Goal: Task Accomplishment & Management: Manage account settings

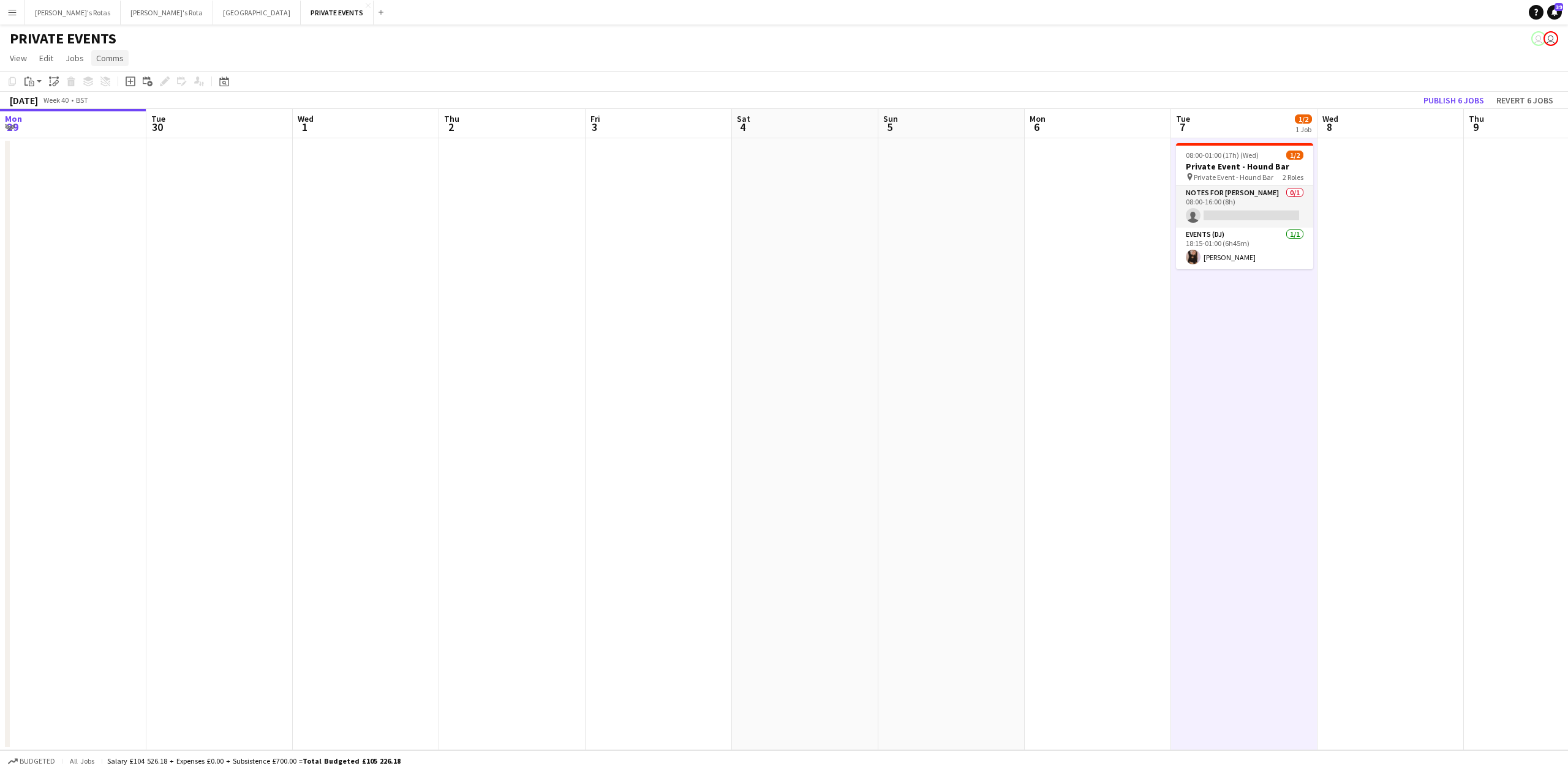
scroll to position [0, 476]
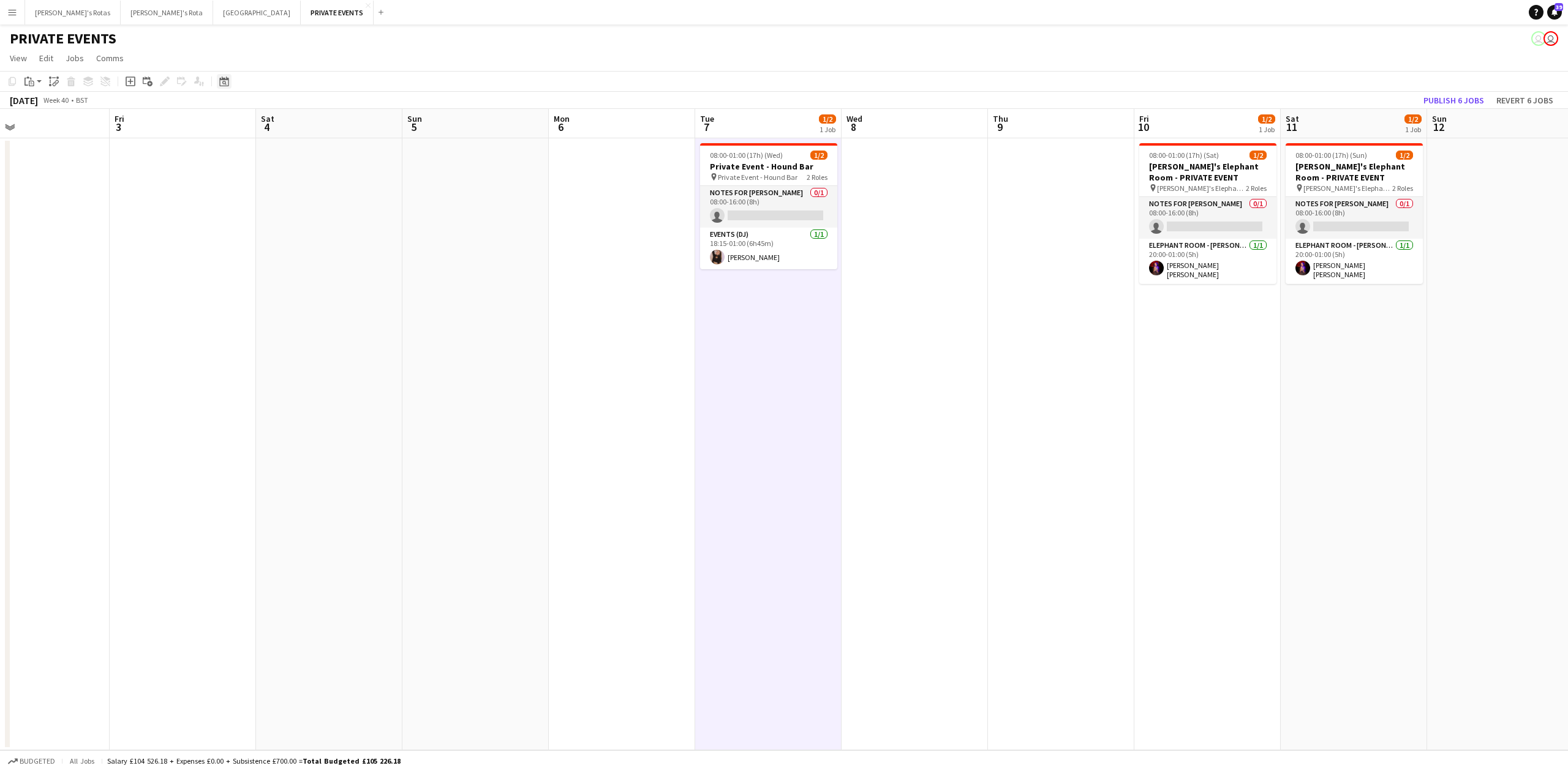
click at [220, 79] on icon "Date picker" at bounding box center [225, 82] width 10 height 10
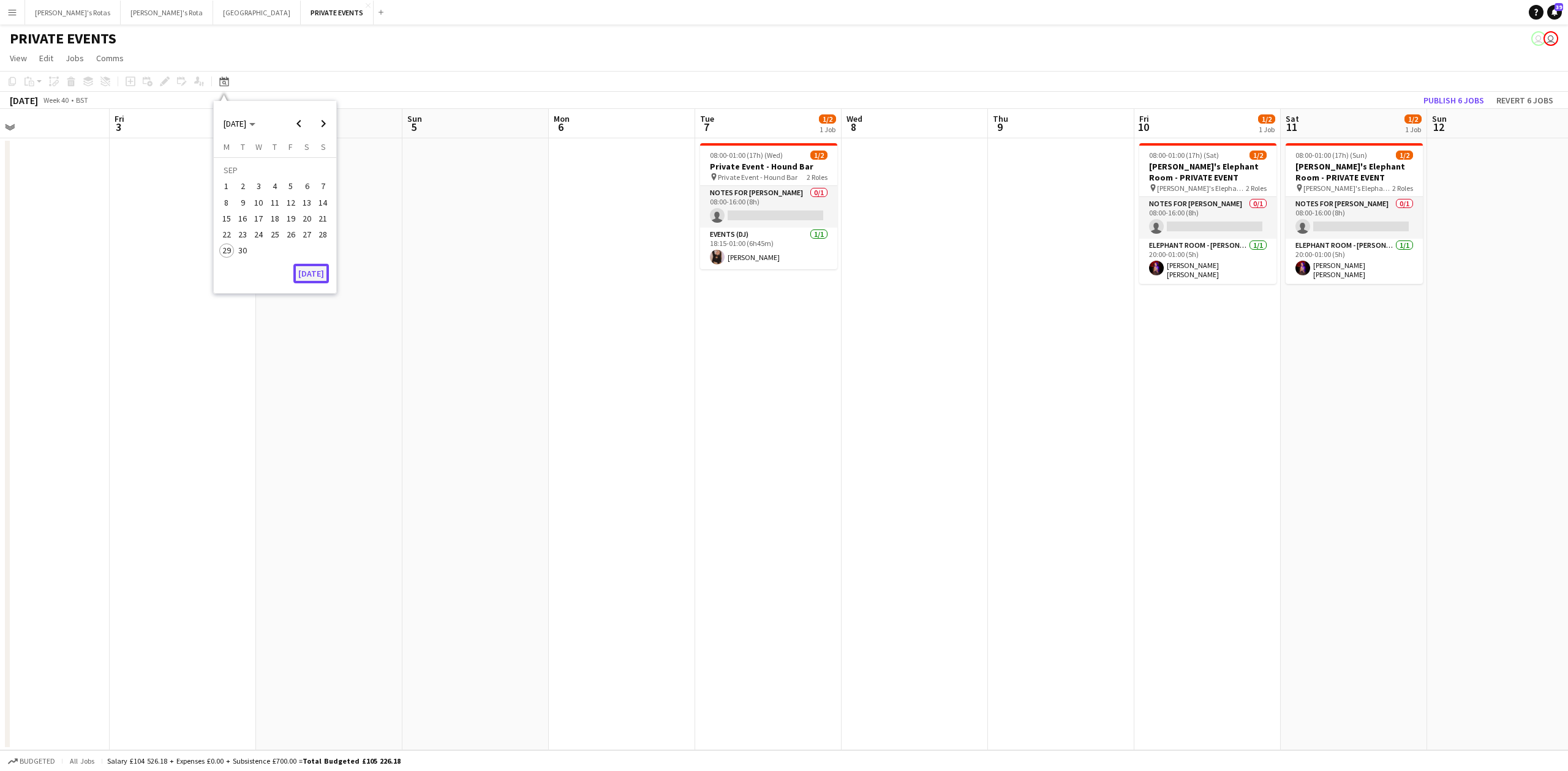
click at [316, 276] on button "[DATE]" at bounding box center [311, 273] width 35 height 19
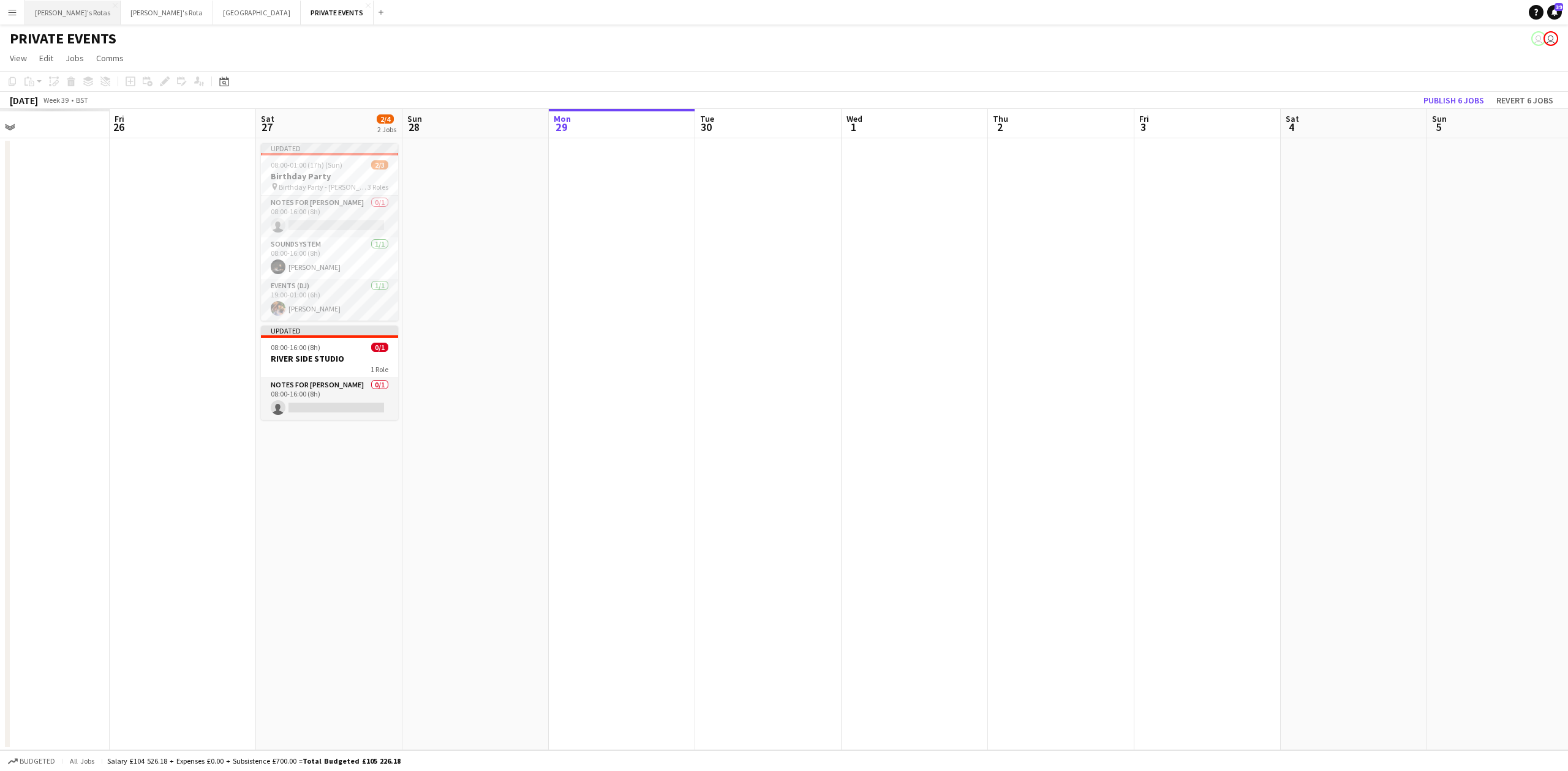
scroll to position [0, 421]
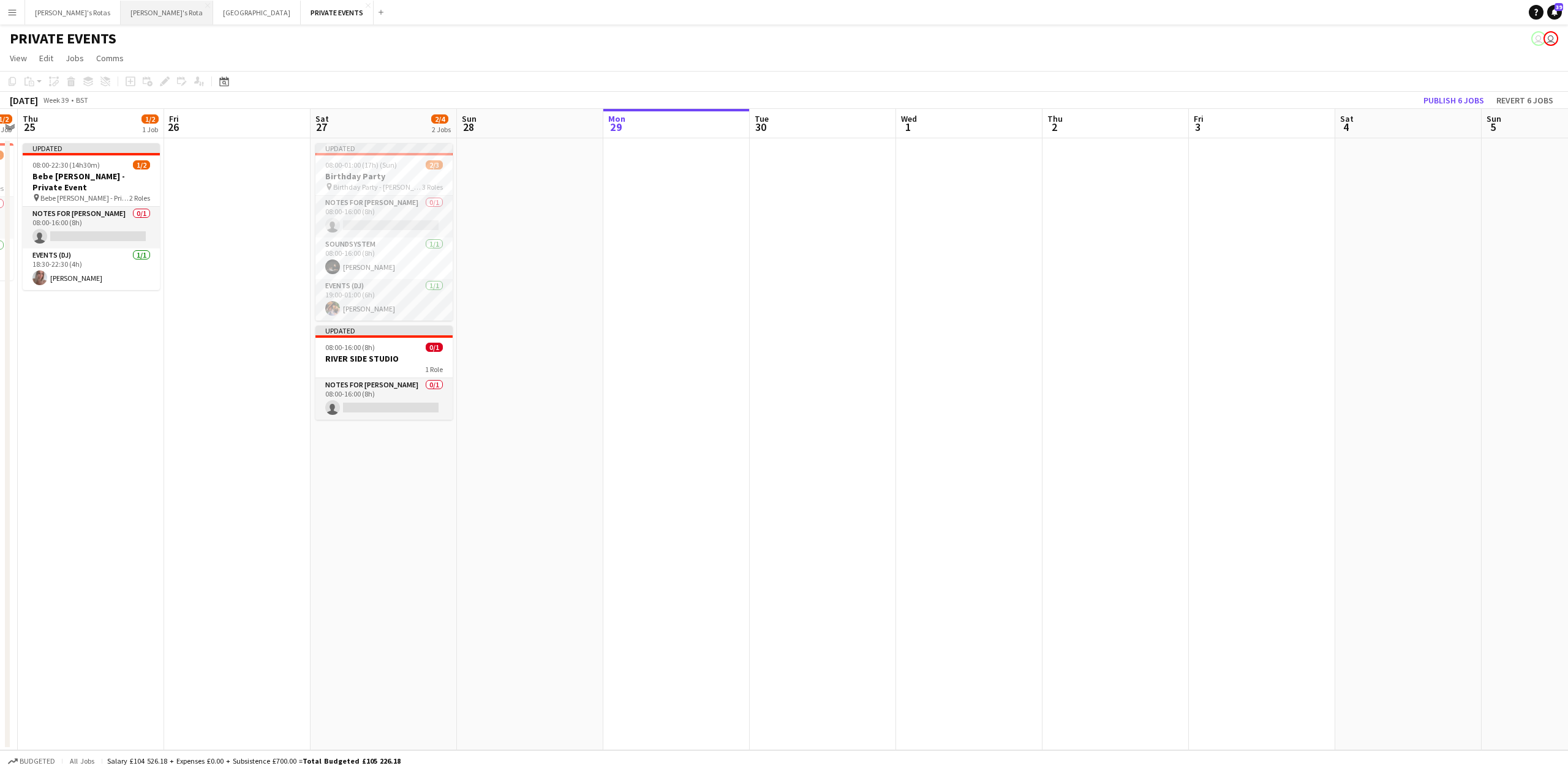
click at [121, 13] on button "[PERSON_NAME]'s Rota Close" at bounding box center [167, 12] width 92 height 24
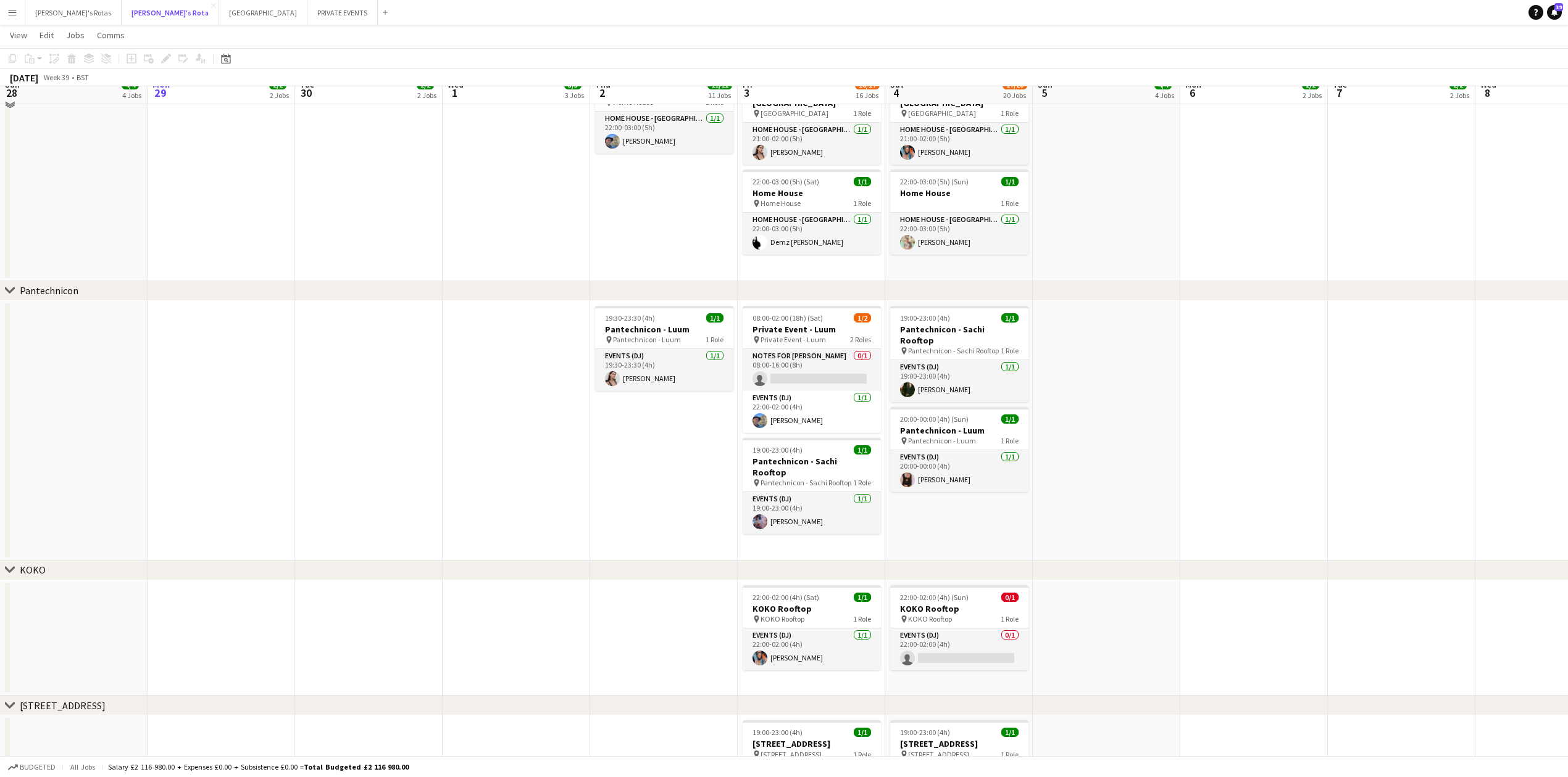
scroll to position [1398, 0]
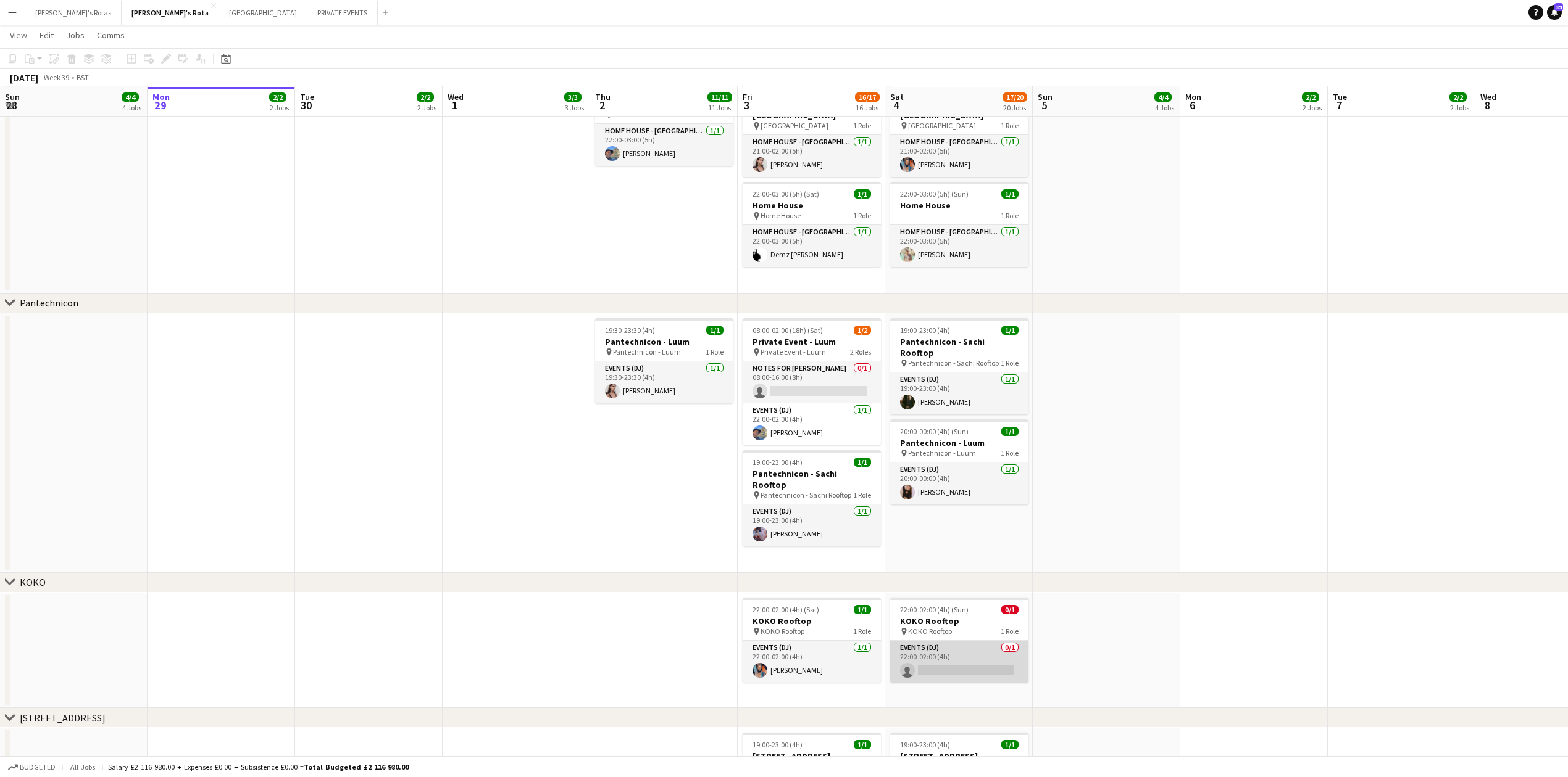
click at [939, 677] on app-card-role "Events (DJ) 0/1 22:00-02:00 (4h) single-neutral-actions" at bounding box center [959, 662] width 138 height 42
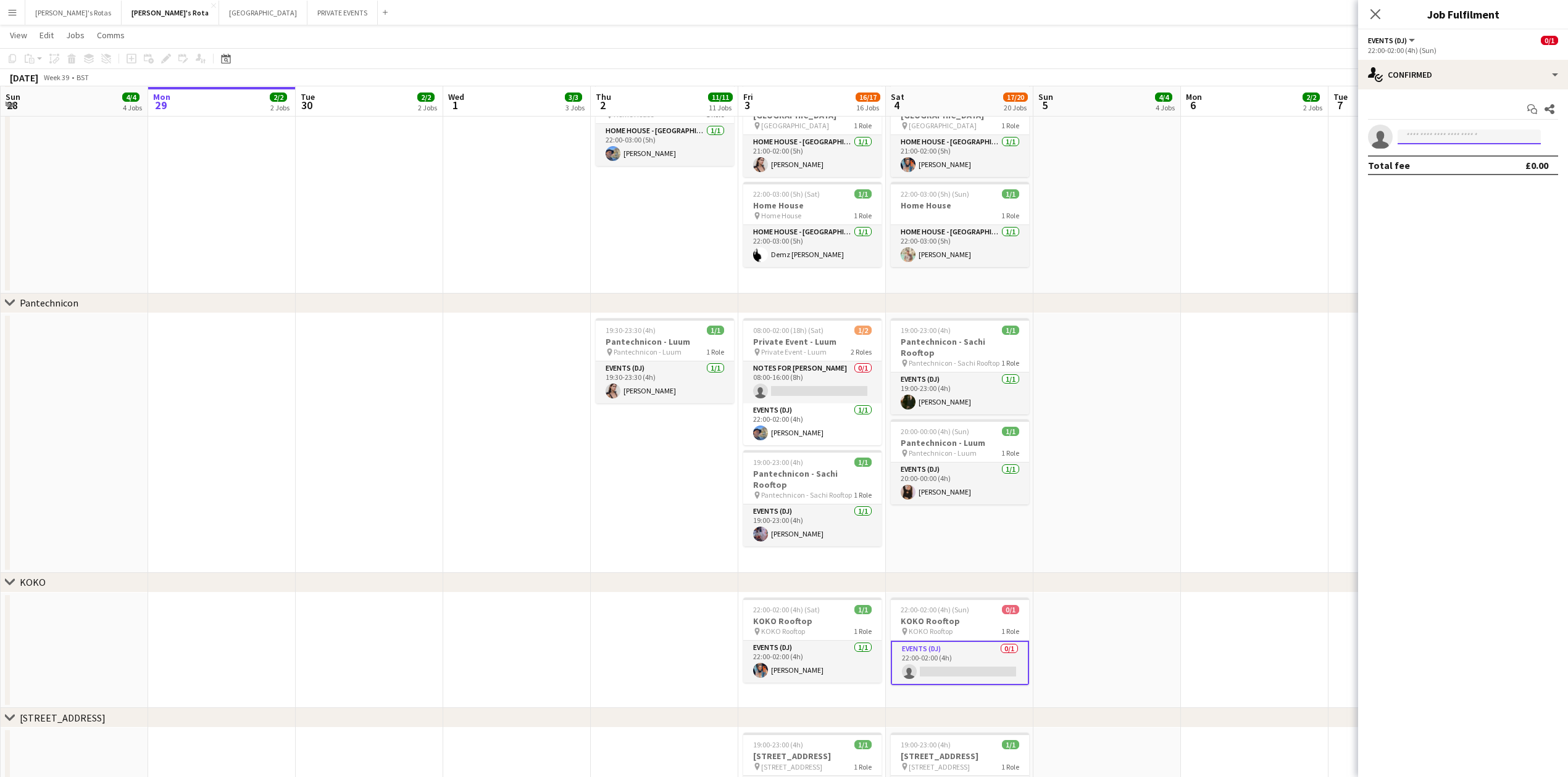
click at [1430, 142] on input at bounding box center [1469, 137] width 143 height 15
type input "*"
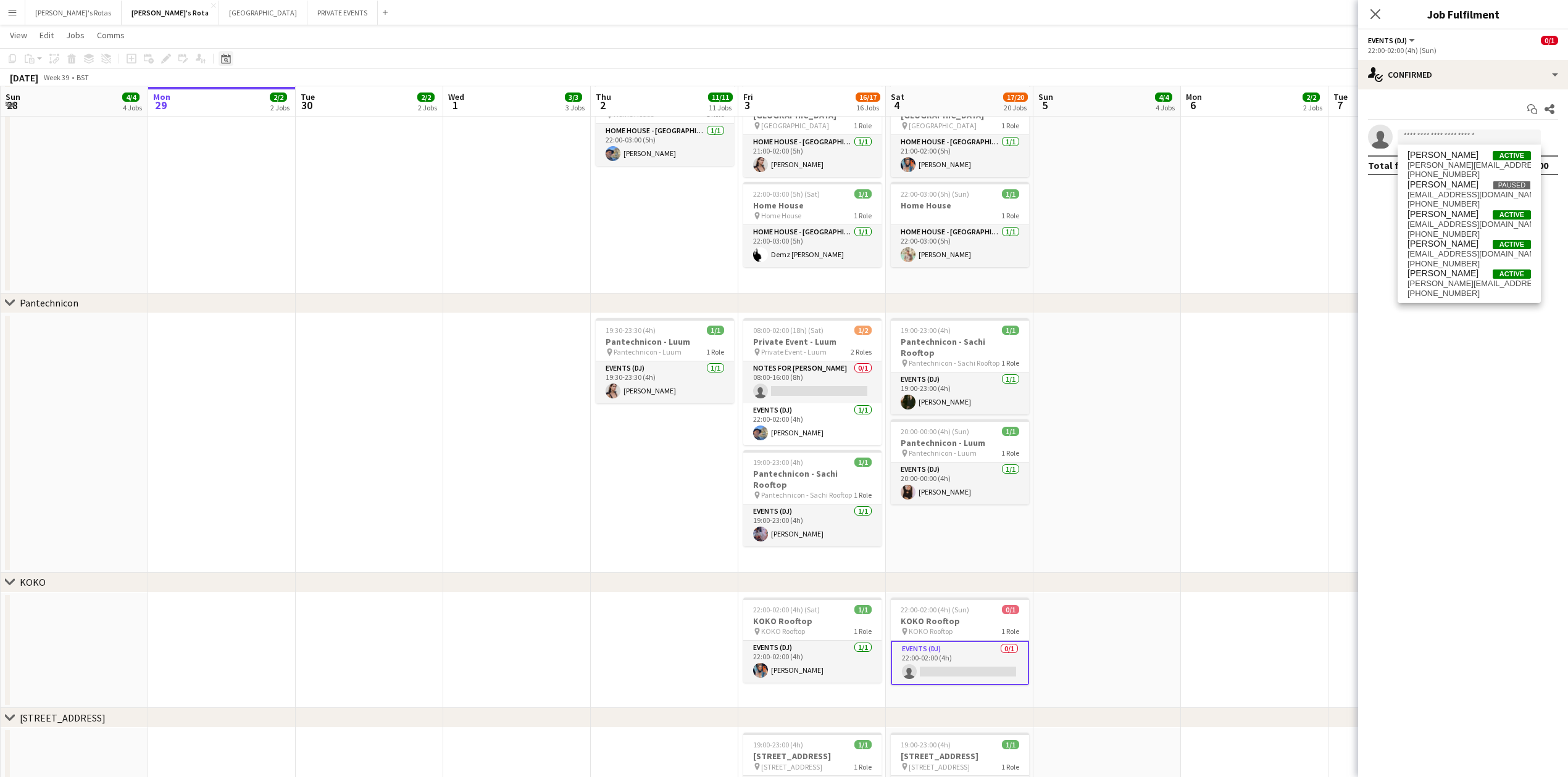
click at [225, 57] on icon "Date picker" at bounding box center [226, 59] width 10 height 10
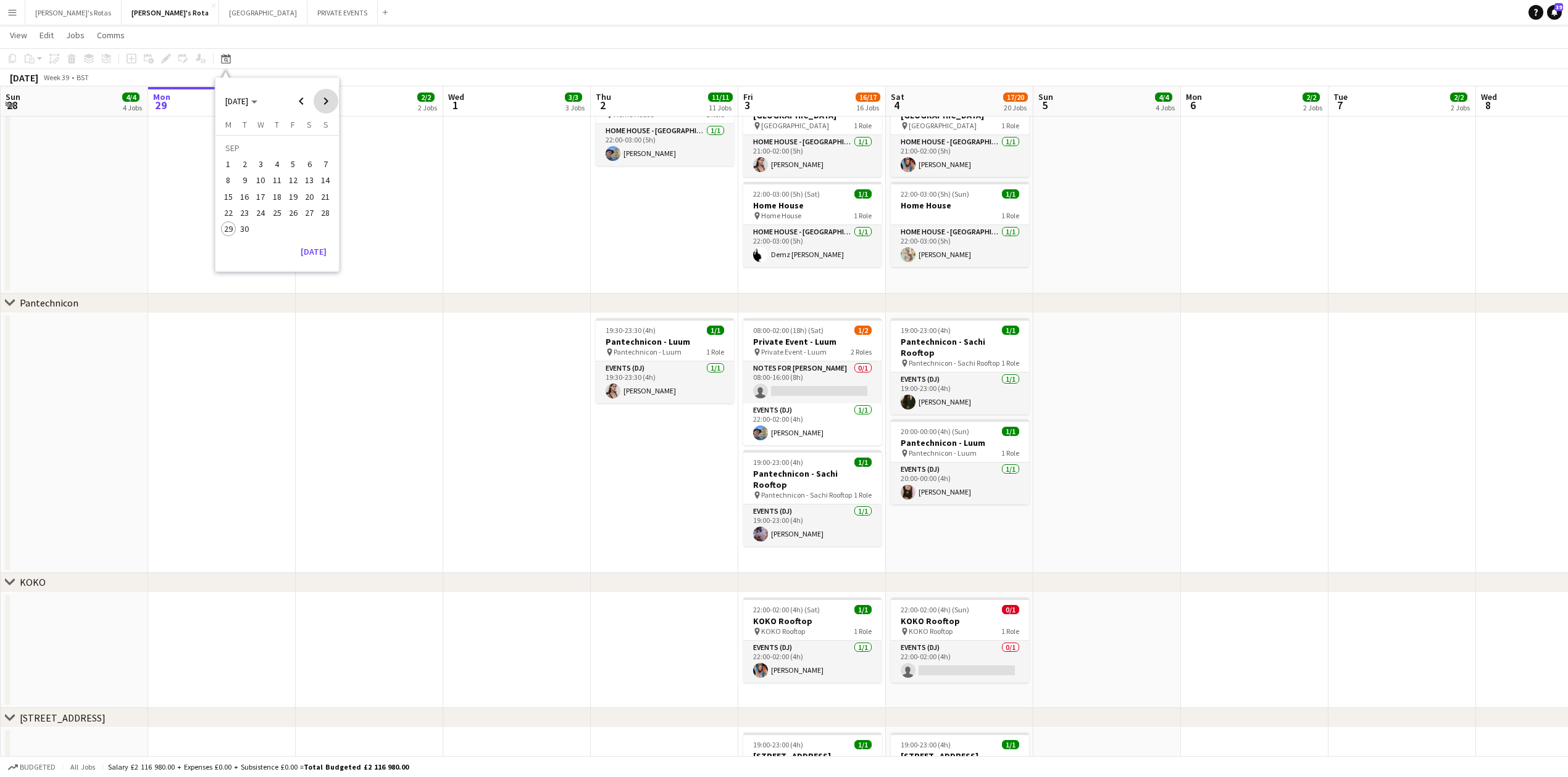
click at [327, 102] on span "Next month" at bounding box center [326, 101] width 25 height 25
click at [306, 148] on span "1" at bounding box center [309, 149] width 15 height 17
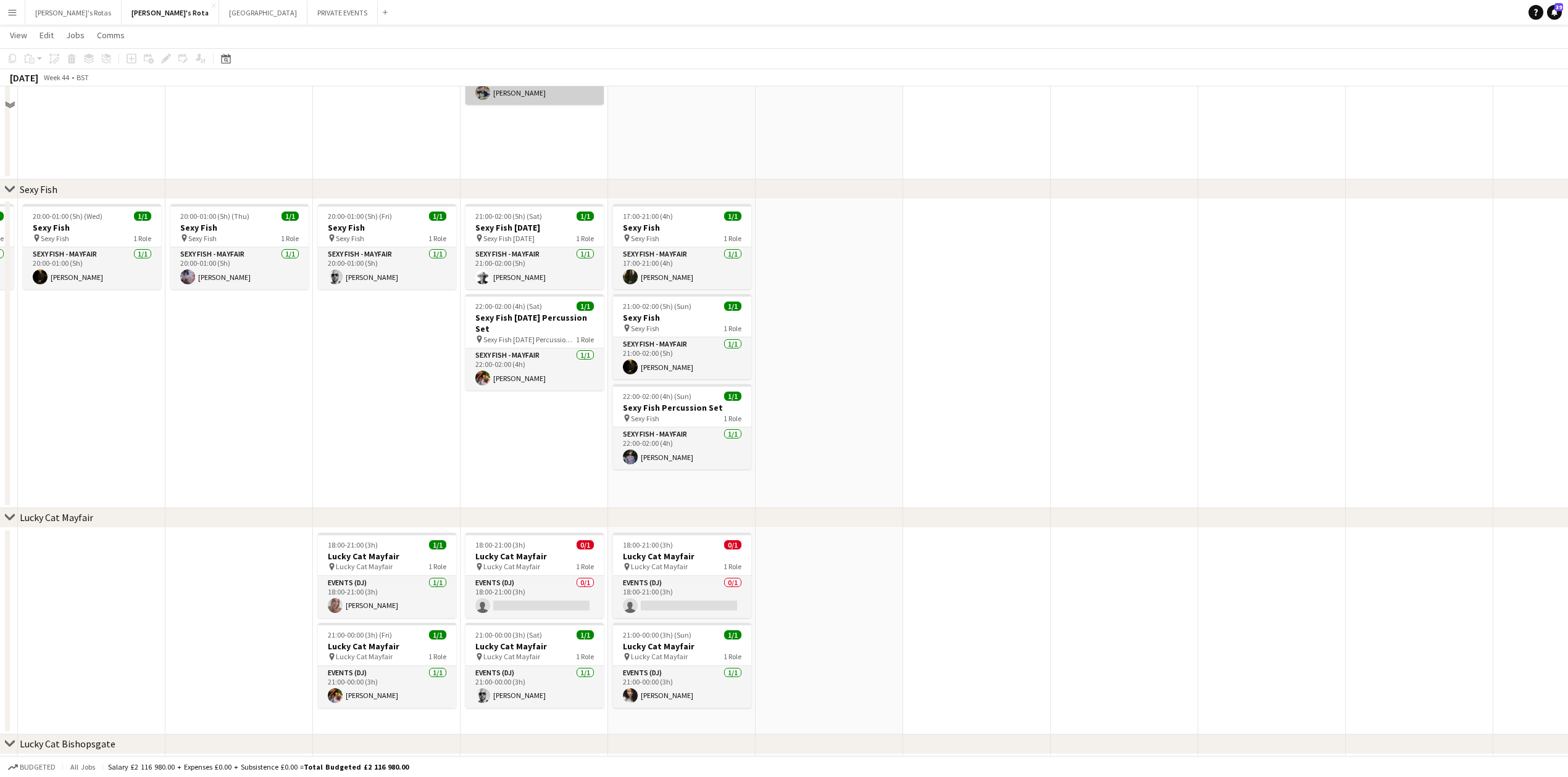
scroll to position [247, 0]
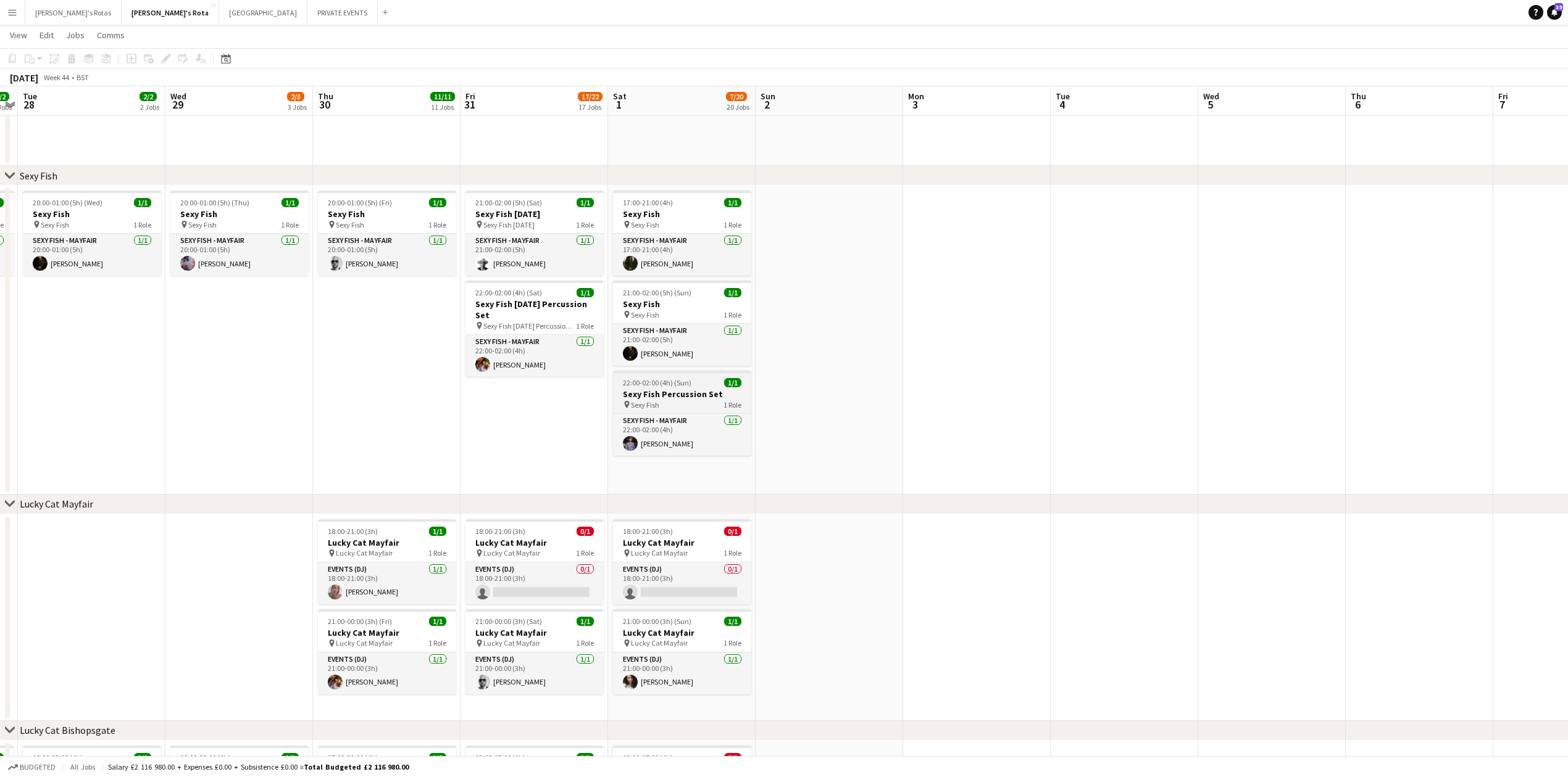
click at [655, 383] on span "22:00-02:00 (4h) (Sun)" at bounding box center [657, 383] width 68 height 9
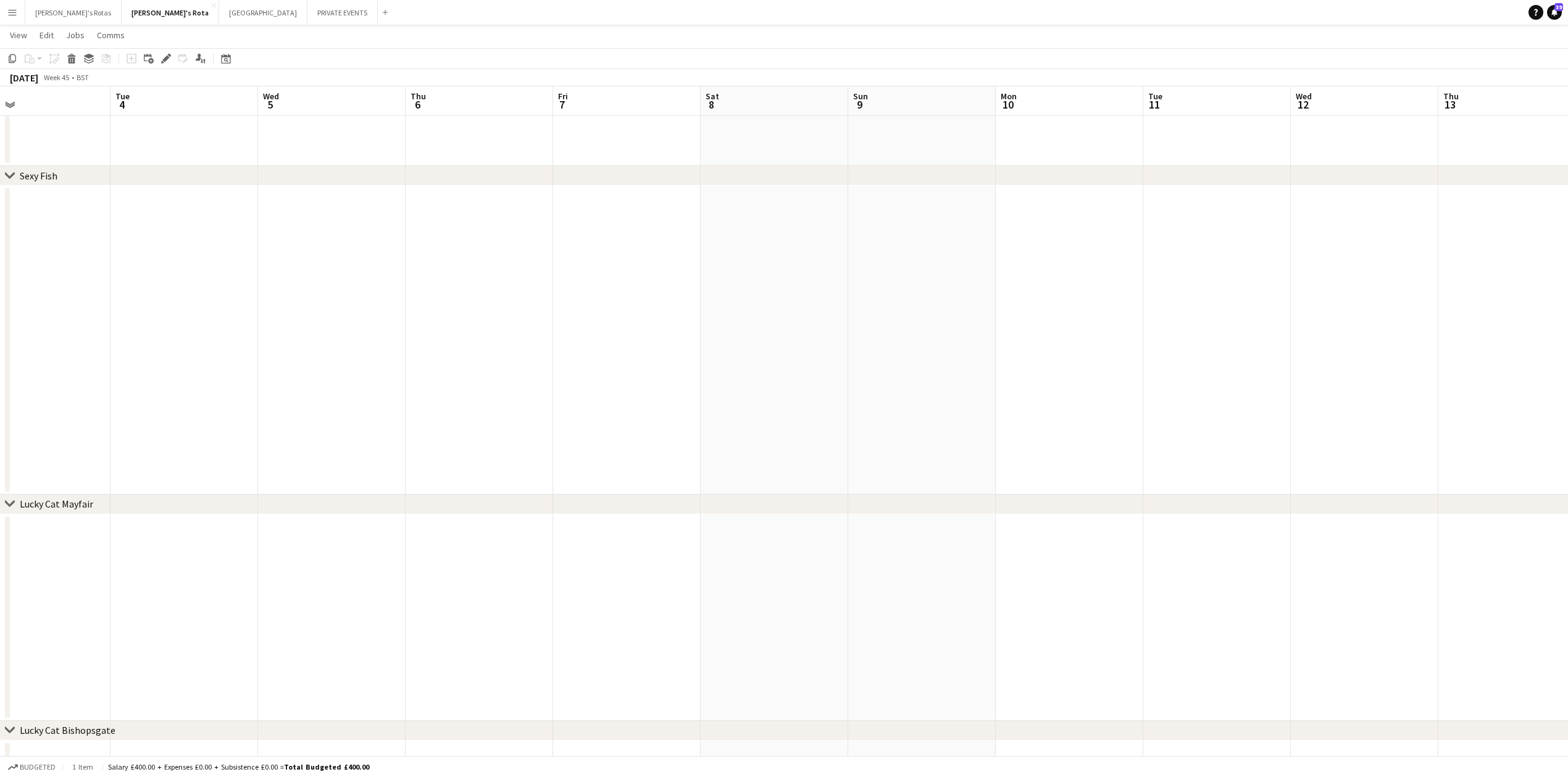
drag, startPoint x: 1037, startPoint y: 432, endPoint x: 161, endPoint y: 479, distance: 877.3
click at [603, 392] on app-date-cell at bounding box center [644, 340] width 148 height 309
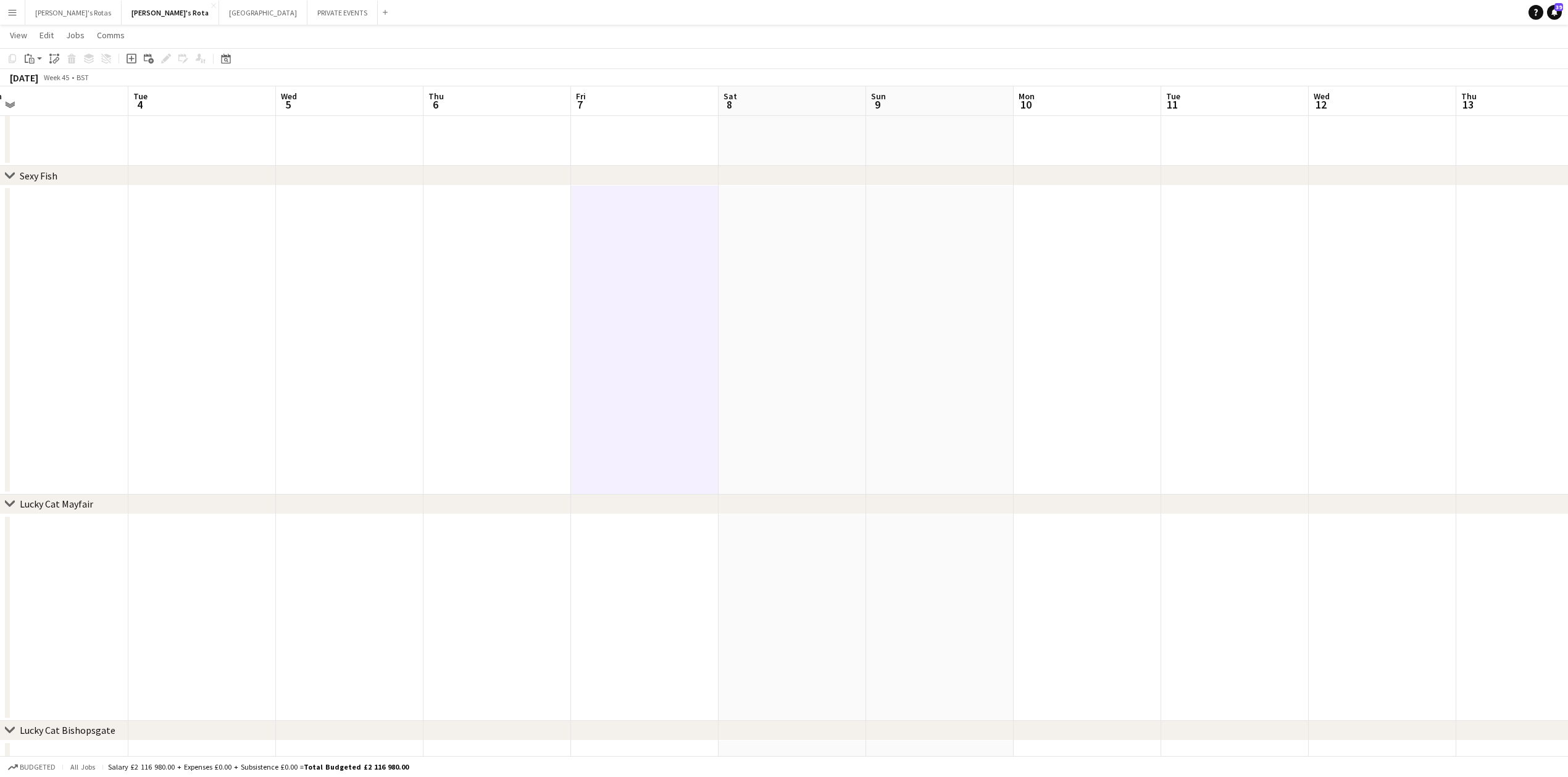
drag, startPoint x: 639, startPoint y: 285, endPoint x: 662, endPoint y: 243, distance: 47.9
click at [515, 391] on app-date-cell at bounding box center [502, 340] width 148 height 309
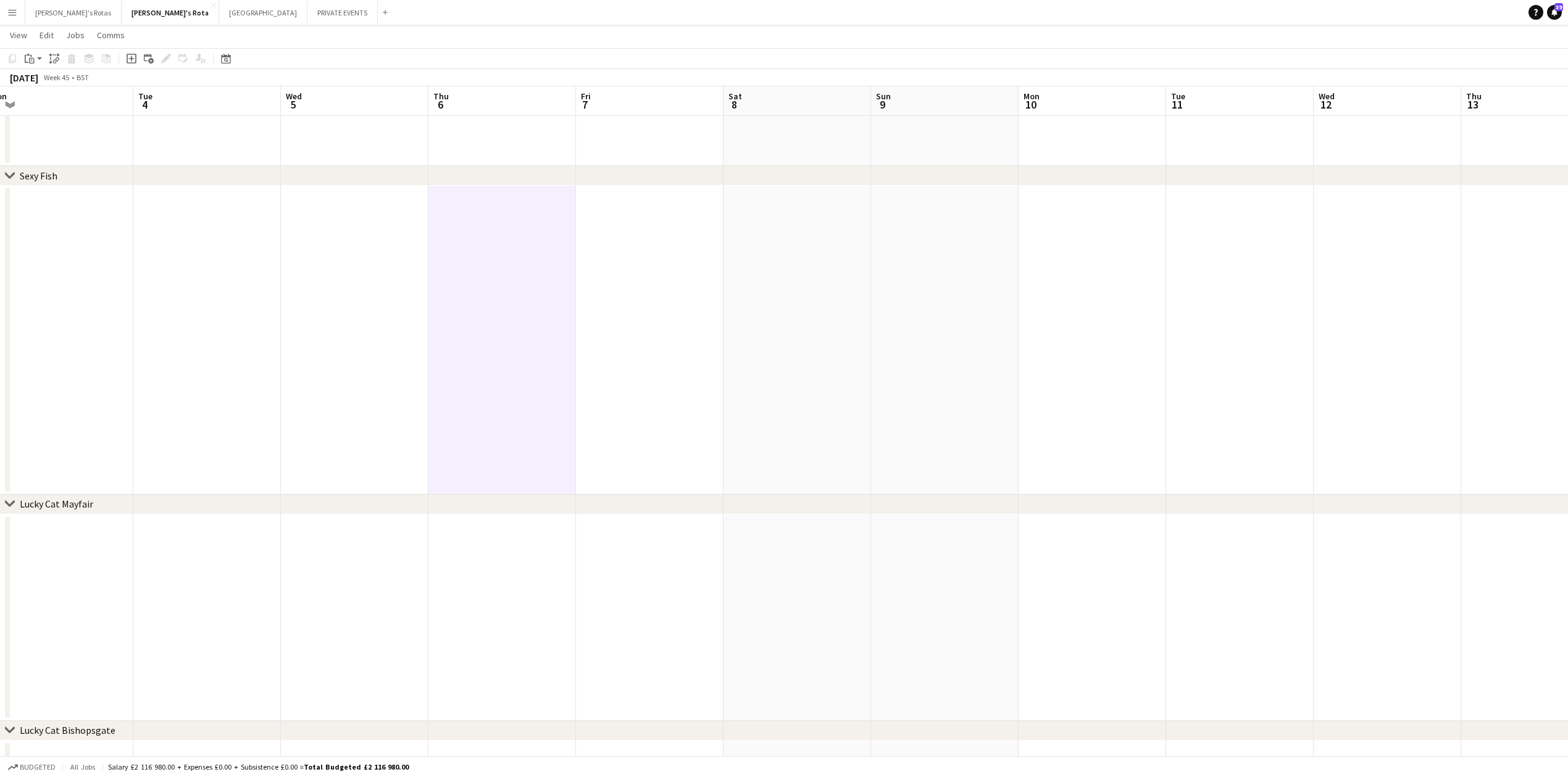
click at [633, 380] on app-date-cell at bounding box center [649, 340] width 148 height 309
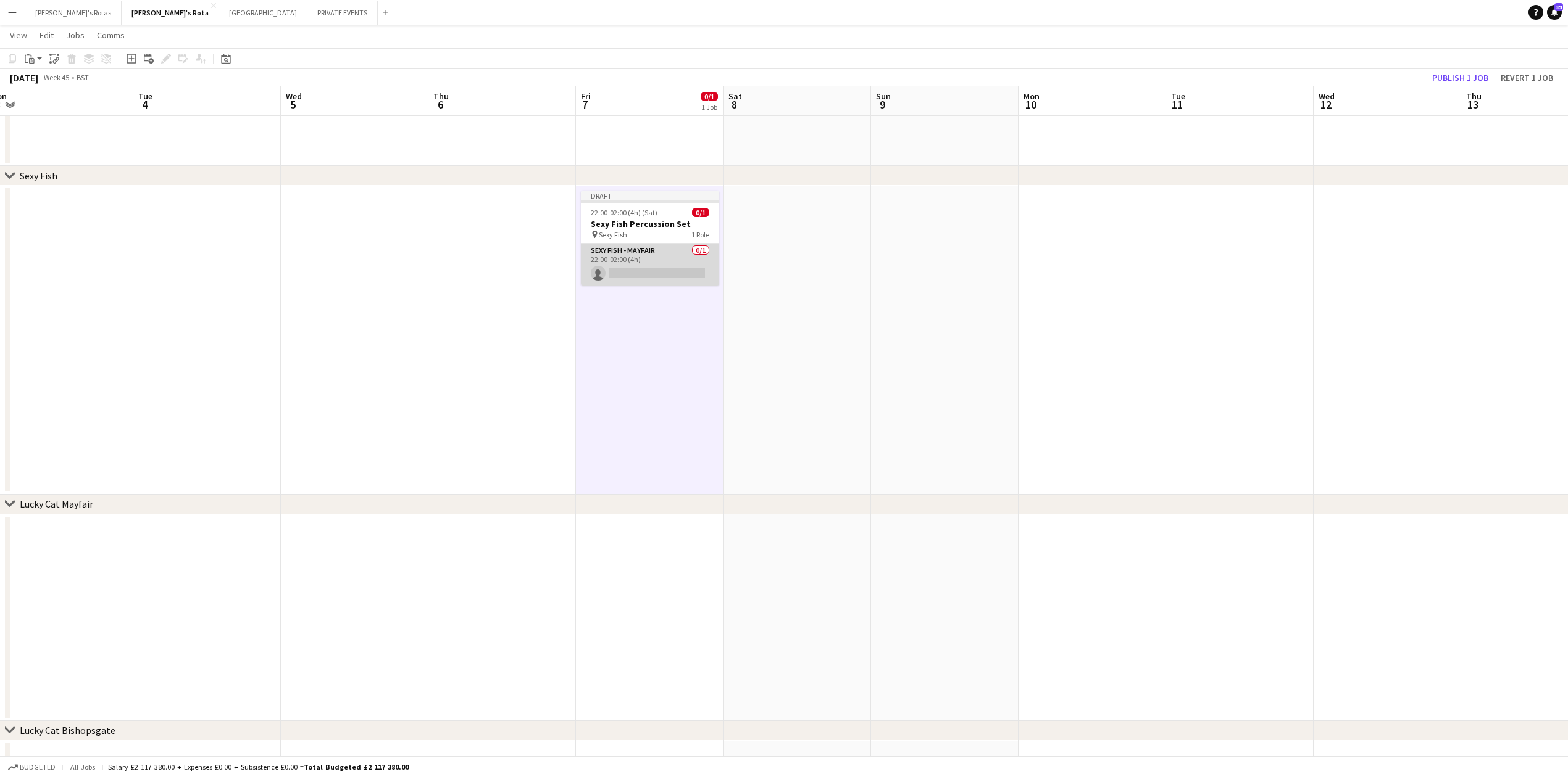
click at [627, 250] on app-card-role "SEXY FISH - MAYFAIR 0/1 22:00-02:00 (4h) single-neutral-actions" at bounding box center [650, 265] width 138 height 42
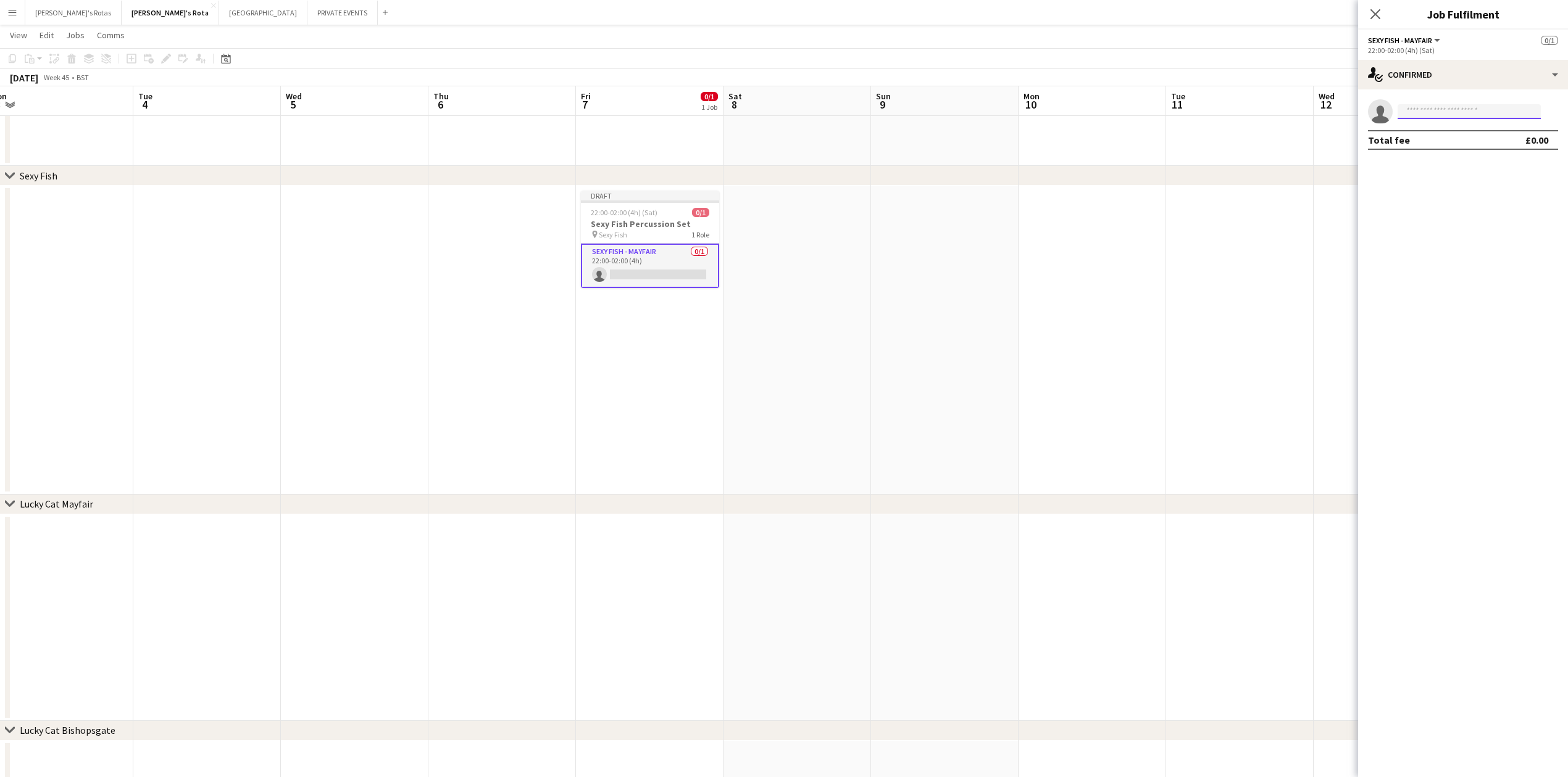
click at [1462, 109] on input at bounding box center [1469, 111] width 143 height 15
type input "*****"
click at [1422, 140] on span "[EMAIL_ADDRESS][DOMAIN_NAME]" at bounding box center [1469, 140] width 124 height 10
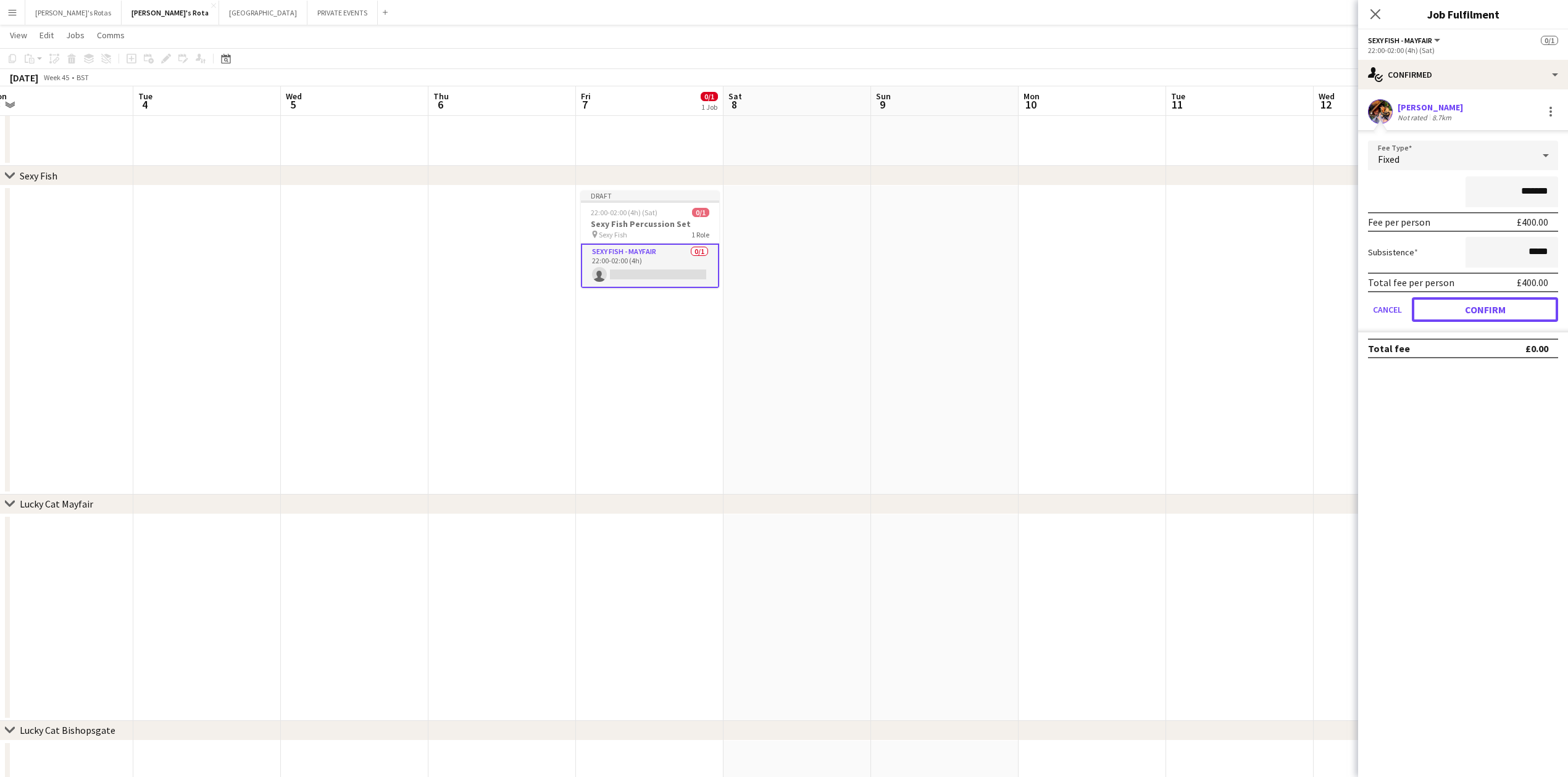
click at [1477, 311] on button "Confirm" at bounding box center [1484, 310] width 146 height 25
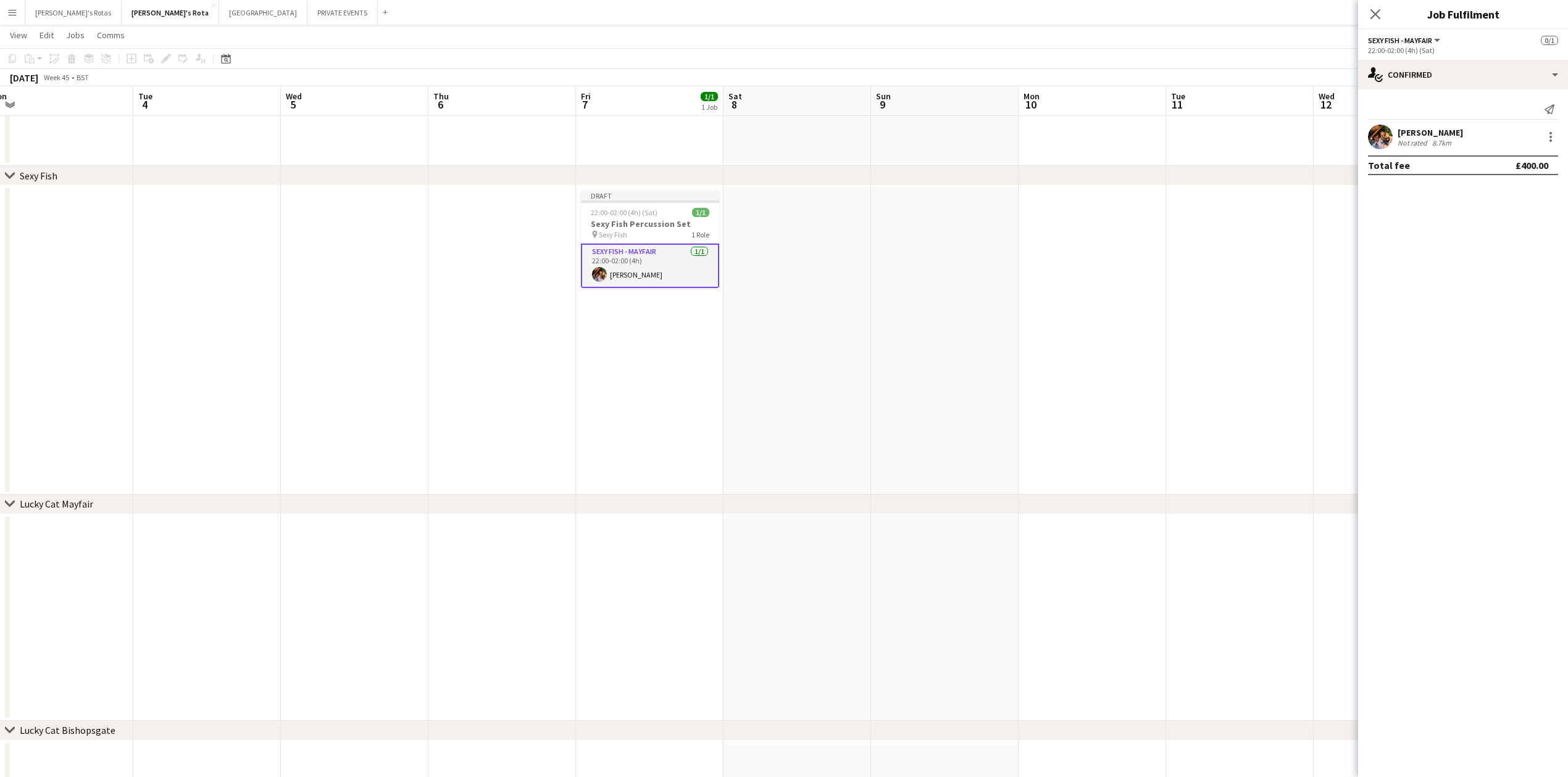
drag, startPoint x: 1374, startPoint y: 18, endPoint x: 1347, endPoint y: 30, distance: 29.5
click at [1374, 17] on icon "Close pop-in" at bounding box center [1375, 15] width 10 height 10
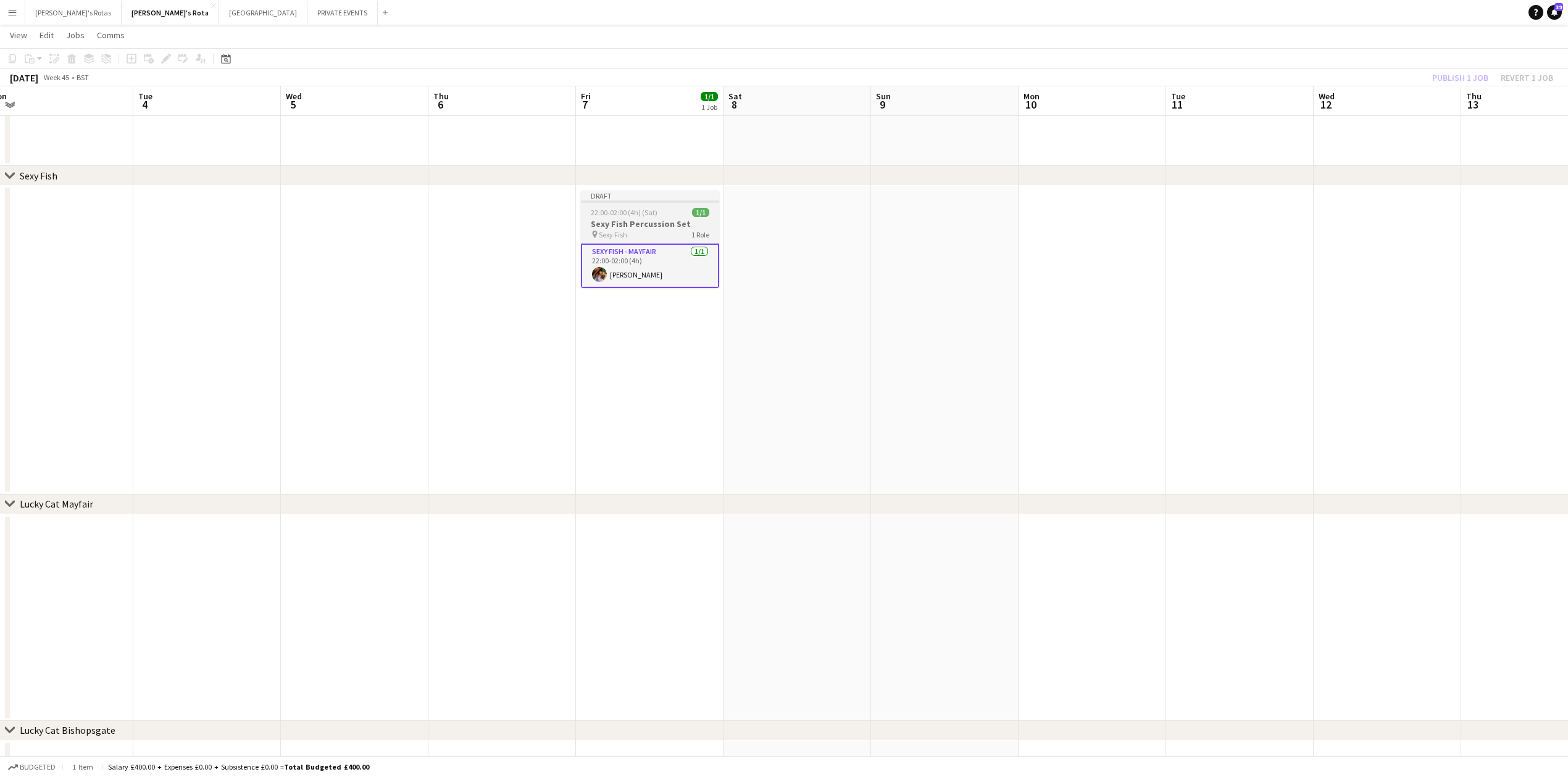
click at [633, 218] on h3 "Sexy Fish Percussion Set" at bounding box center [650, 223] width 138 height 11
click at [1462, 76] on button "Publish 1 job" at bounding box center [1460, 78] width 66 height 16
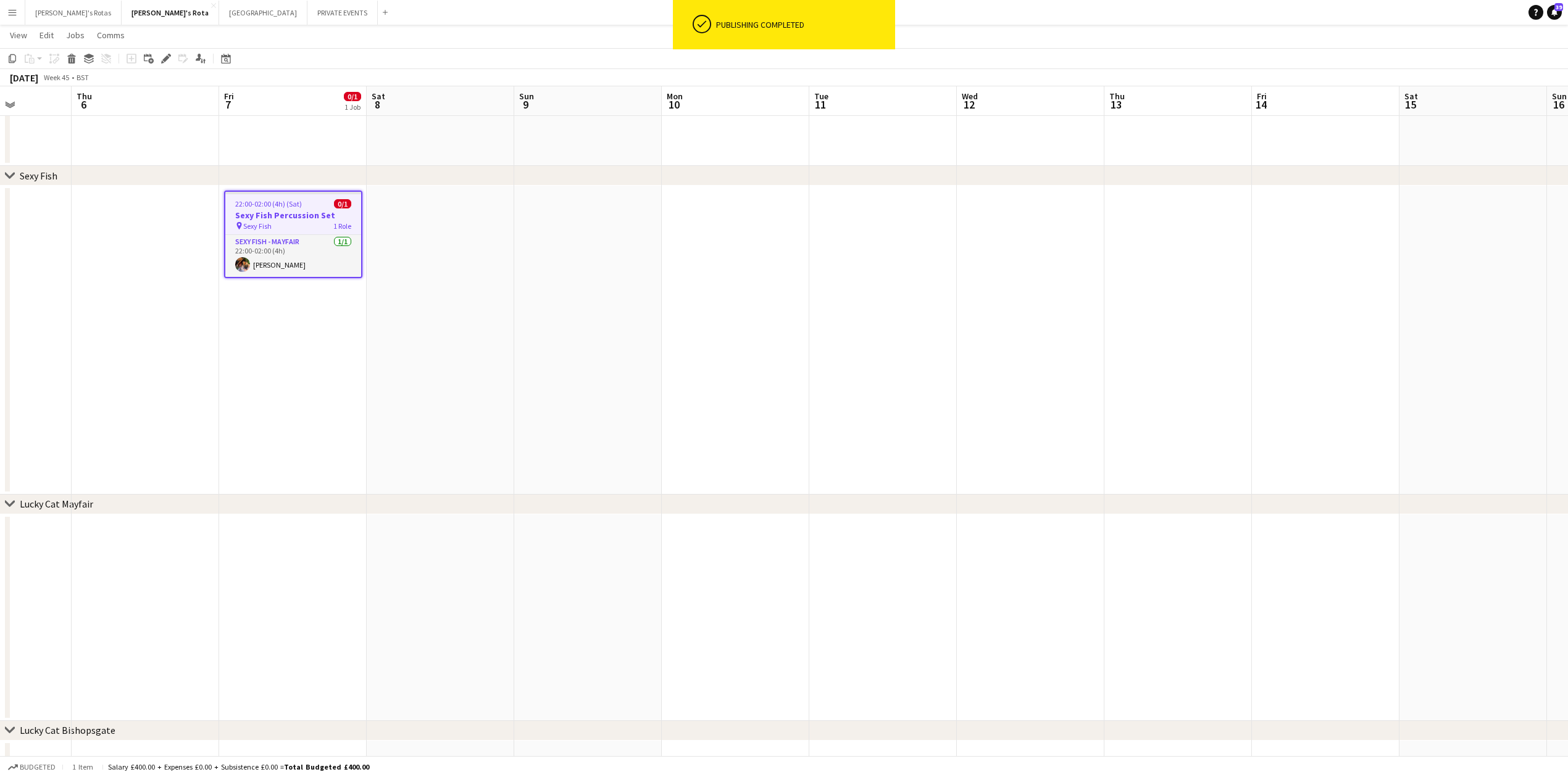
scroll to position [0, 490]
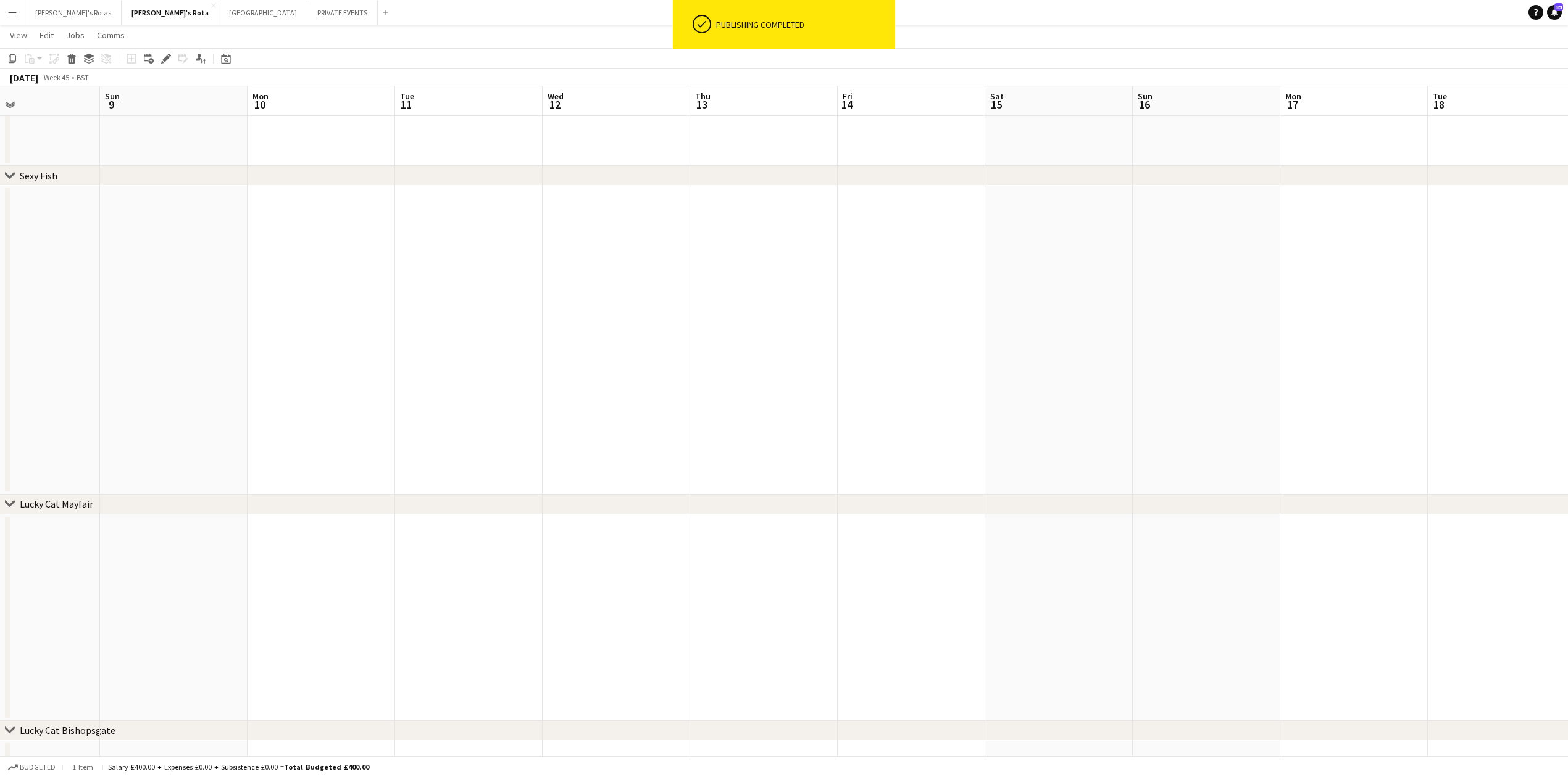
drag, startPoint x: 1030, startPoint y: 324, endPoint x: 258, endPoint y: 367, distance: 773.2
click at [1047, 250] on app-date-cell at bounding box center [1058, 340] width 148 height 309
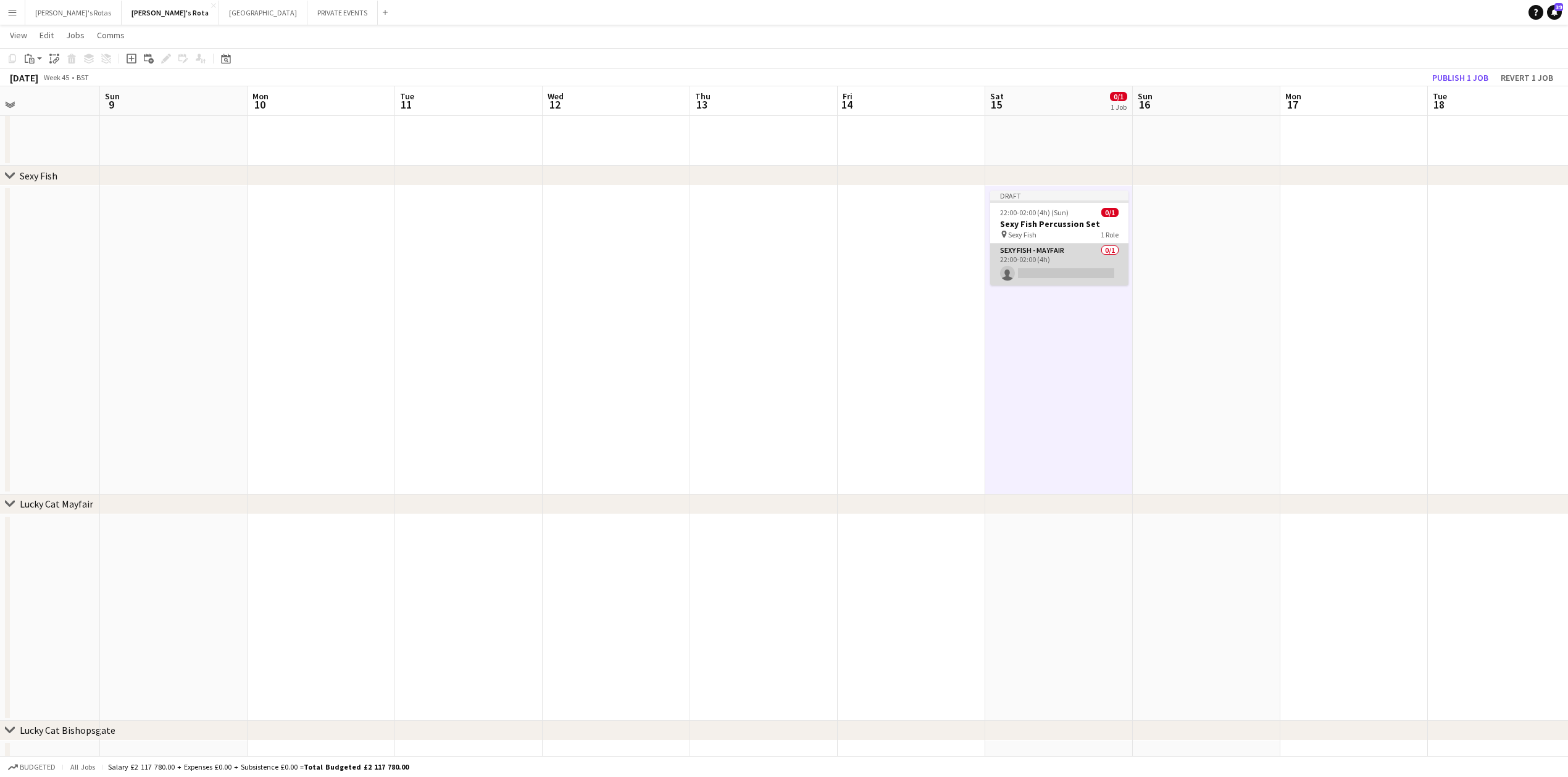
click at [1047, 255] on app-card-role "SEXY FISH - MAYFAIR 0/1 22:00-02:00 (4h) single-neutral-actions" at bounding box center [1059, 265] width 138 height 42
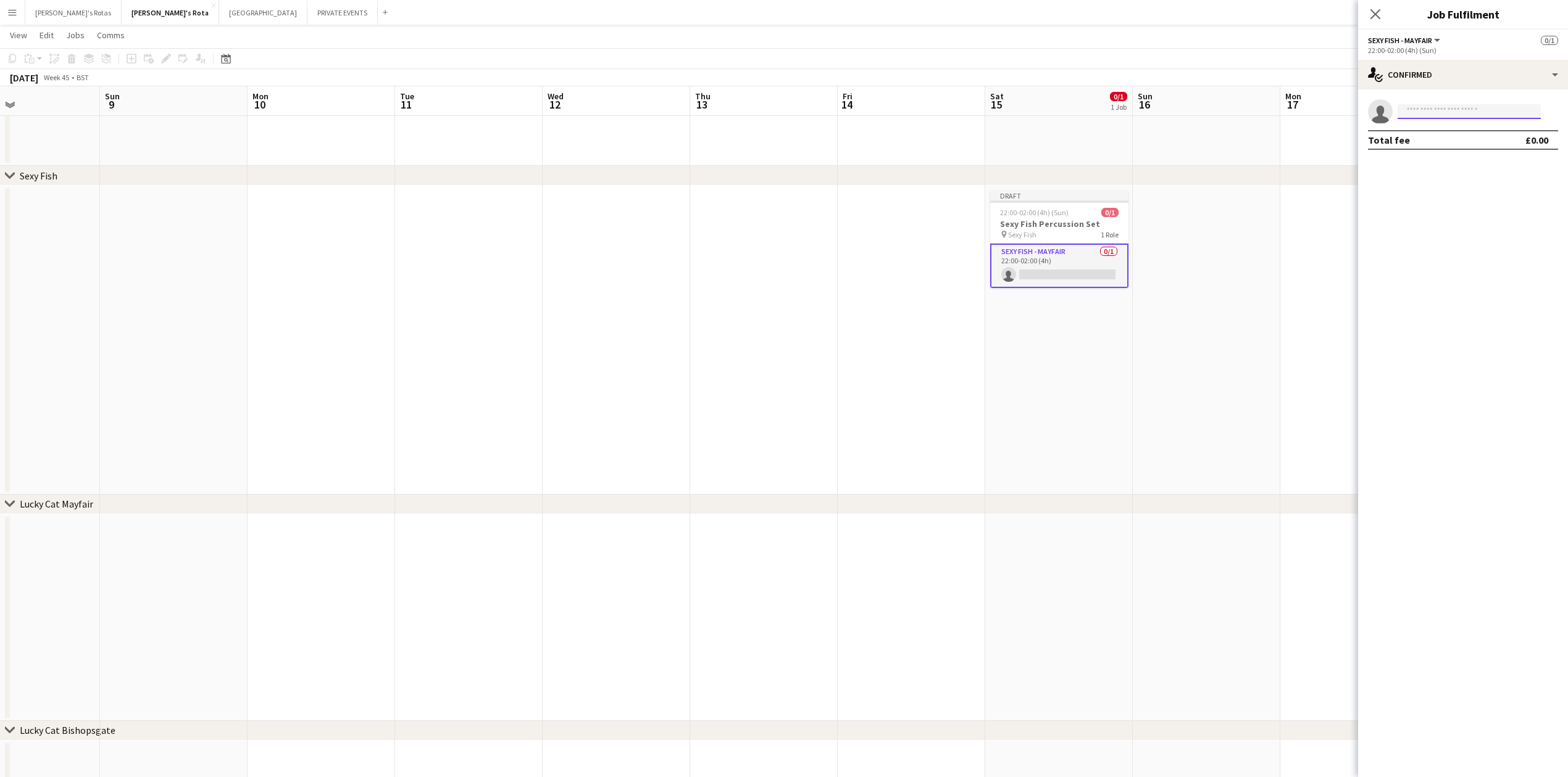
click at [1423, 113] on input at bounding box center [1469, 111] width 143 height 15
type input "*****"
click at [1444, 149] on span "[PHONE_NUMBER]" at bounding box center [1469, 149] width 124 height 10
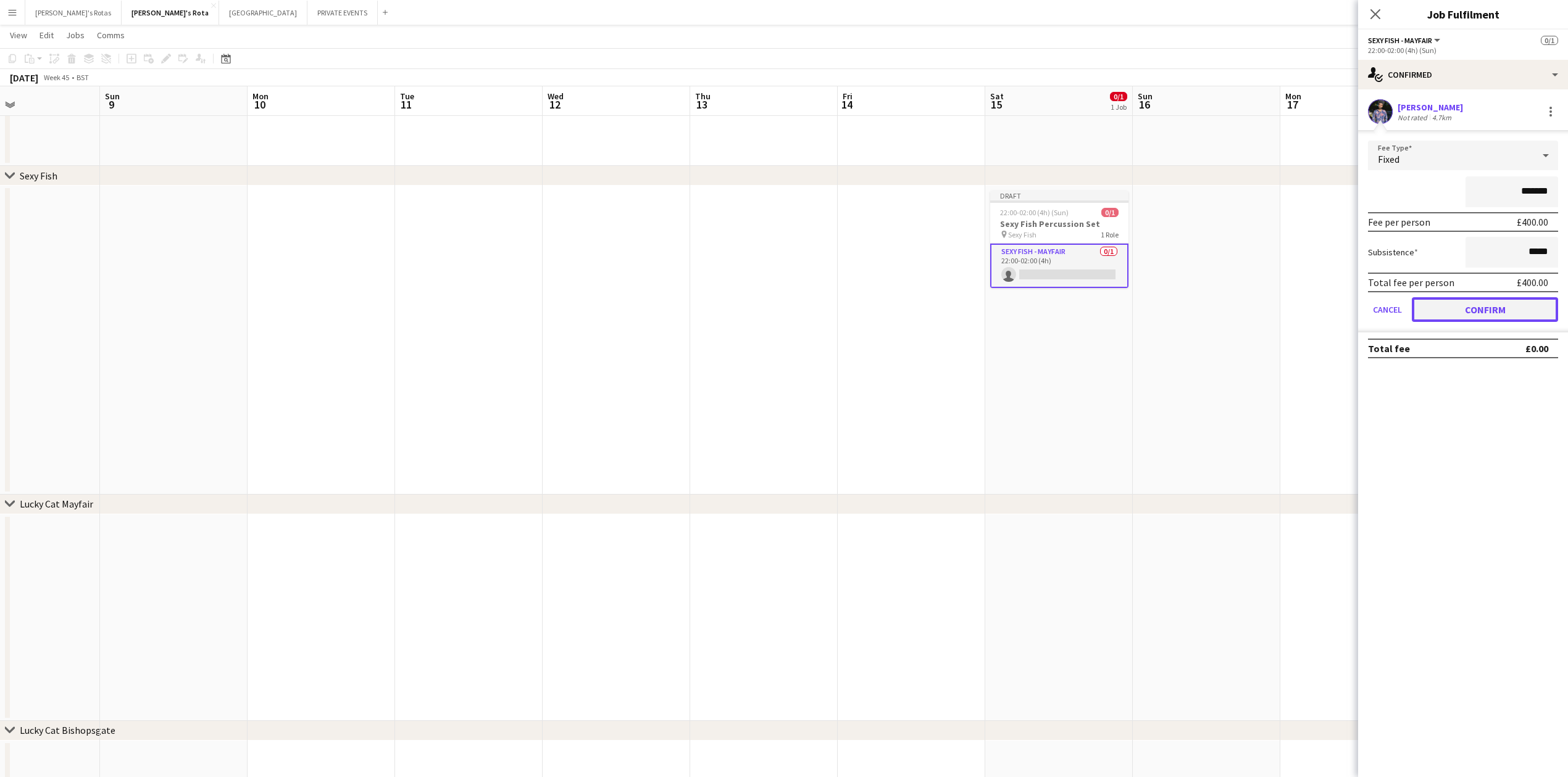
click at [1479, 305] on button "Confirm" at bounding box center [1484, 310] width 146 height 25
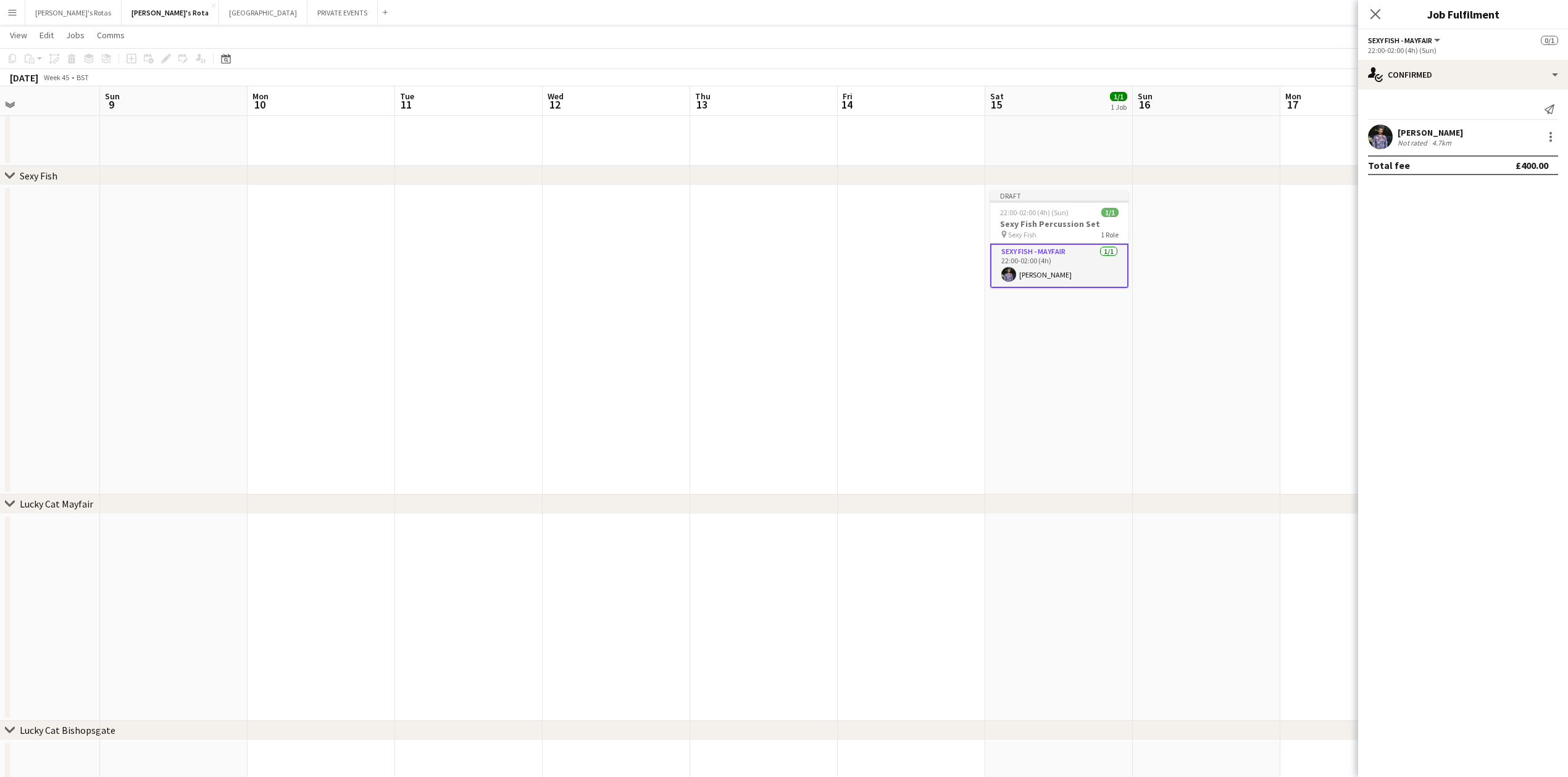
drag, startPoint x: 1374, startPoint y: 13, endPoint x: 1352, endPoint y: 27, distance: 26.1
click at [1374, 14] on icon at bounding box center [1375, 15] width 10 height 10
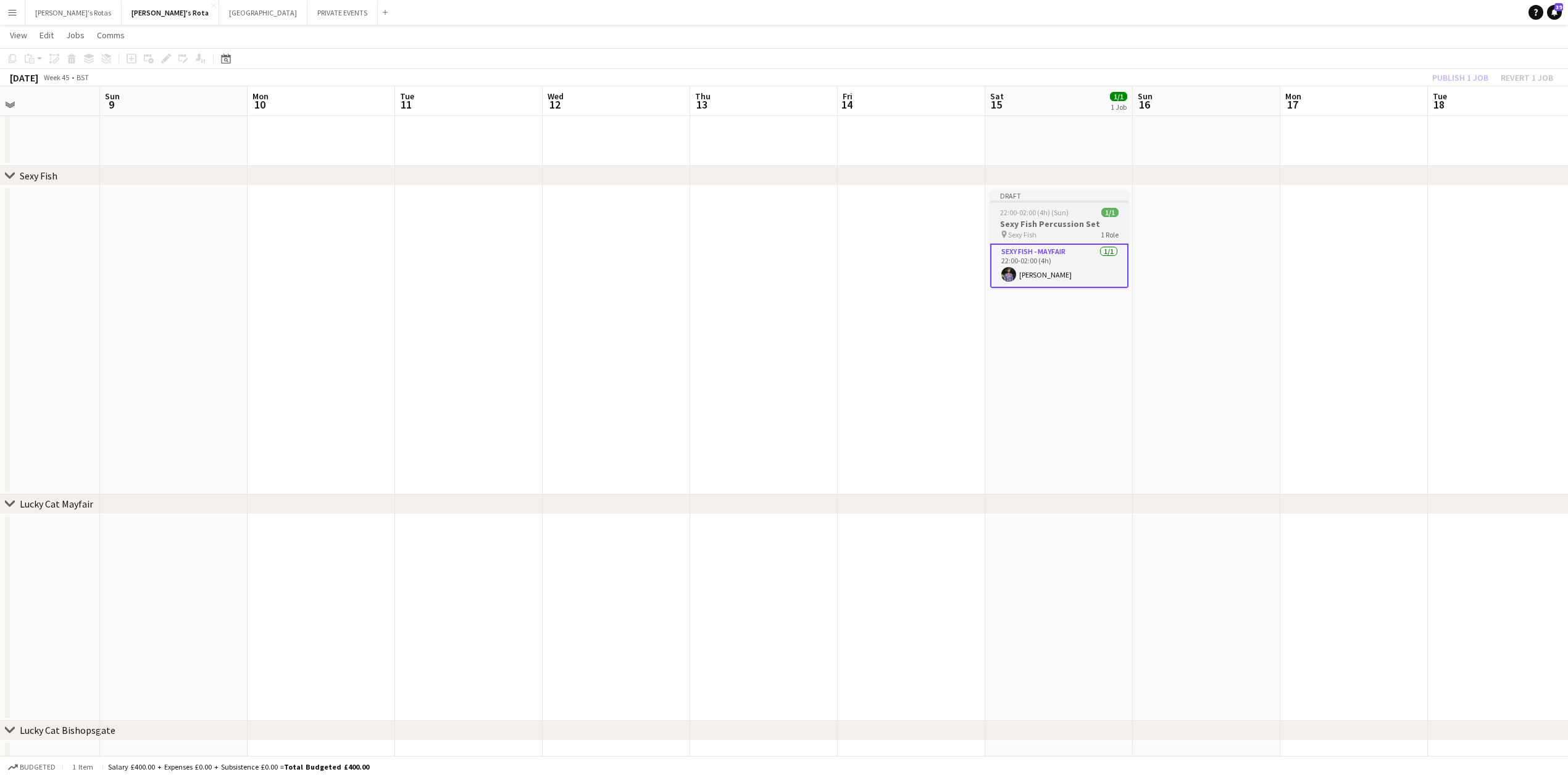
click at [1053, 210] on span "22:00-02:00 (4h) (Sun)" at bounding box center [1034, 212] width 68 height 9
click at [1455, 80] on button "Publish 1 job" at bounding box center [1460, 78] width 66 height 16
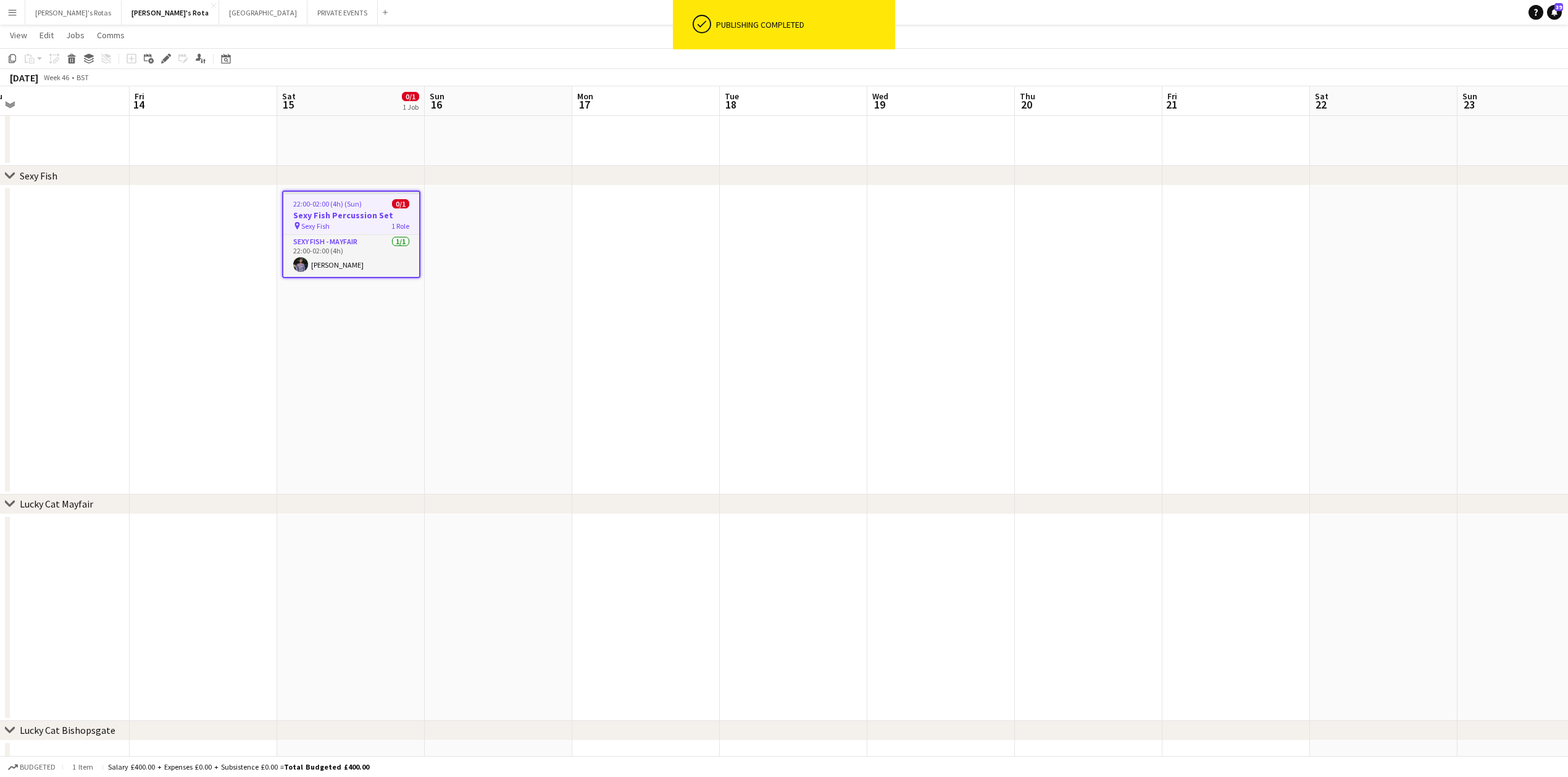
scroll to position [0, 420]
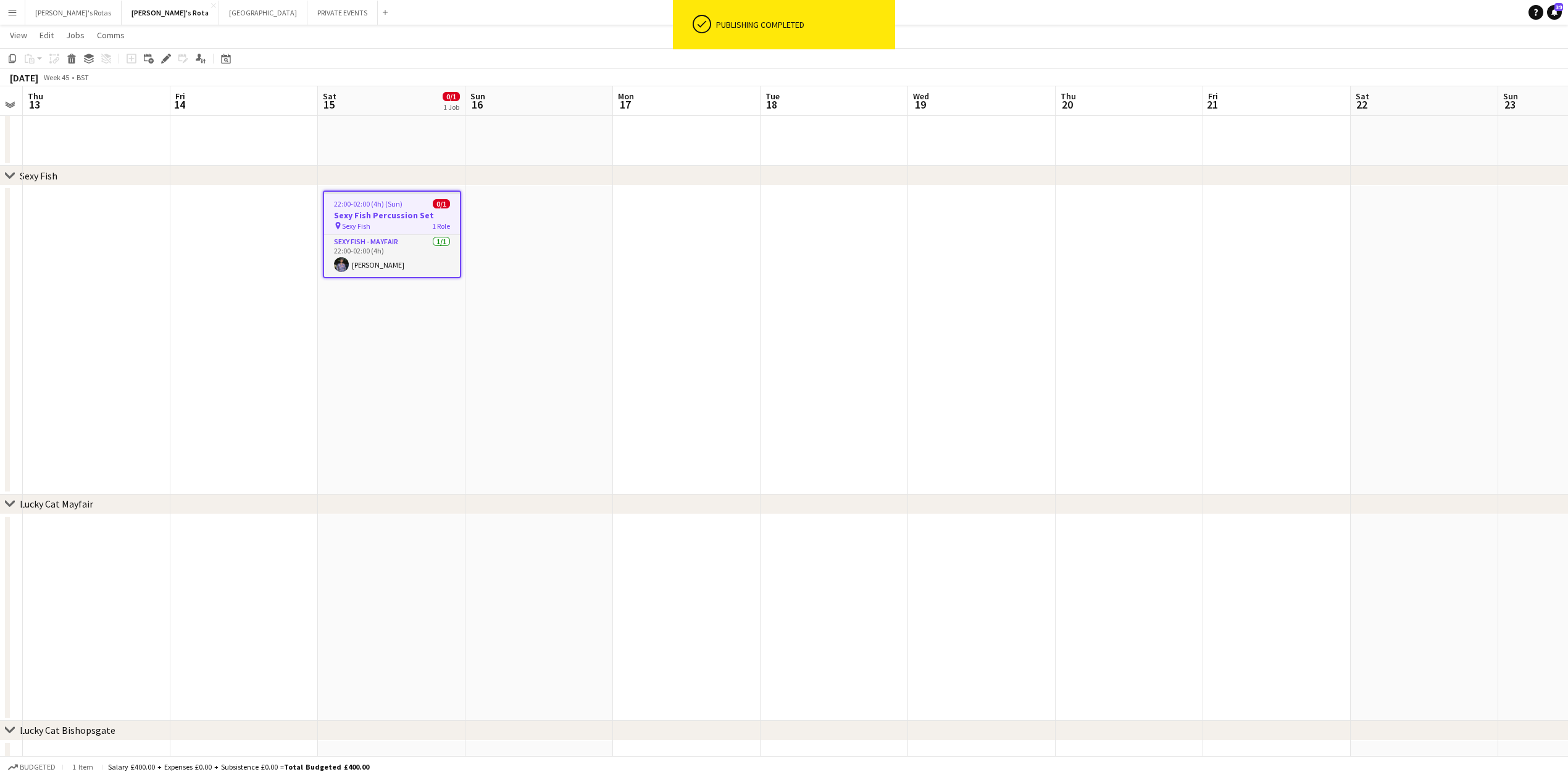
drag, startPoint x: 1284, startPoint y: 392, endPoint x: 472, endPoint y: 394, distance: 812.0
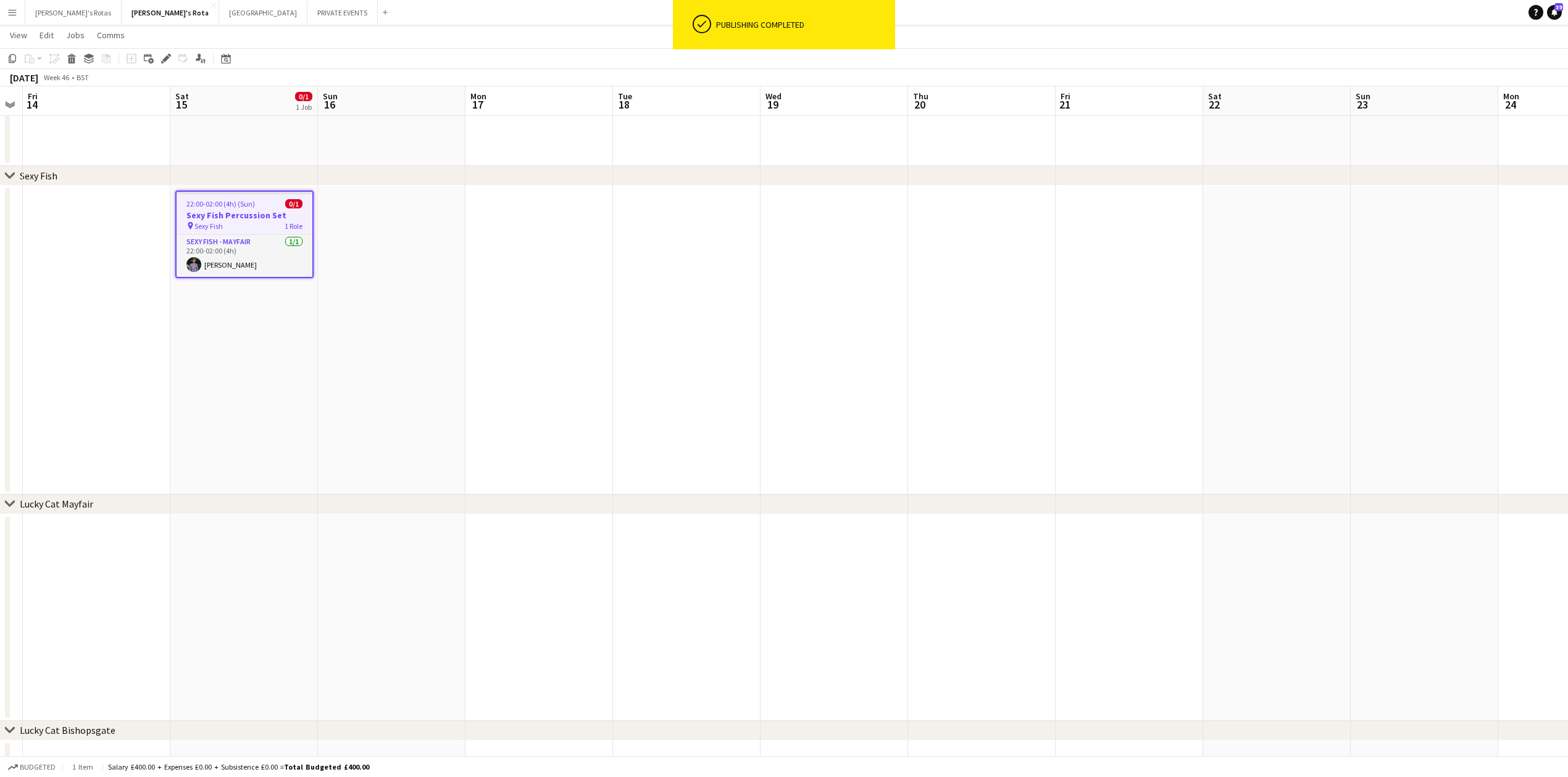
click at [1067, 199] on app-date-cell at bounding box center [1129, 340] width 148 height 309
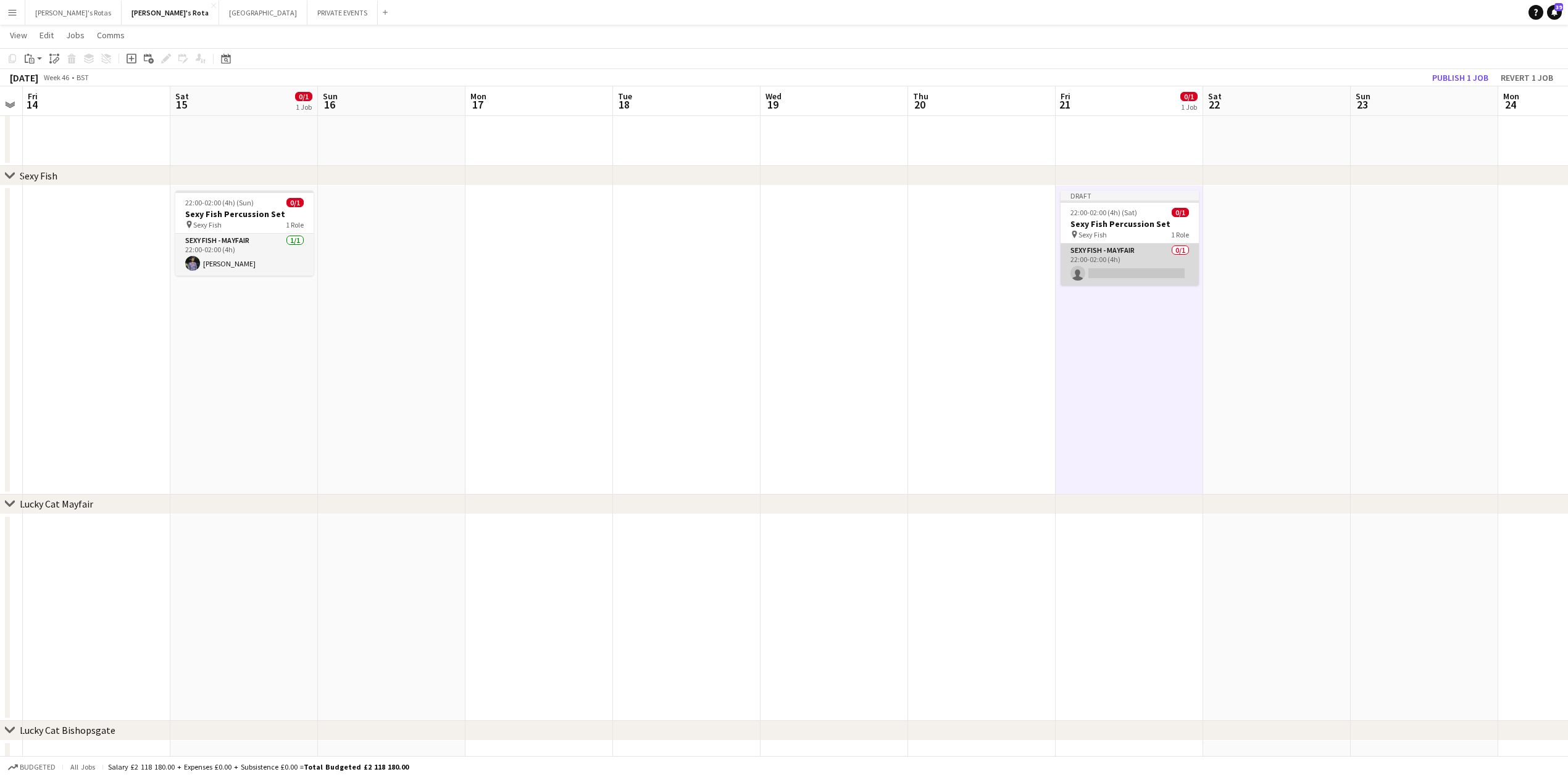
click at [1094, 268] on app-card-role "SEXY FISH - MAYFAIR 0/1 22:00-02:00 (4h) single-neutral-actions" at bounding box center [1130, 265] width 138 height 42
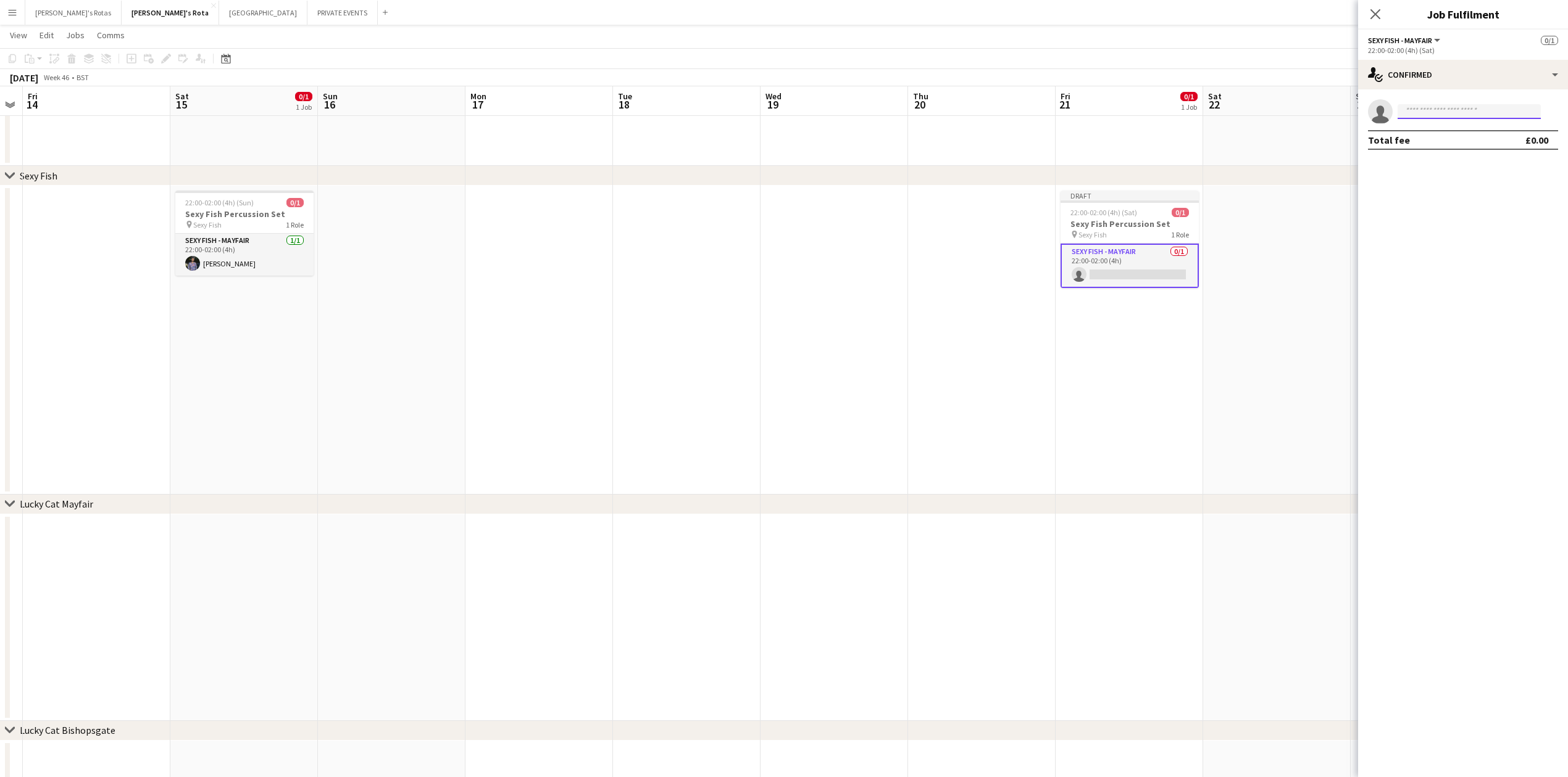
click at [1430, 111] on input at bounding box center [1469, 111] width 143 height 15
type input "*****"
click at [1430, 139] on span "[EMAIL_ADDRESS][DOMAIN_NAME]" at bounding box center [1469, 140] width 124 height 10
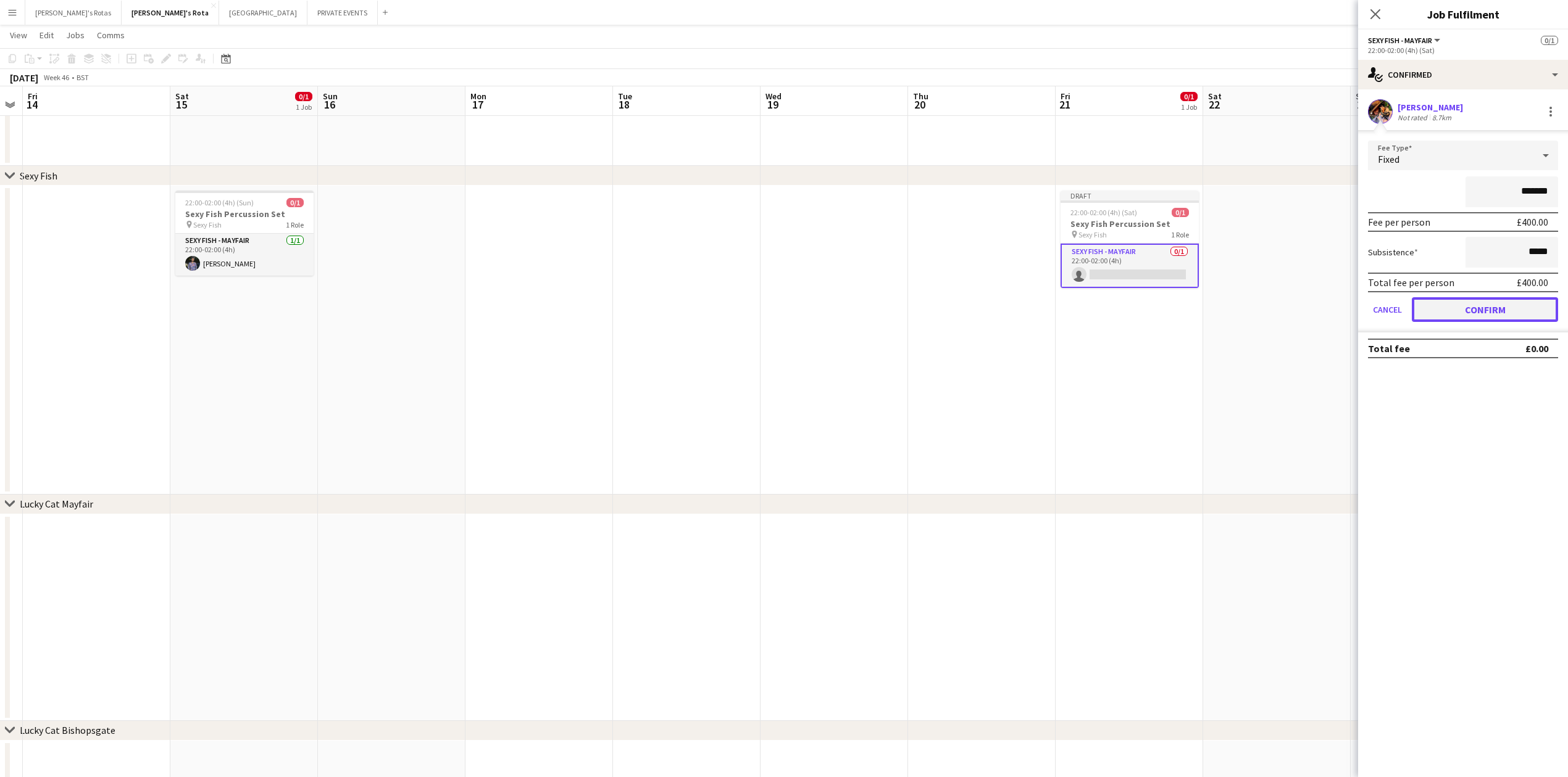
click at [1462, 312] on button "Confirm" at bounding box center [1484, 310] width 146 height 25
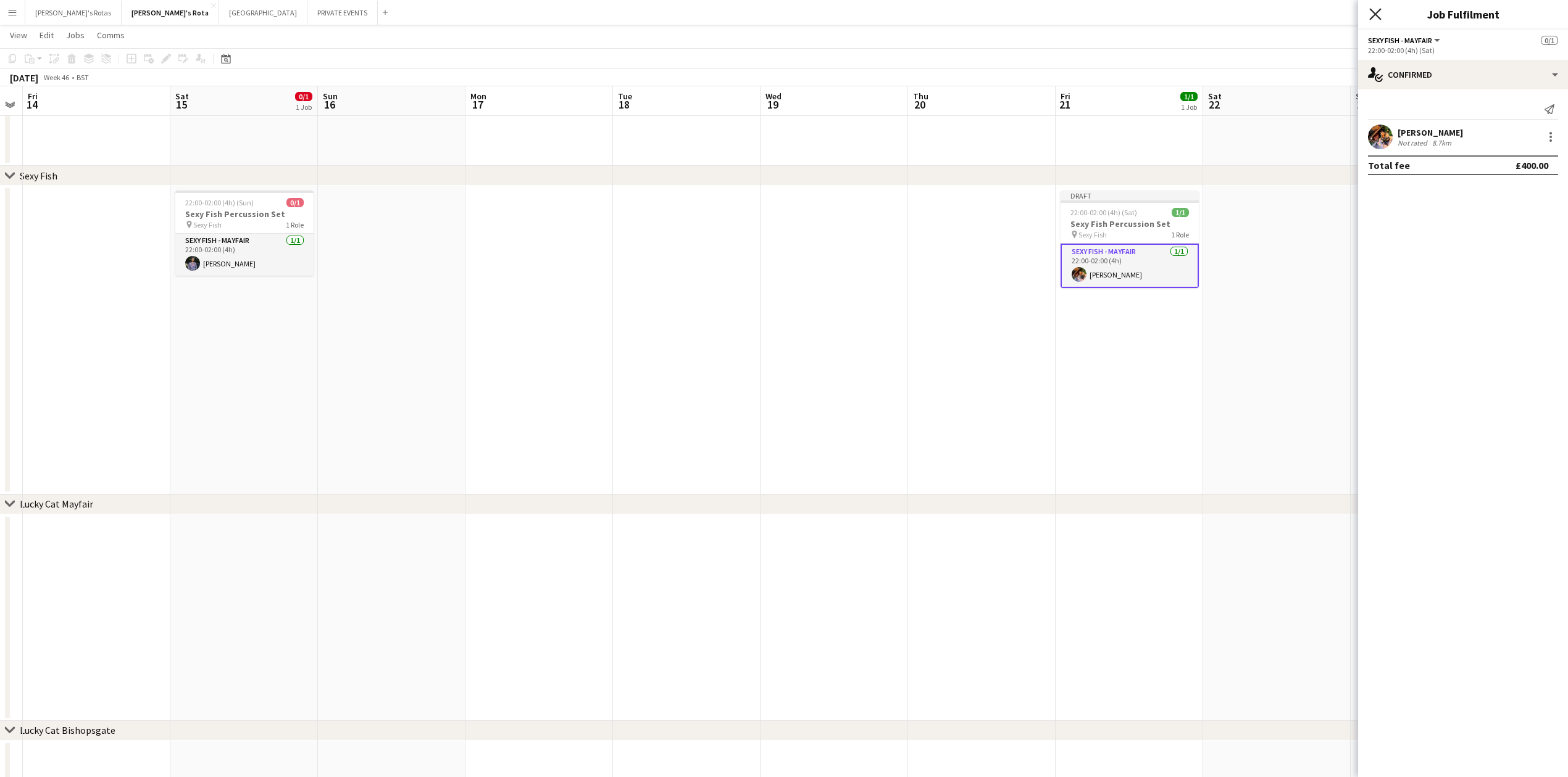
click at [1373, 12] on icon at bounding box center [1375, 14] width 12 height 12
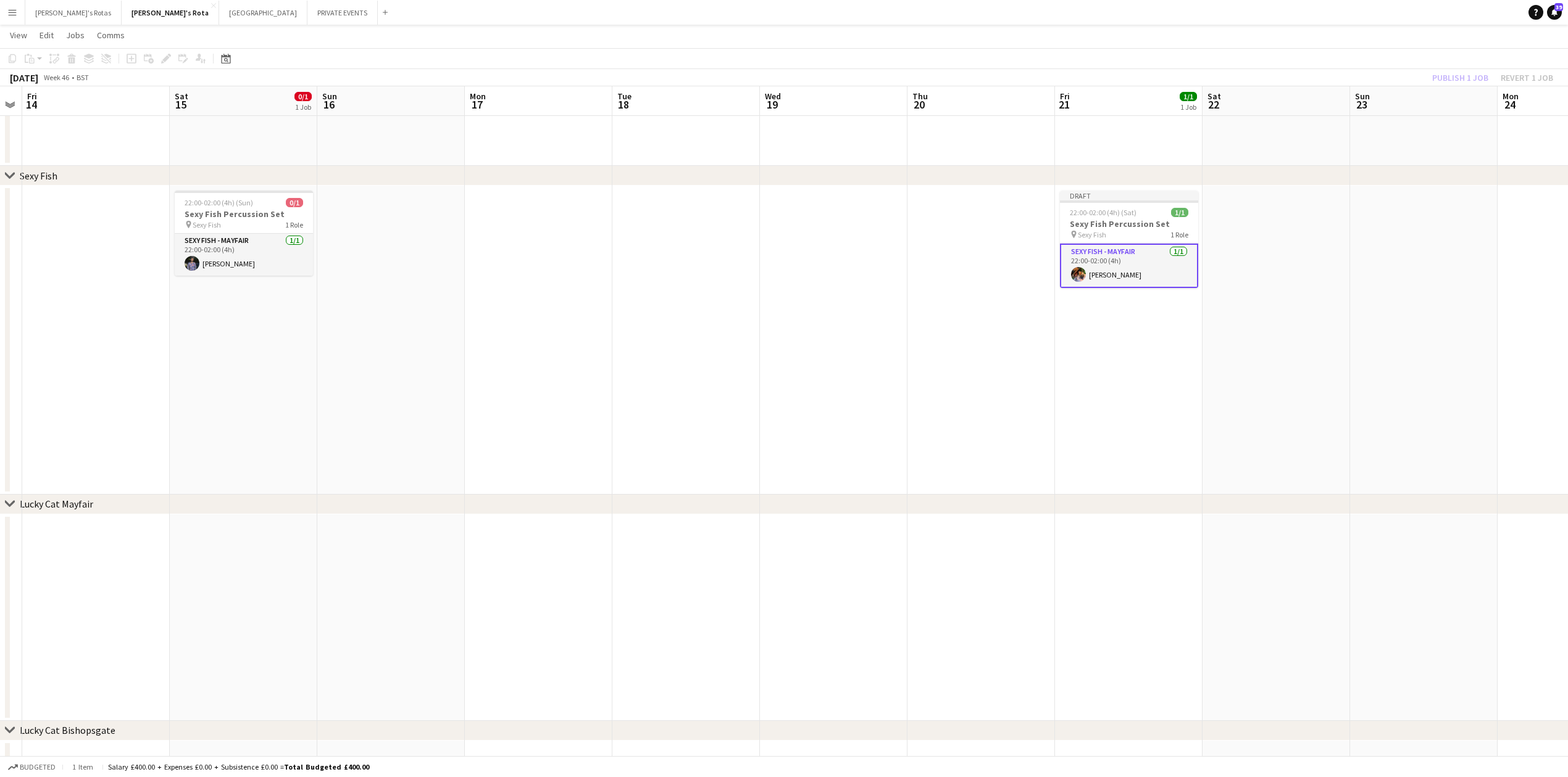
drag, startPoint x: 1141, startPoint y: 216, endPoint x: 1203, endPoint y: 180, distance: 71.7
click at [1141, 215] on div "22:00-02:00 (4h) (Sat) 1/1" at bounding box center [1129, 212] width 138 height 9
click at [1433, 78] on button "Publish 1 job" at bounding box center [1460, 78] width 66 height 16
click at [1283, 234] on app-date-cell at bounding box center [1277, 340] width 148 height 309
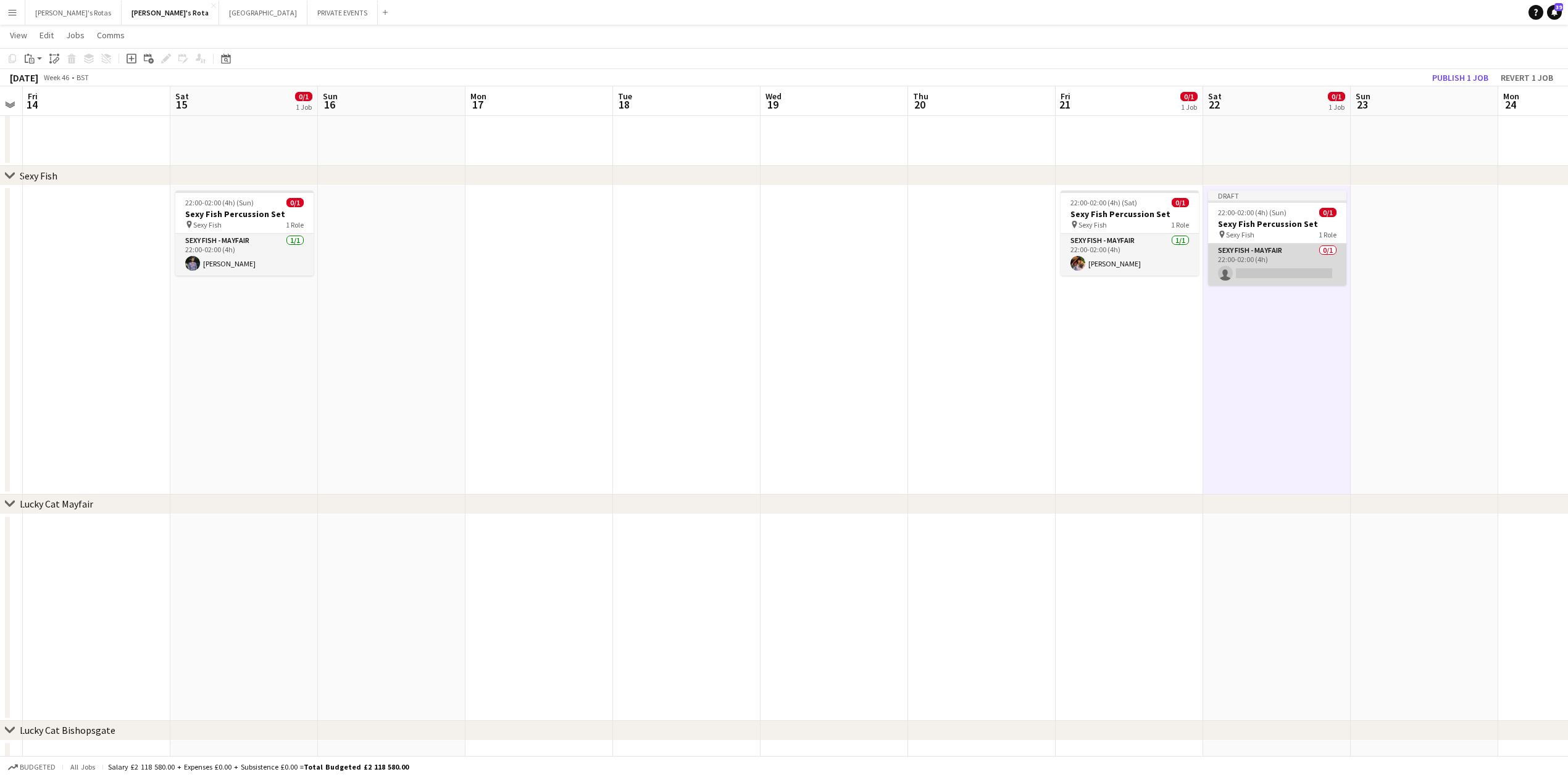
click at [1295, 262] on app-card-role "SEXY FISH - MAYFAIR 0/1 22:00-02:00 (4h) single-neutral-actions" at bounding box center [1277, 265] width 138 height 42
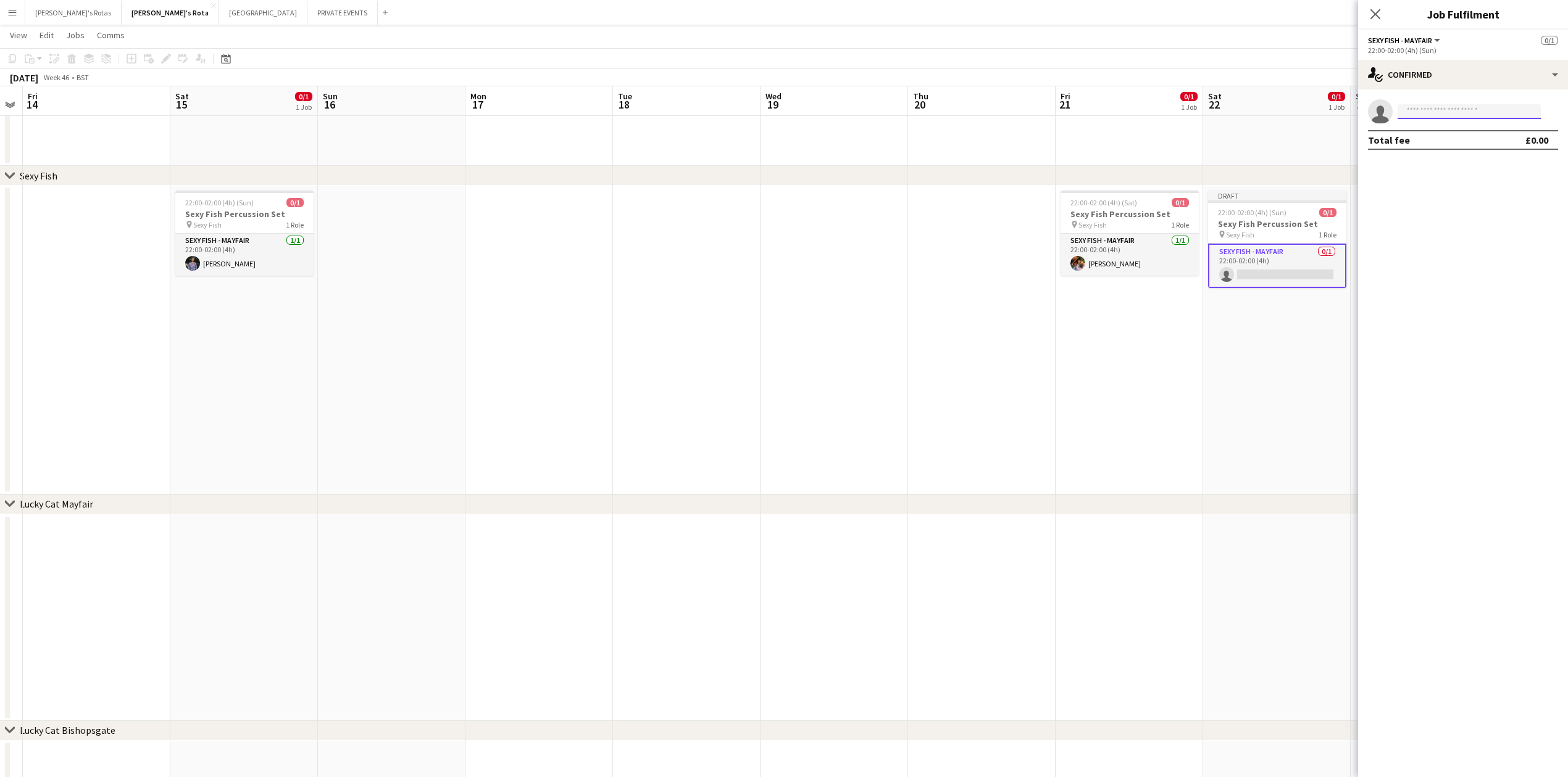
click at [1462, 113] on input at bounding box center [1469, 111] width 143 height 15
type input "*****"
click at [1455, 137] on span "[EMAIL_ADDRESS][DOMAIN_NAME]" at bounding box center [1469, 140] width 124 height 10
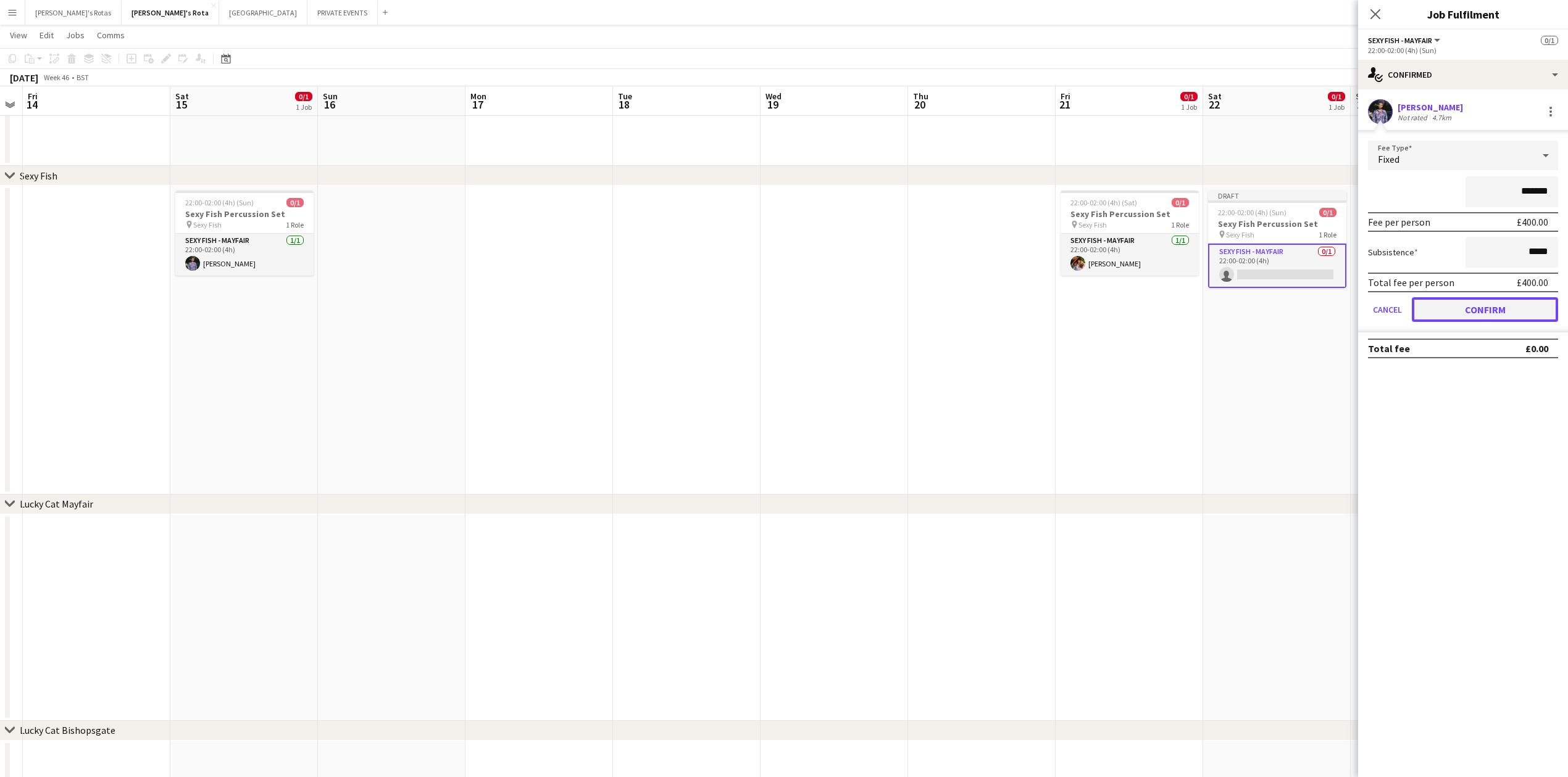
drag, startPoint x: 1481, startPoint y: 296, endPoint x: 1479, endPoint y: 306, distance: 10.2
click at [1481, 298] on button "Confirm" at bounding box center [1484, 310] width 146 height 25
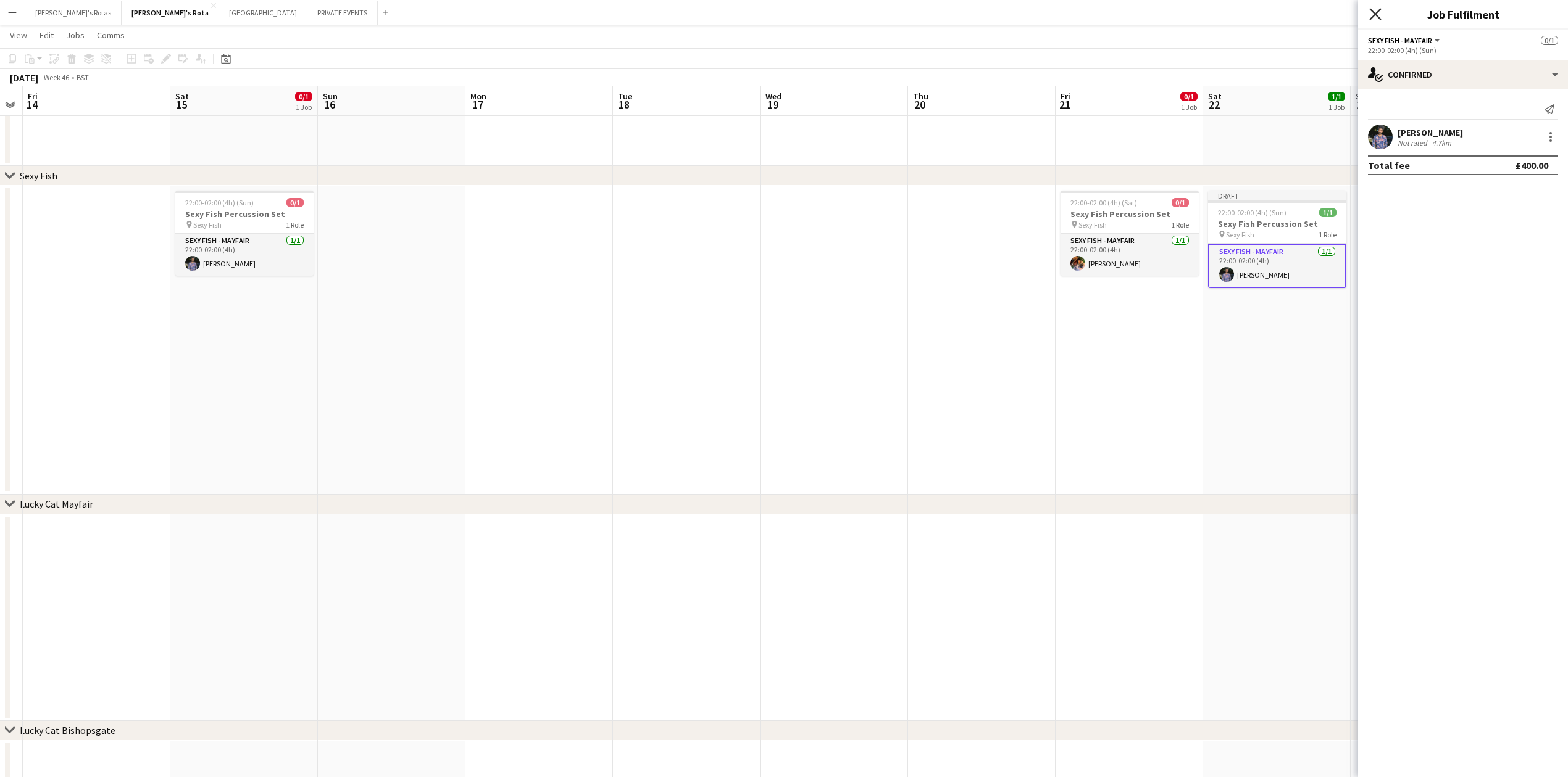
click at [1380, 11] on icon "Close pop-in" at bounding box center [1375, 14] width 12 height 12
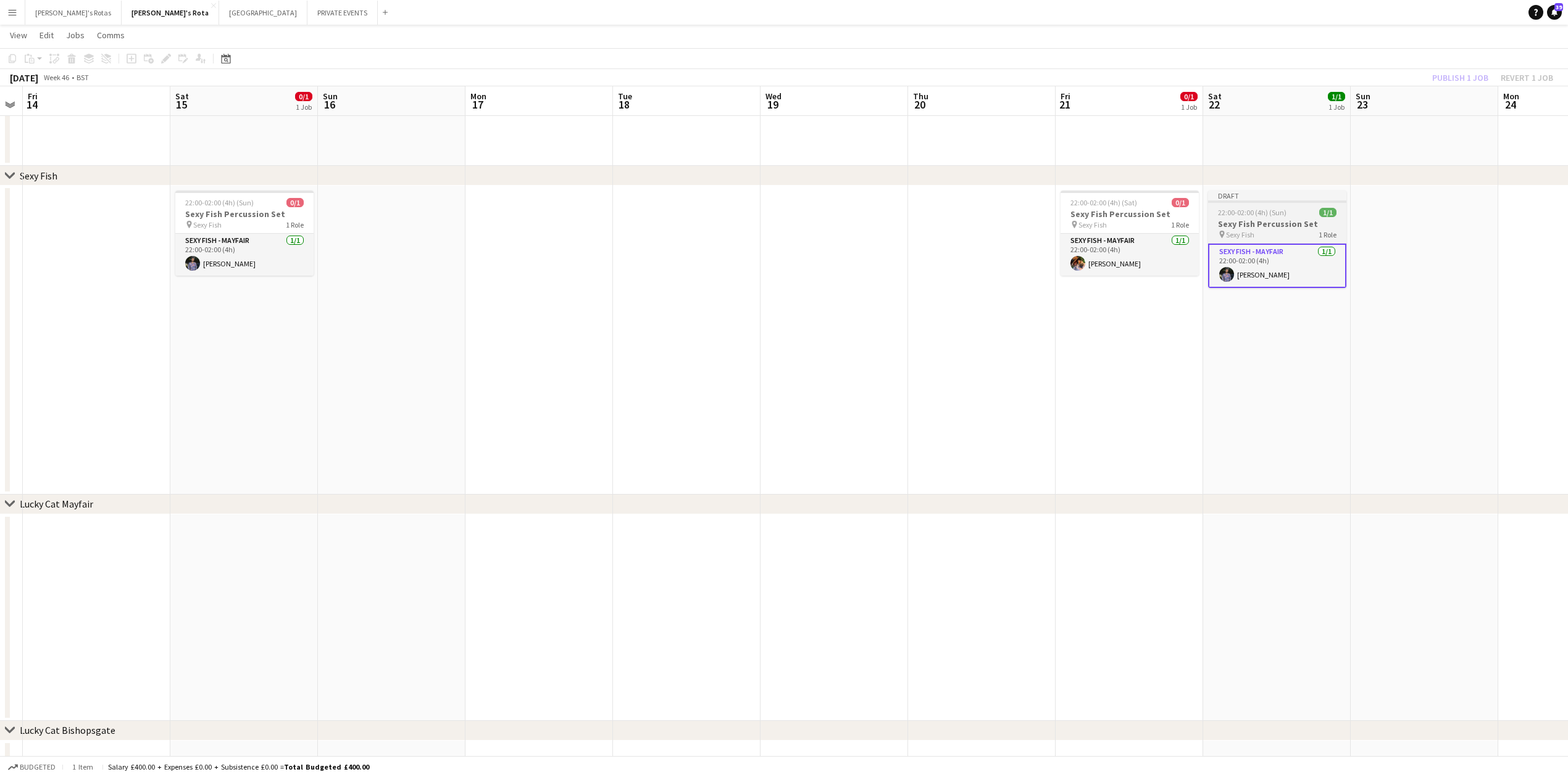
click at [1264, 209] on app-job-card "Draft 22:00-02:00 (4h) (Sun) 1/1 Sexy Fish Percussion Set pin Sexy Fish 1 Role …" at bounding box center [1277, 239] width 138 height 97
click at [1447, 80] on button "Publish 1 job" at bounding box center [1460, 78] width 66 height 16
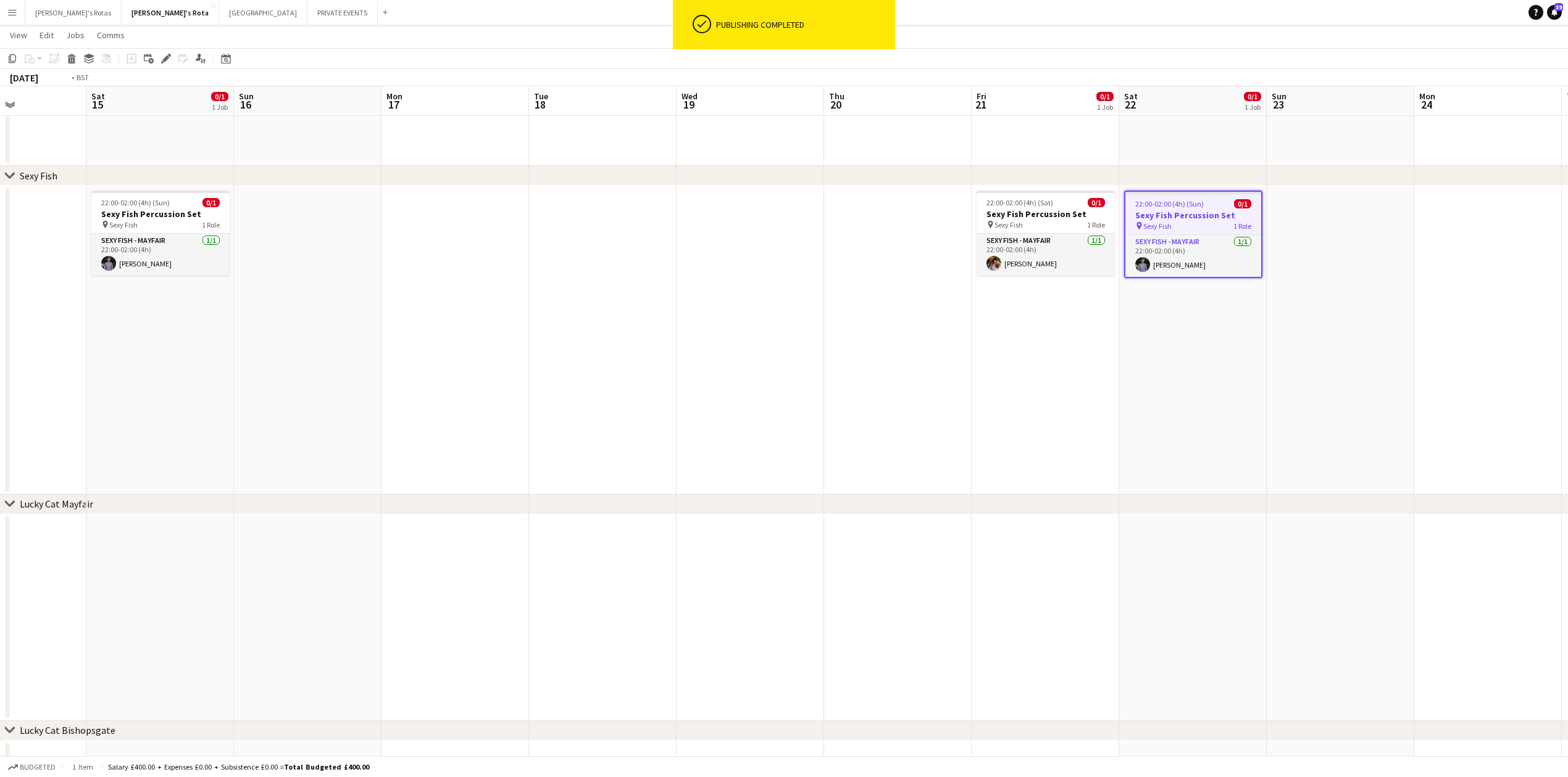
drag, startPoint x: 1095, startPoint y: 351, endPoint x: 388, endPoint y: 347, distance: 707.0
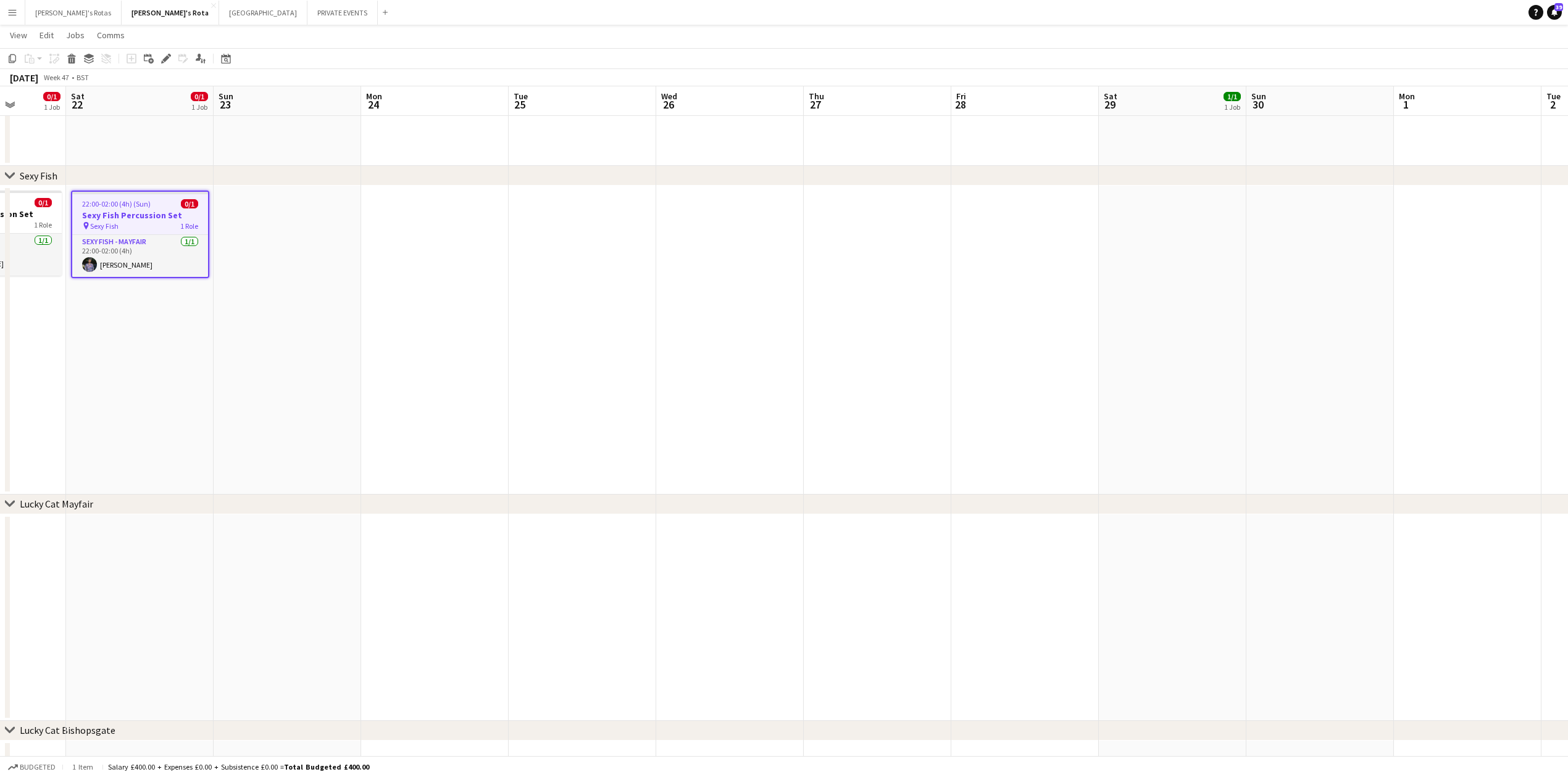
scroll to position [0, 455]
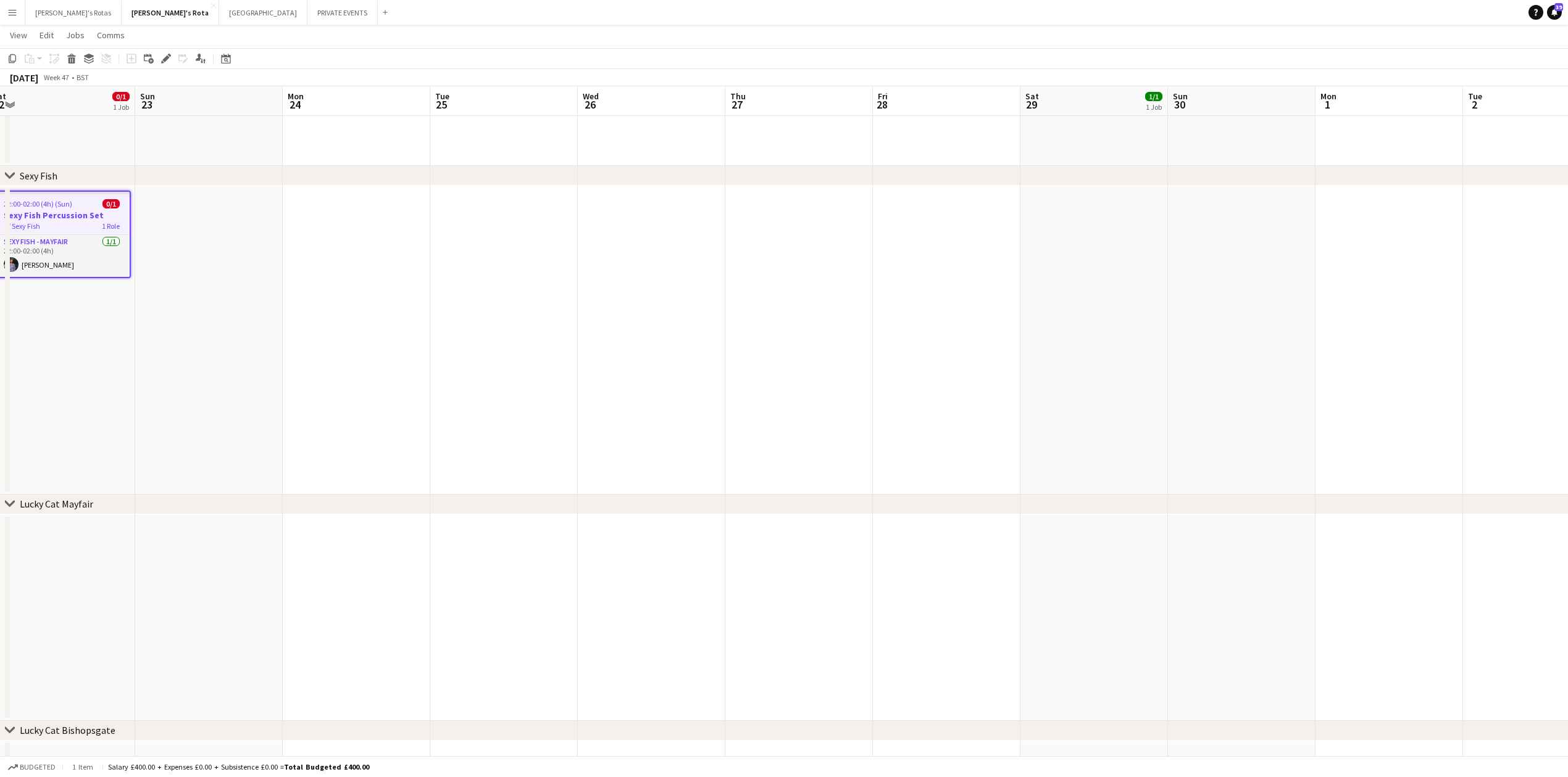
drag, startPoint x: 936, startPoint y: 354, endPoint x: 427, endPoint y: 343, distance: 509.1
click at [960, 241] on app-date-cell at bounding box center [946, 340] width 148 height 309
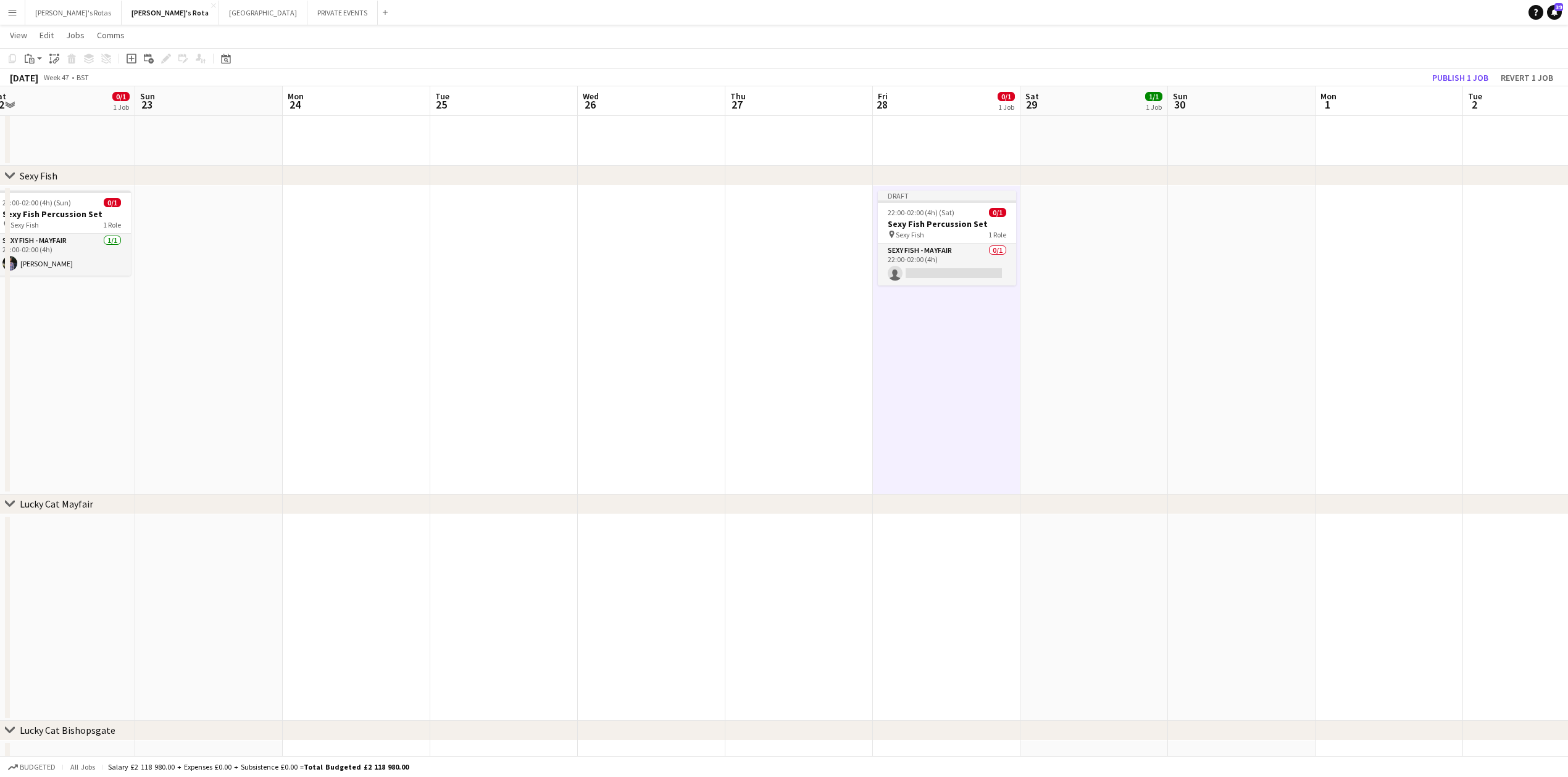
click at [960, 241] on app-job-card "Draft 22:00-02:00 (4h) (Sat) 0/1 Sexy Fish Percussion Set pin Sexy Fish 1 Role …" at bounding box center [947, 238] width 138 height 95
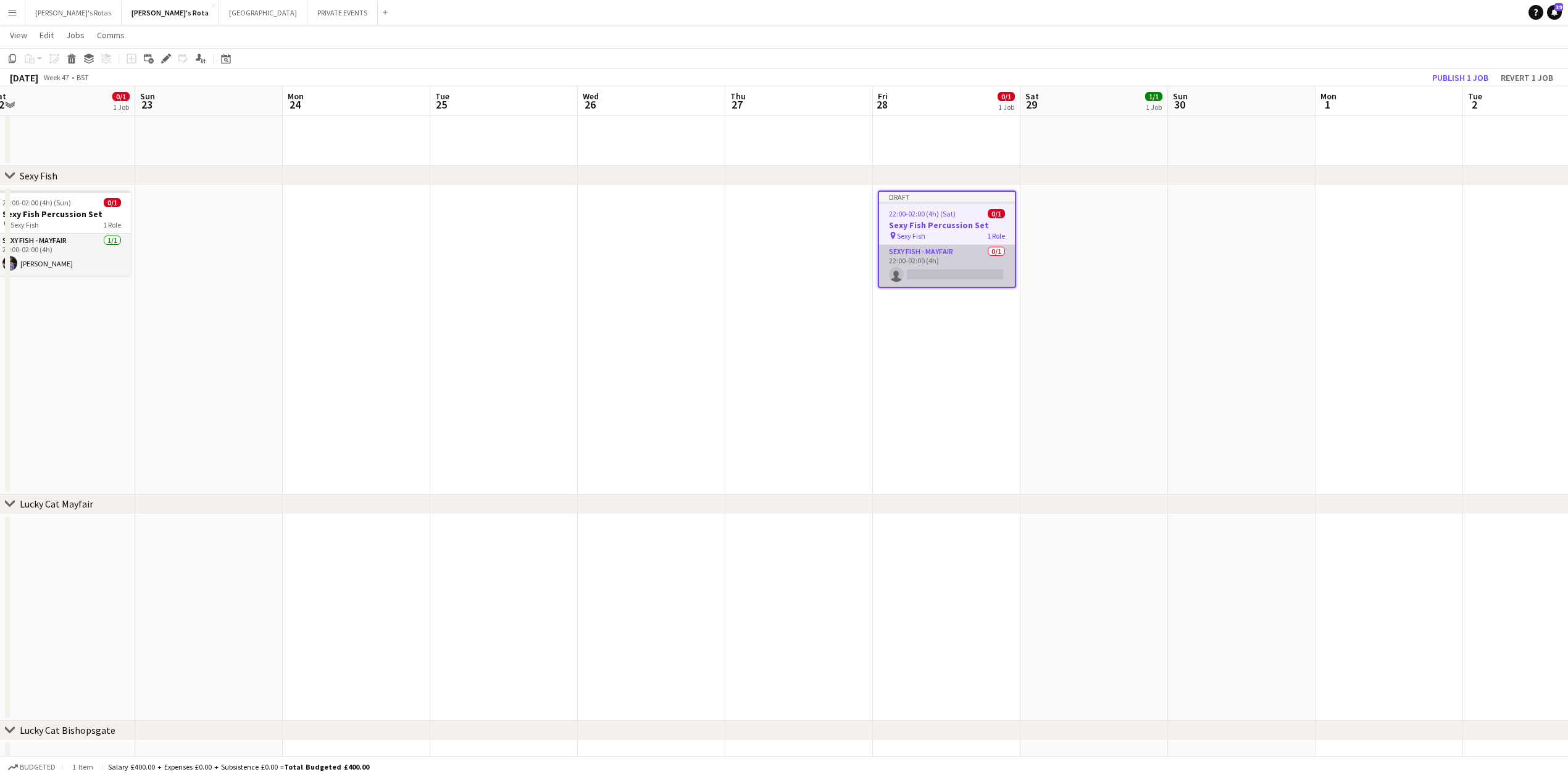
click at [944, 273] on app-card-role "SEXY FISH - MAYFAIR 0/1 22:00-02:00 (4h) single-neutral-actions" at bounding box center [946, 266] width 136 height 42
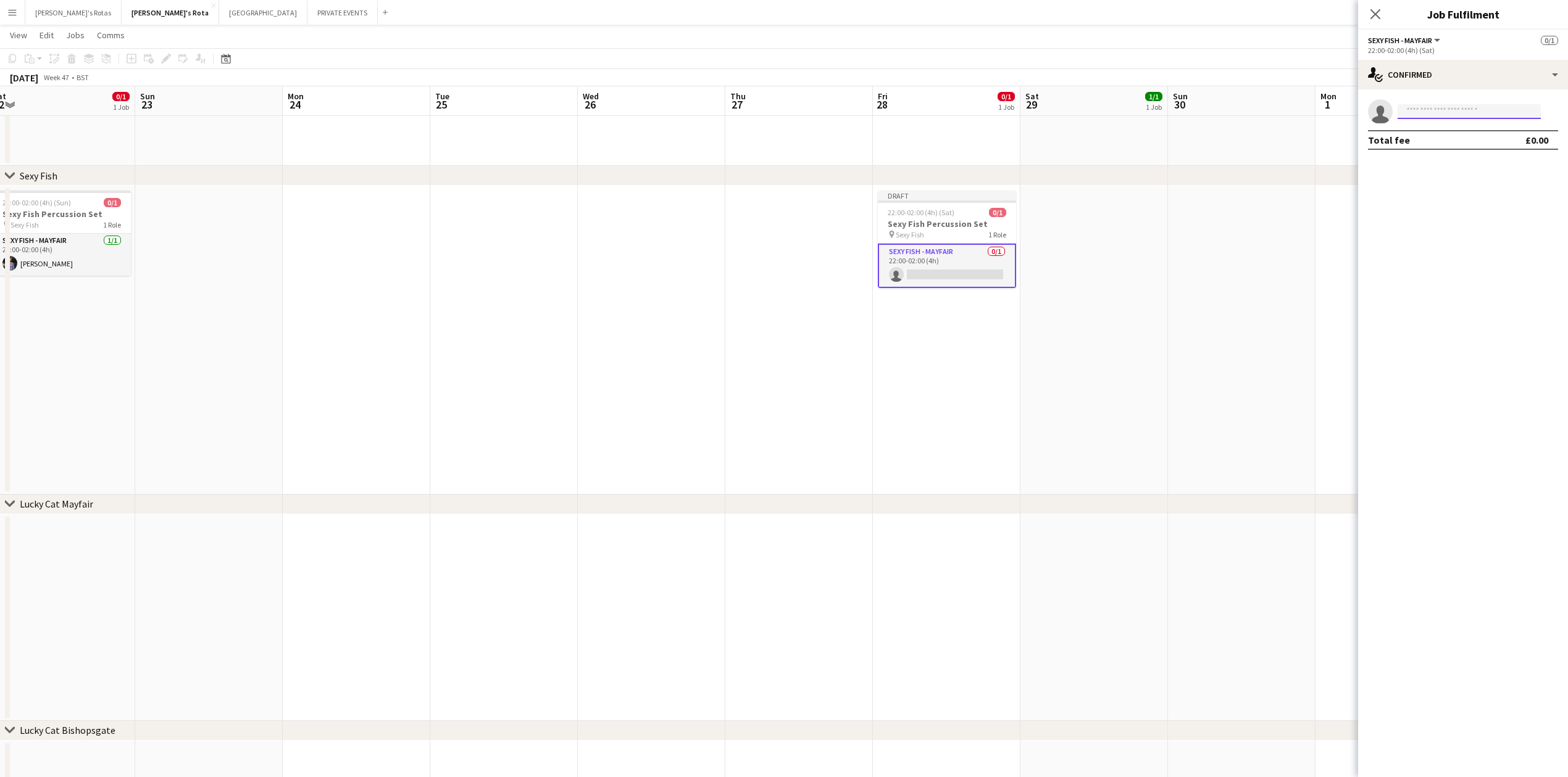
click at [1428, 104] on input at bounding box center [1469, 111] width 143 height 15
type input "*****"
click at [1427, 121] on div "[PERSON_NAME] Active [EMAIL_ADDRESS][DOMAIN_NAME] [PHONE_NUMBER]" at bounding box center [1469, 139] width 143 height 39
click at [1427, 126] on span "[PERSON_NAME]" at bounding box center [1443, 129] width 71 height 10
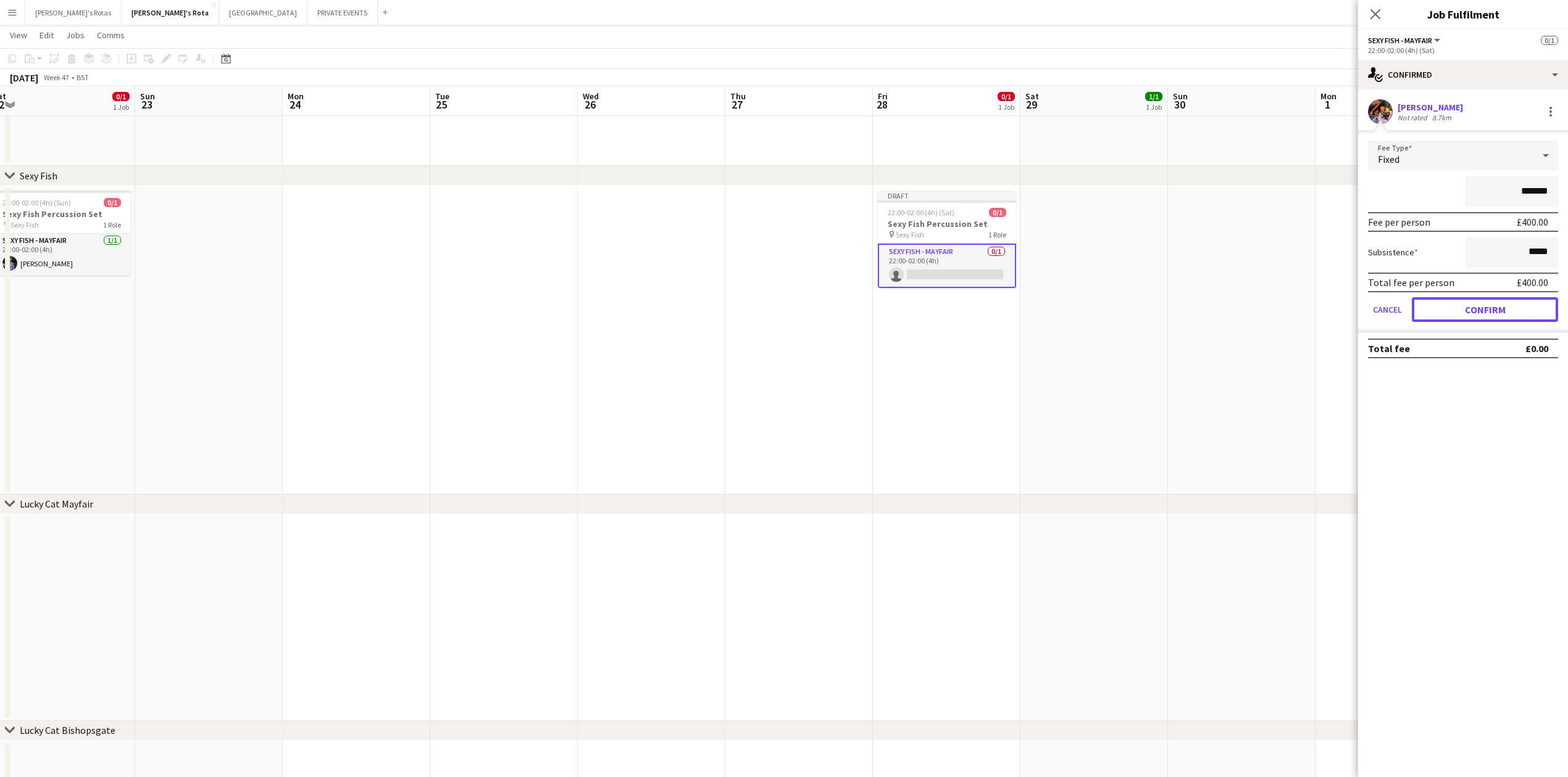
click at [1462, 302] on button "Confirm" at bounding box center [1484, 310] width 146 height 25
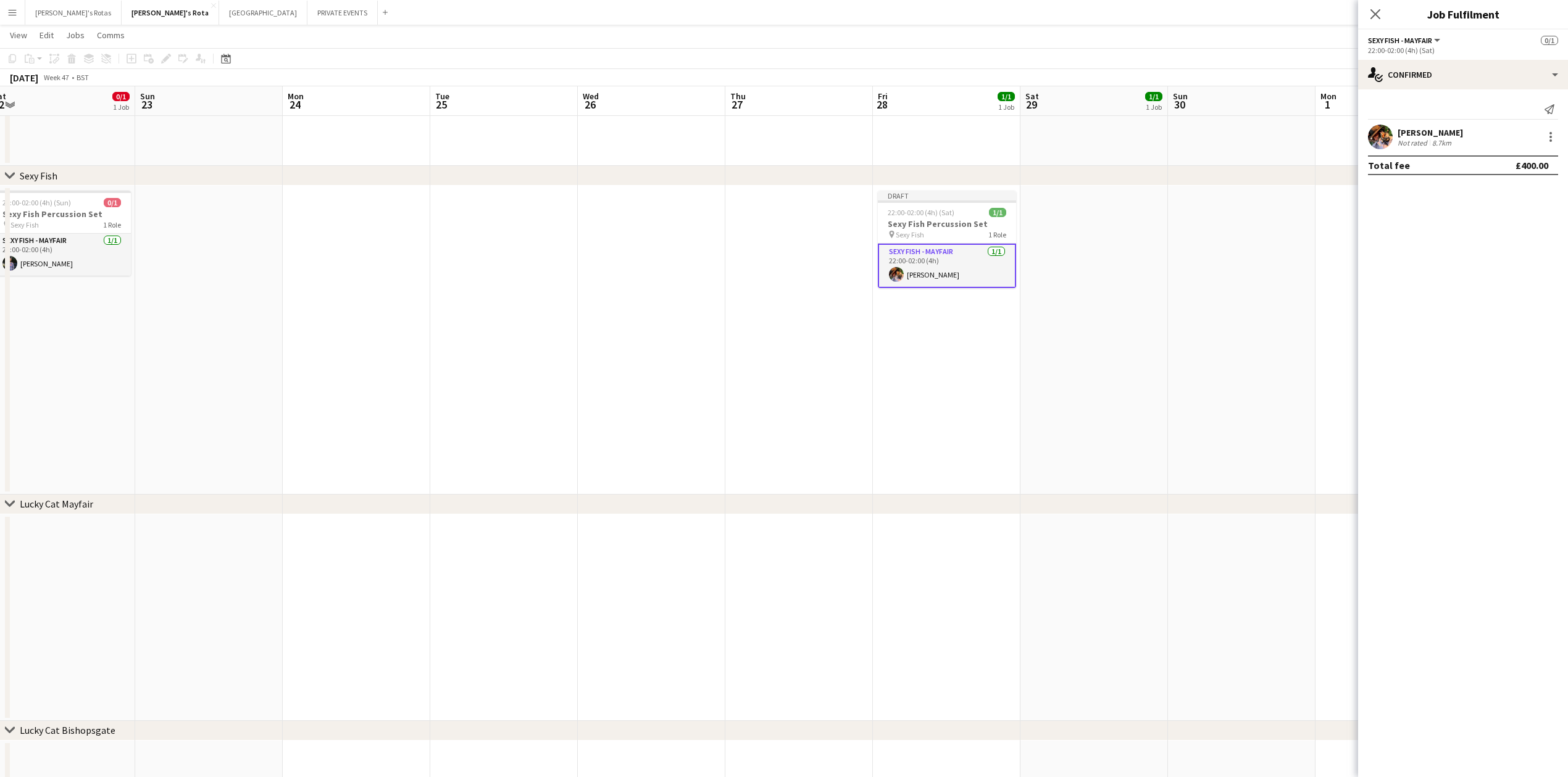
drag, startPoint x: 1370, startPoint y: 13, endPoint x: 1191, endPoint y: 124, distance: 210.6
click at [1370, 13] on icon "Close pop-in" at bounding box center [1375, 15] width 10 height 10
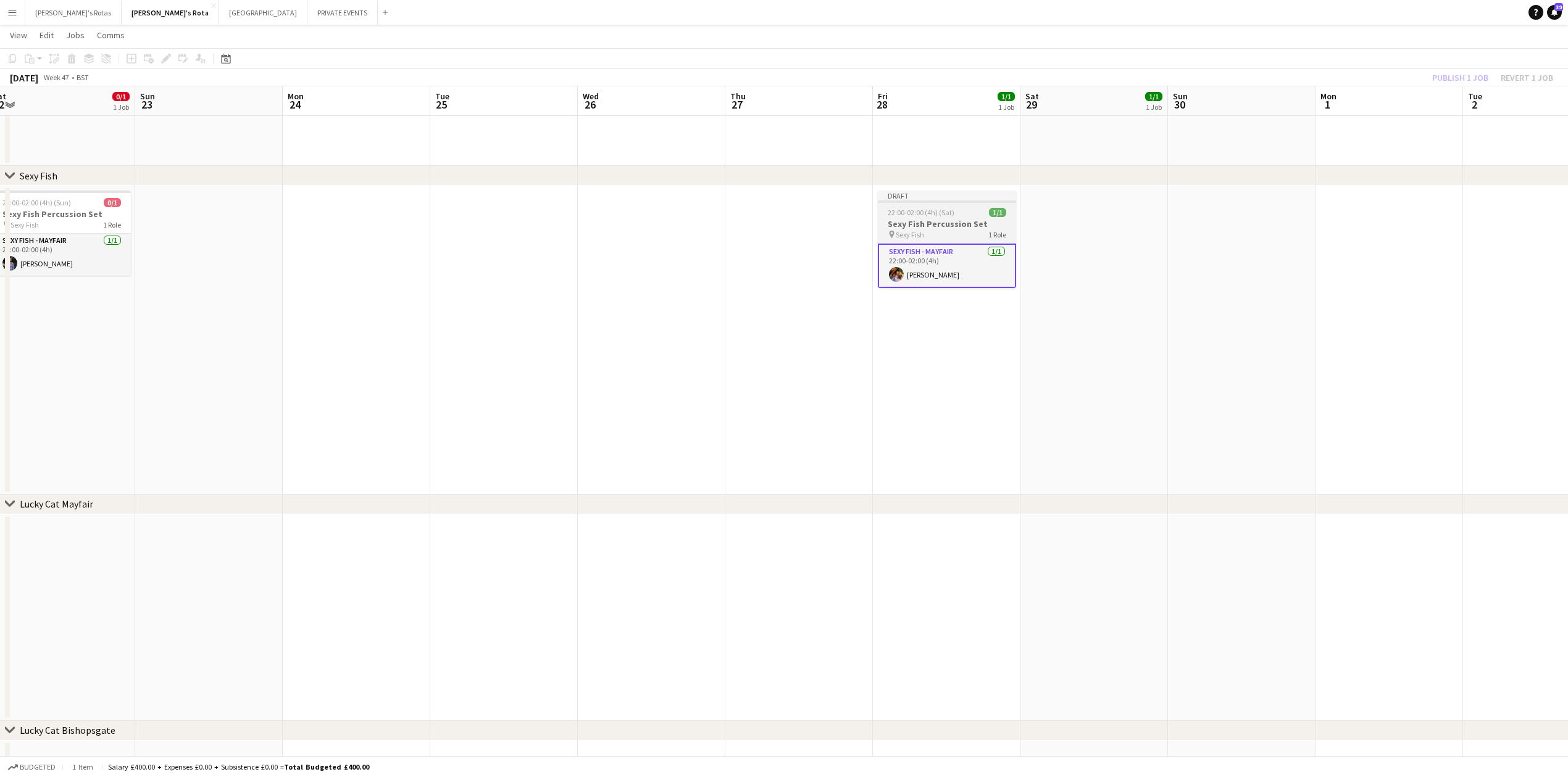
click at [946, 213] on span "22:00-02:00 (4h) (Sat)" at bounding box center [921, 212] width 67 height 9
click at [1468, 74] on button "Publish 1 job" at bounding box center [1460, 78] width 66 height 16
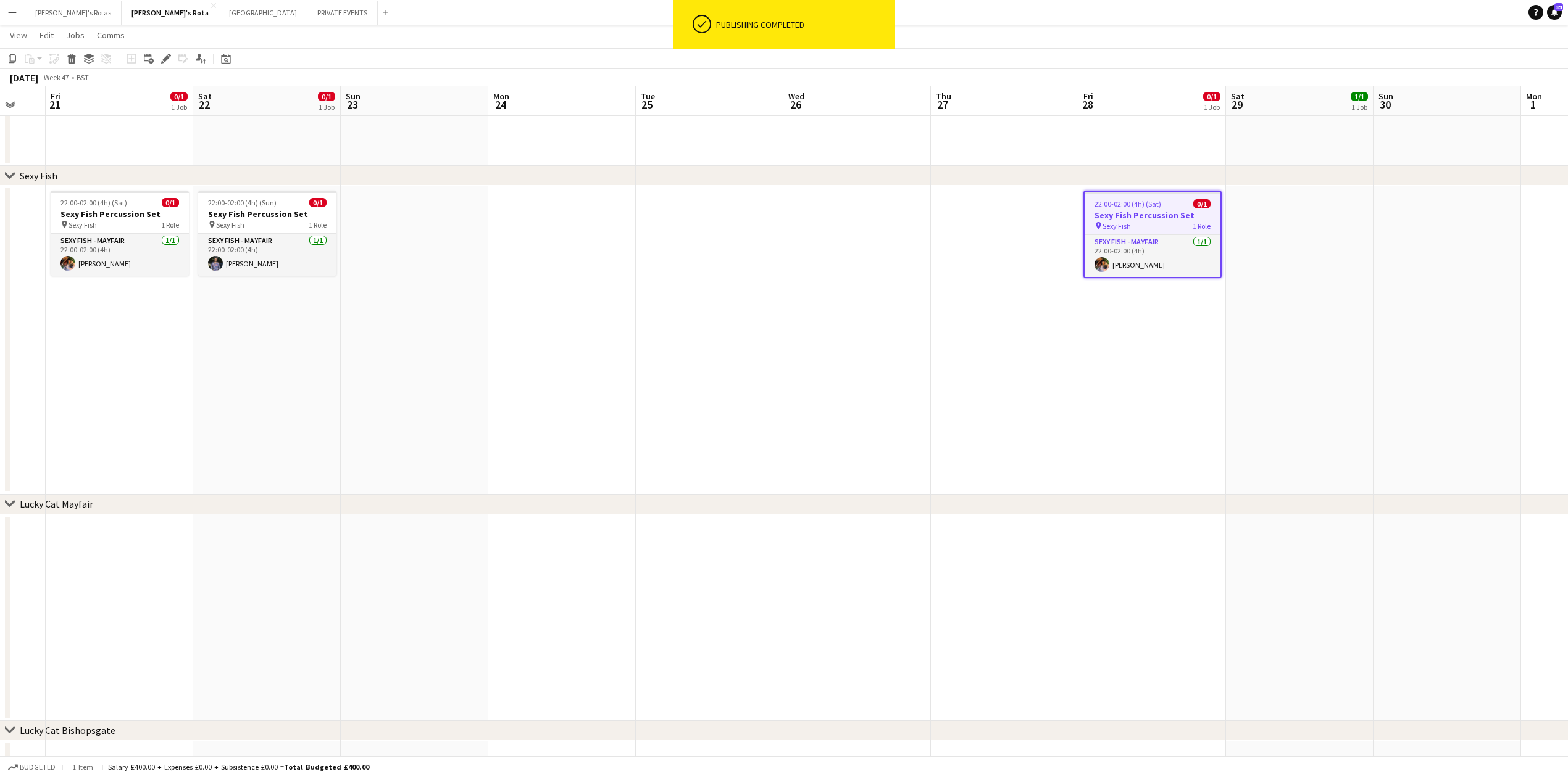
drag, startPoint x: 531, startPoint y: 364, endPoint x: 742, endPoint y: 394, distance: 213.1
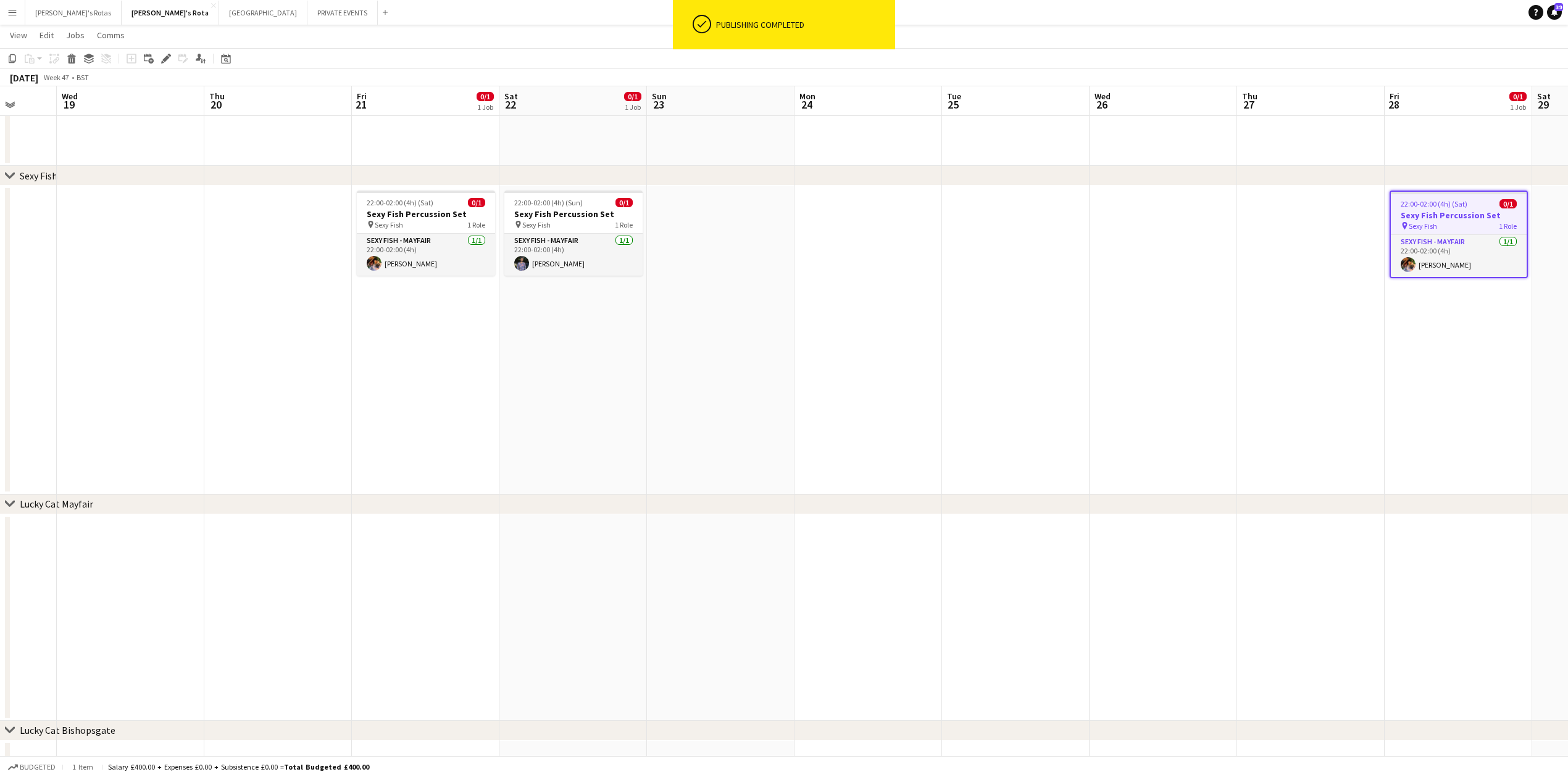
scroll to position [0, 381]
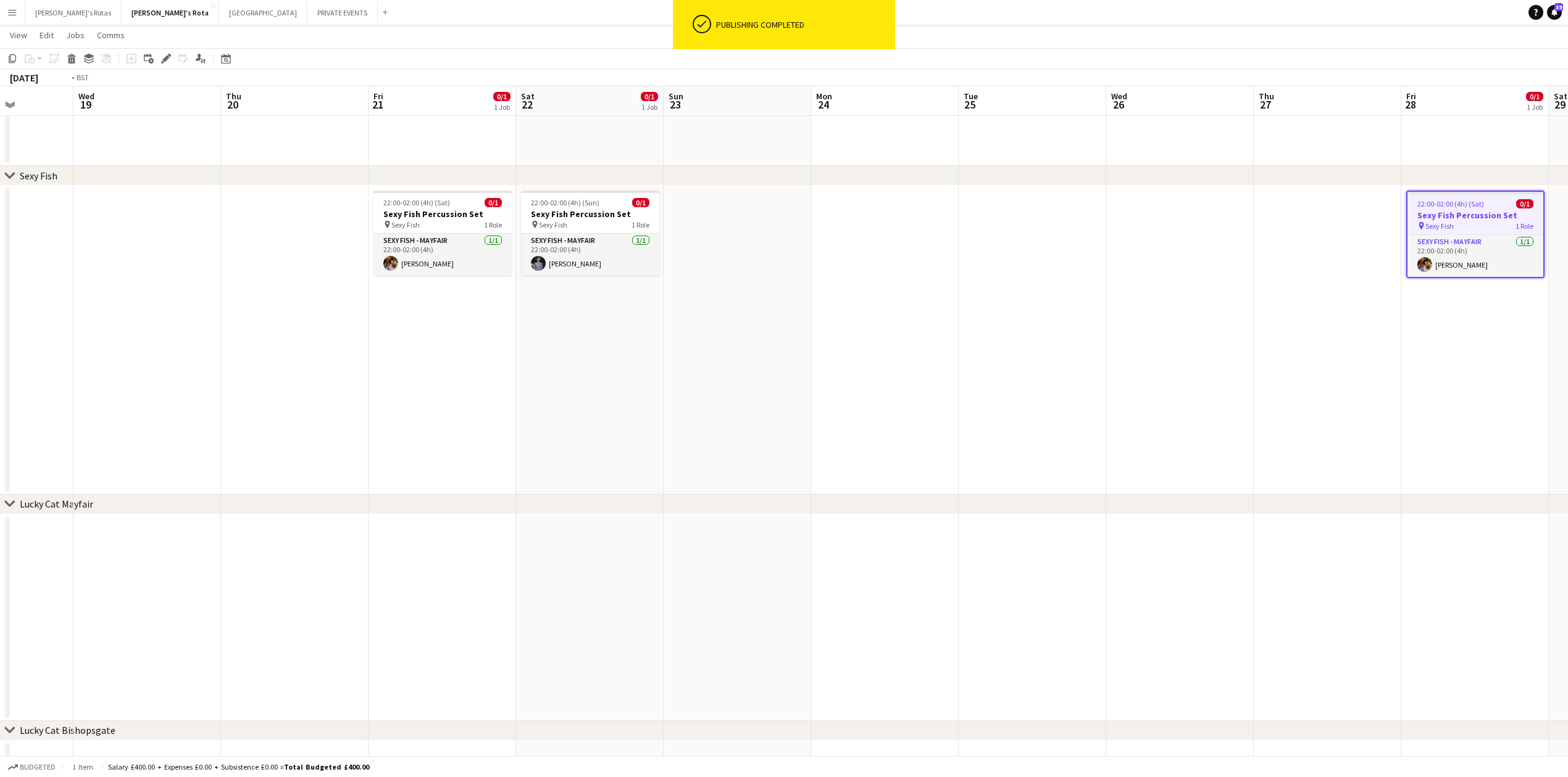
drag, startPoint x: 457, startPoint y: 390, endPoint x: 880, endPoint y: 371, distance: 423.4
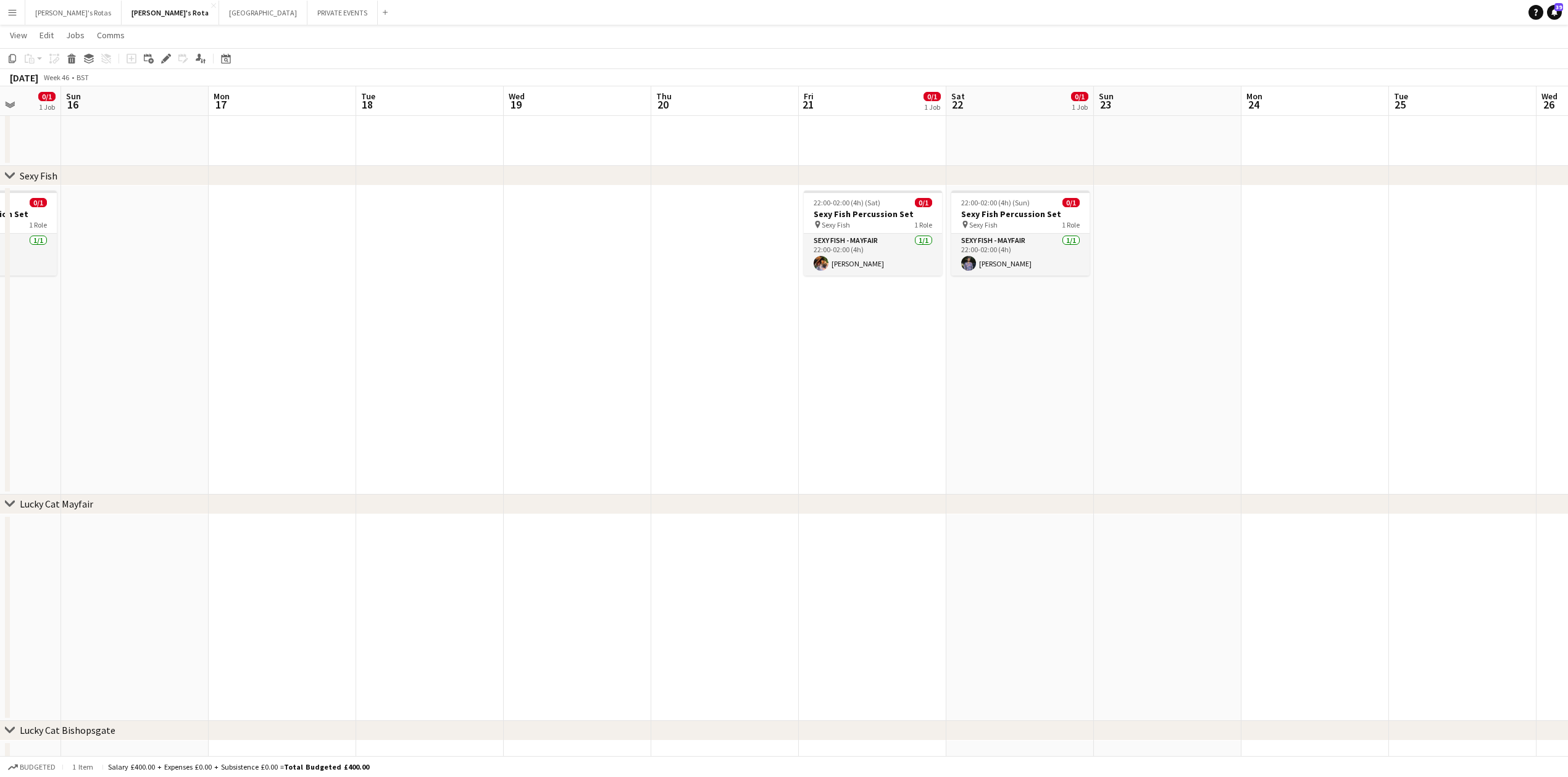
click at [482, 551] on app-date-cell at bounding box center [429, 618] width 148 height 207
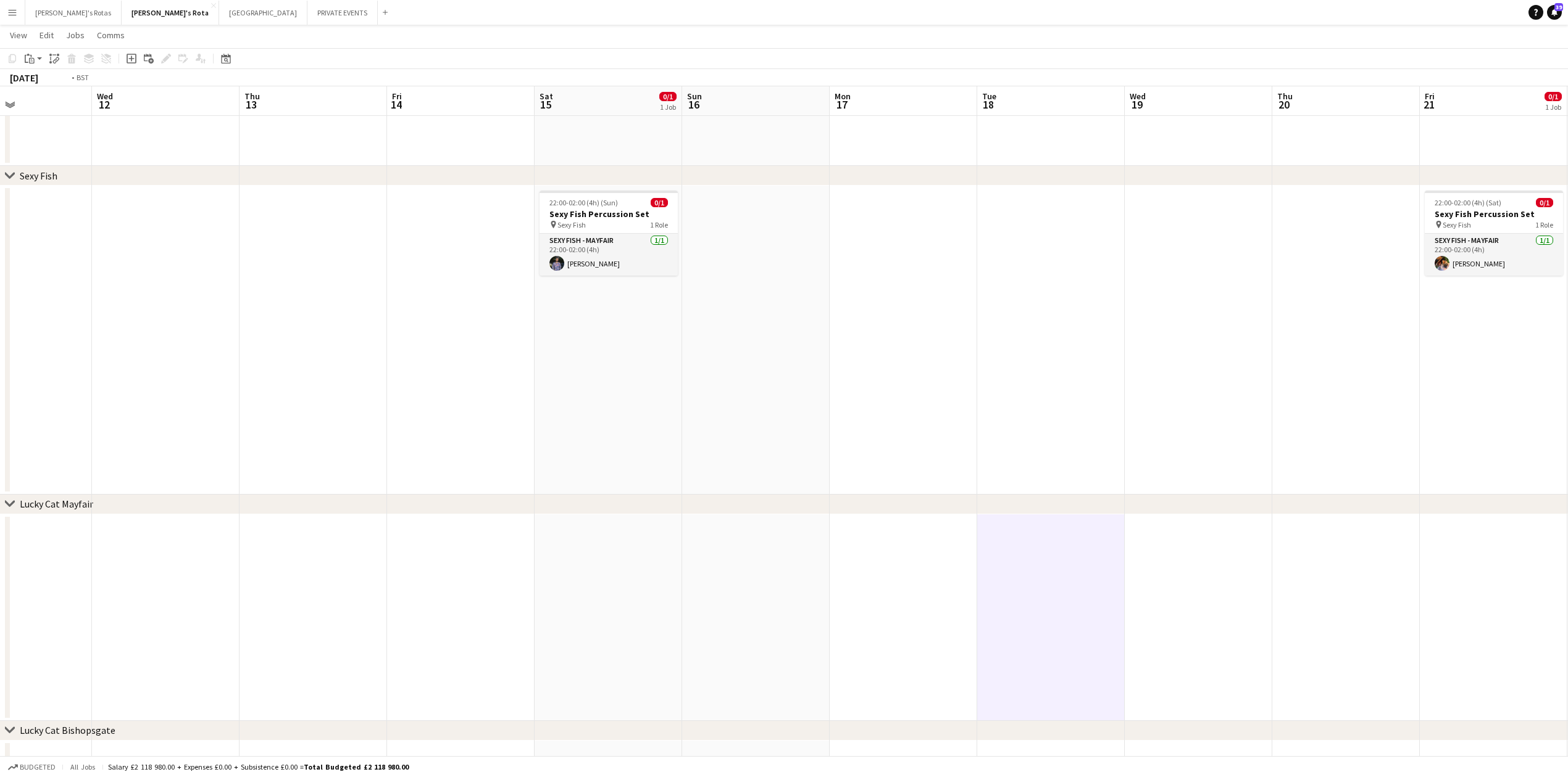
drag, startPoint x: 688, startPoint y: 337, endPoint x: 1018, endPoint y: 356, distance: 330.5
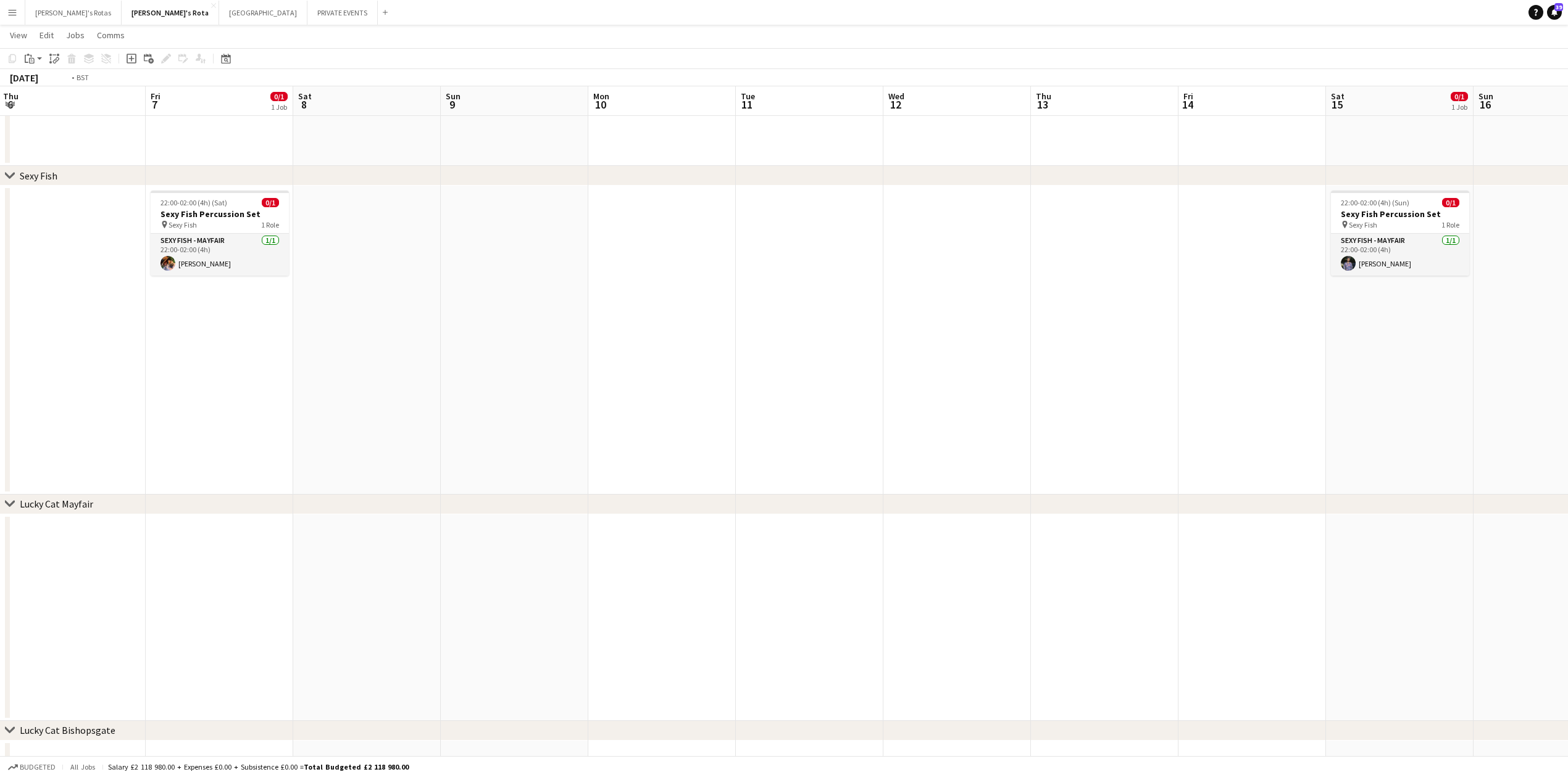
drag, startPoint x: 465, startPoint y: 383, endPoint x: 591, endPoint y: 378, distance: 126.1
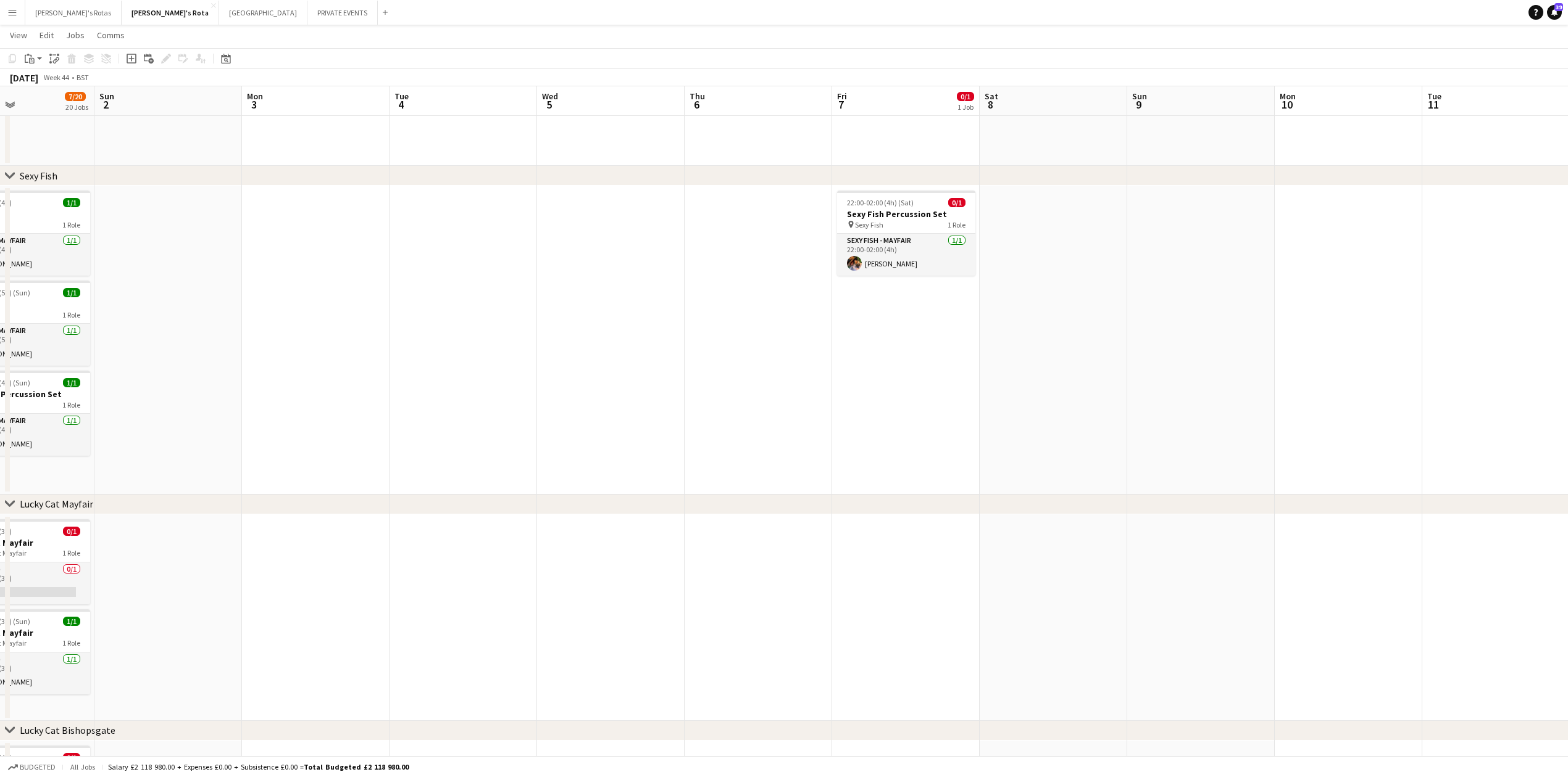
drag, startPoint x: 927, startPoint y: 391, endPoint x: 972, endPoint y: 365, distance: 52.0
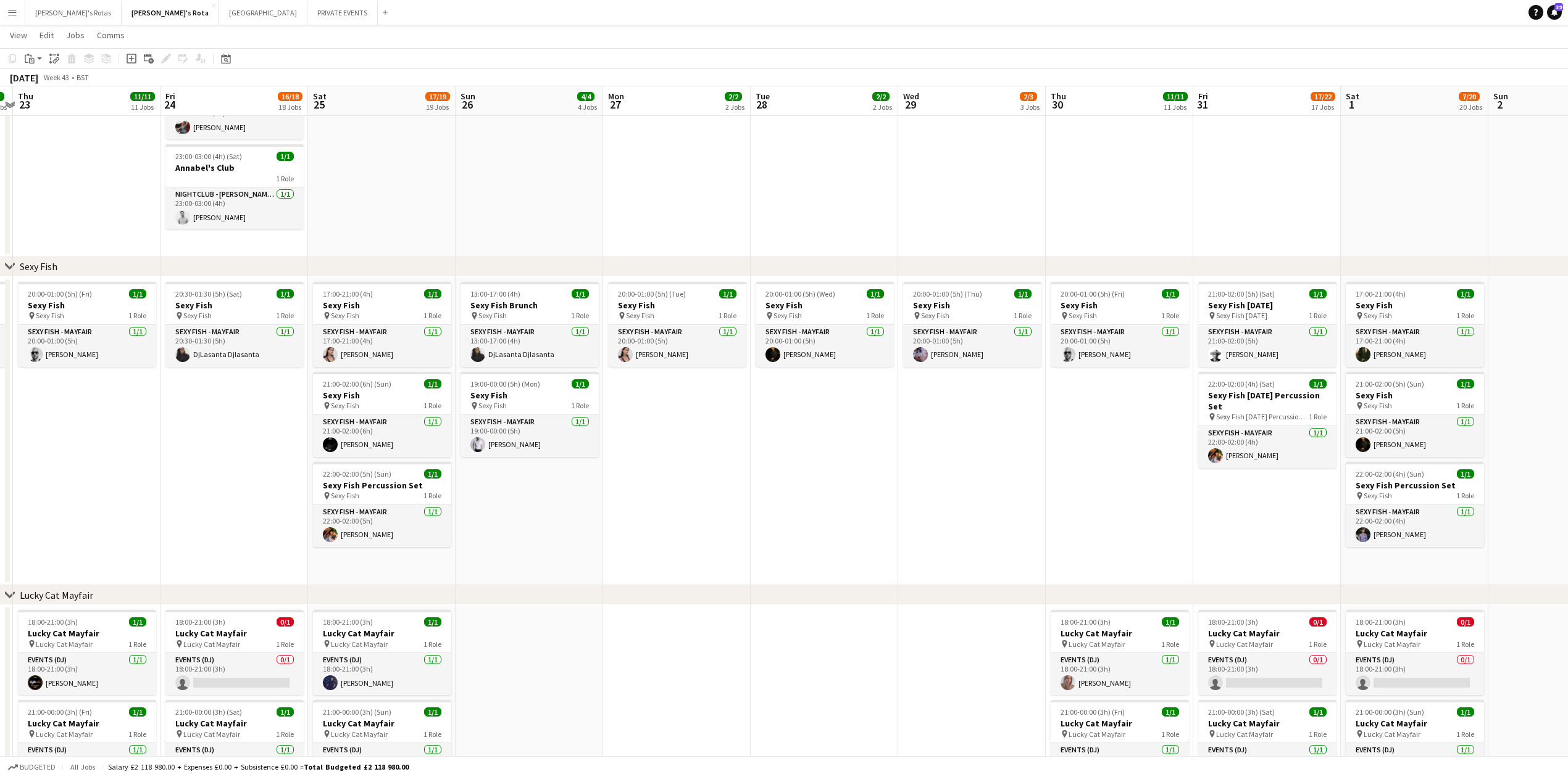
scroll to position [0, 258]
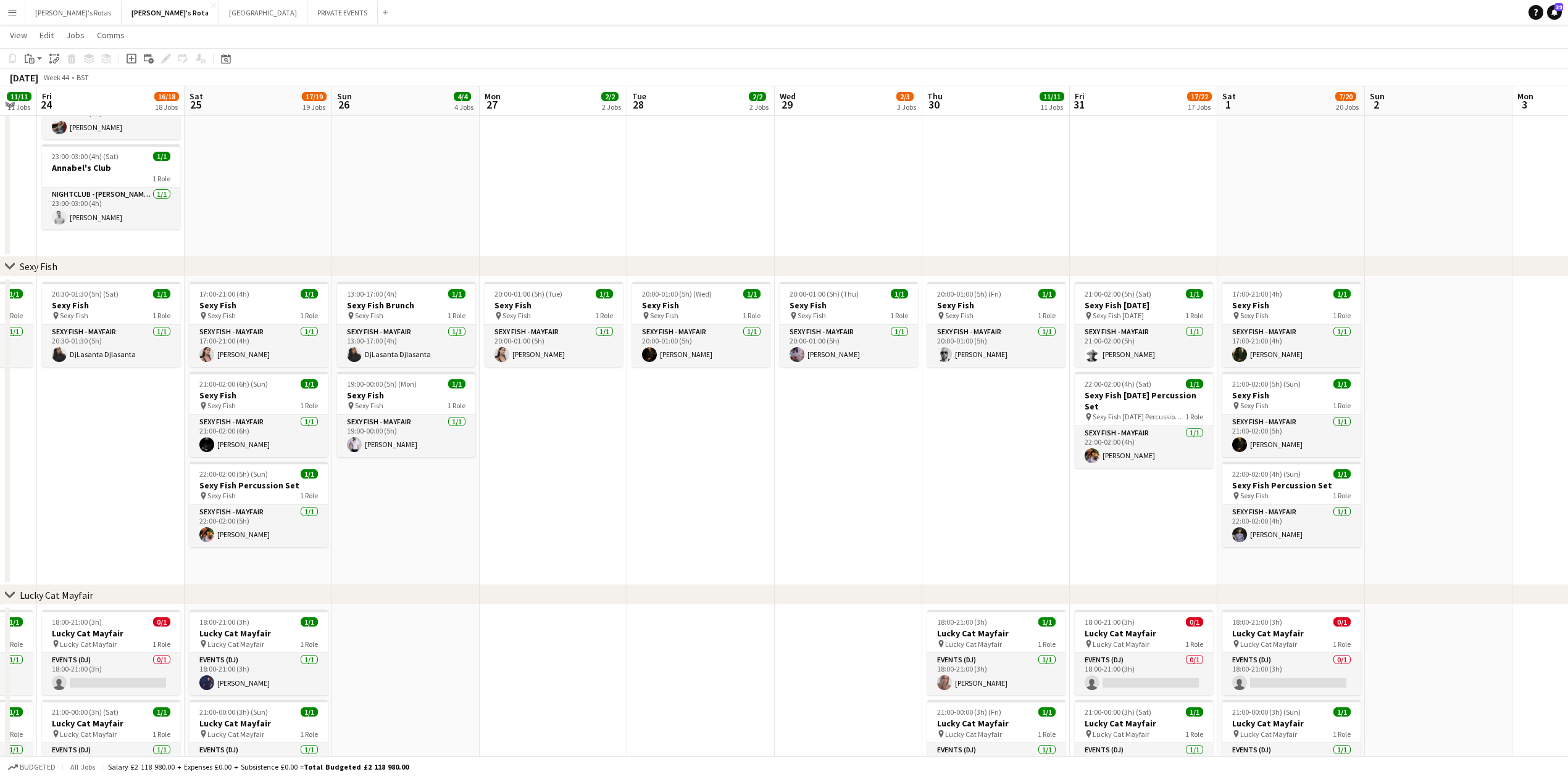
drag, startPoint x: 507, startPoint y: 388, endPoint x: 1090, endPoint y: 395, distance: 583.0
click at [542, 301] on h3 "Sexy Fish" at bounding box center [554, 305] width 138 height 11
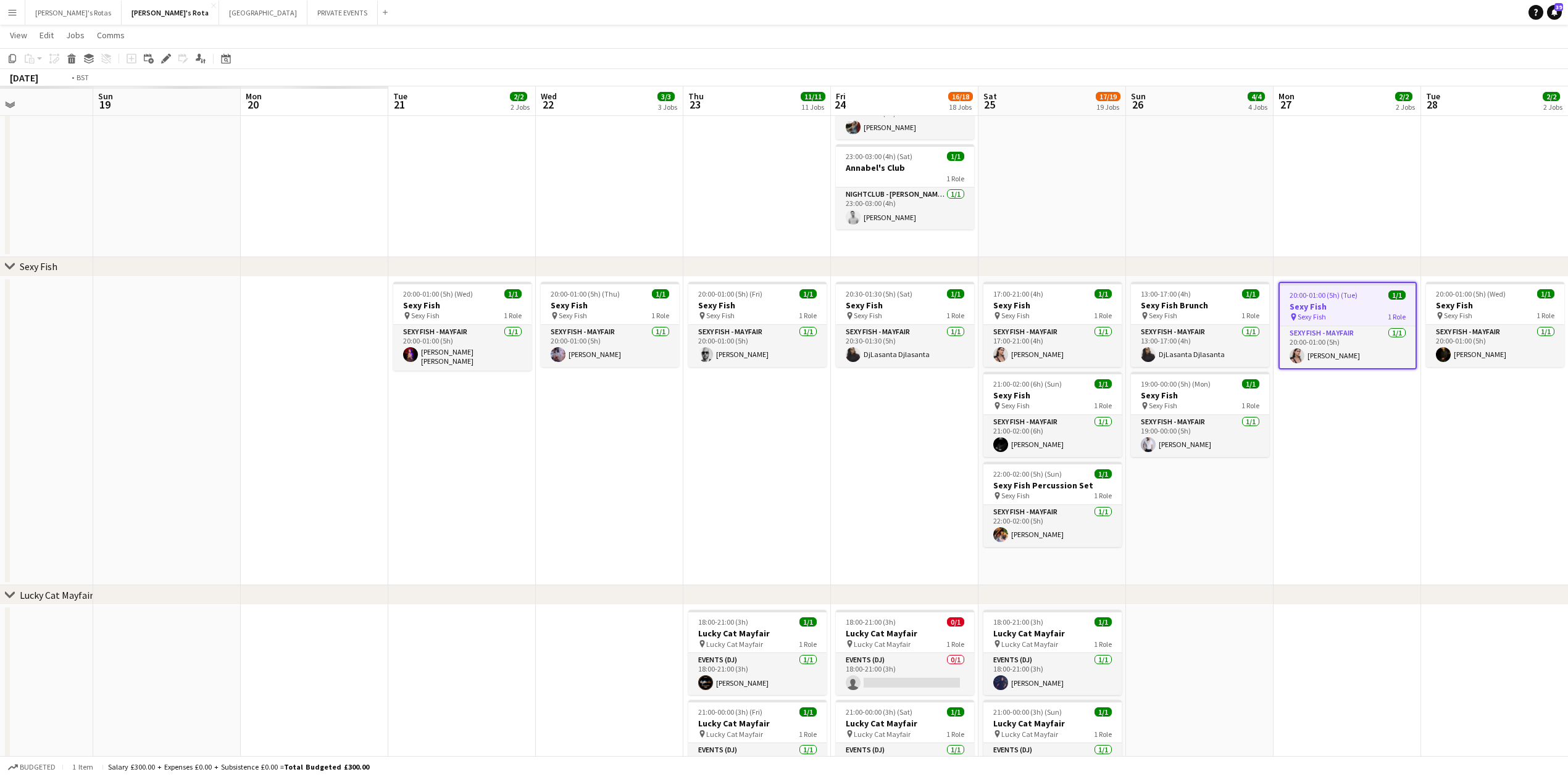
drag, startPoint x: 611, startPoint y: 445, endPoint x: 882, endPoint y: 436, distance: 271.1
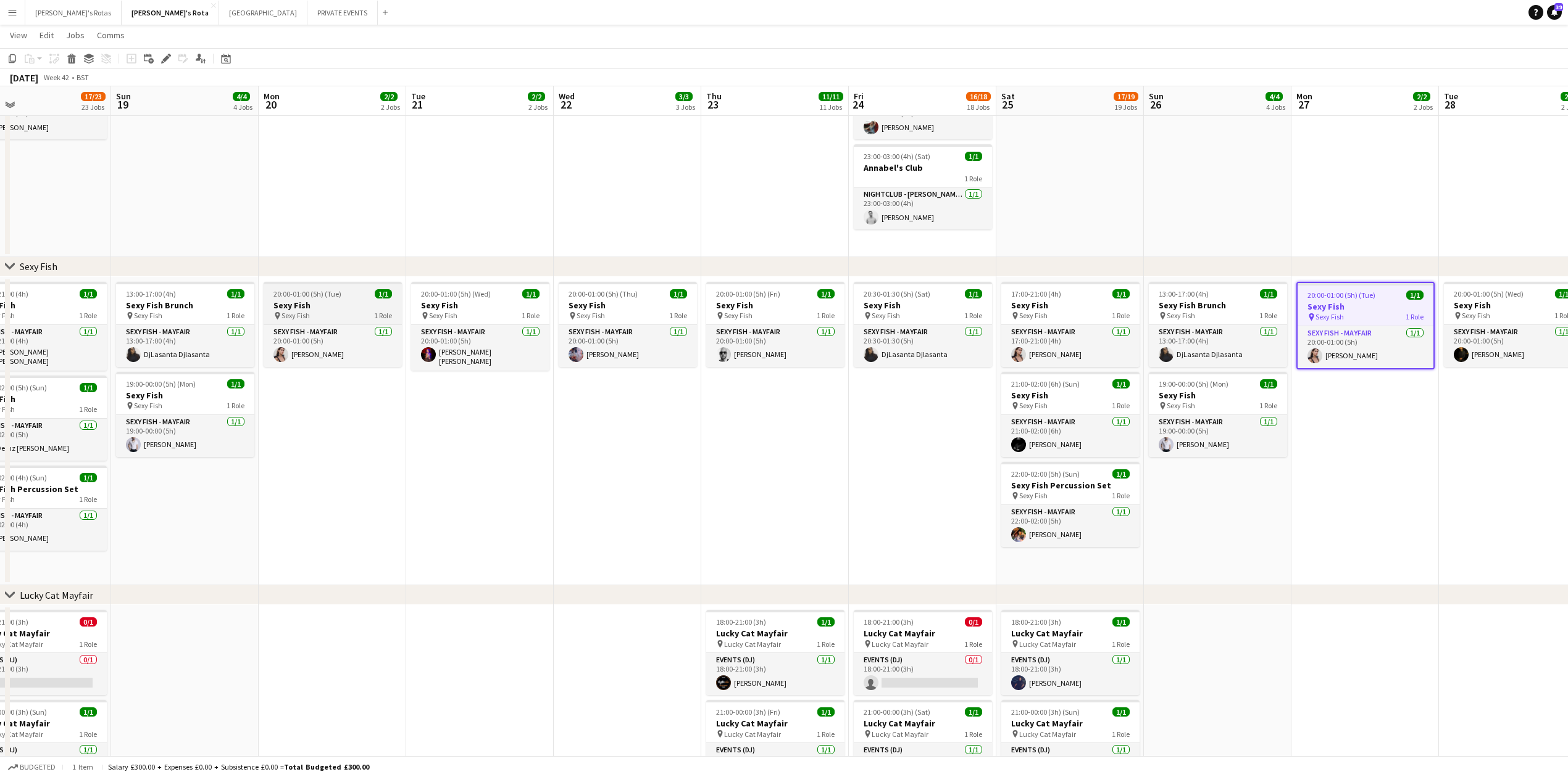
click at [307, 308] on h3 "Sexy Fish" at bounding box center [333, 305] width 138 height 11
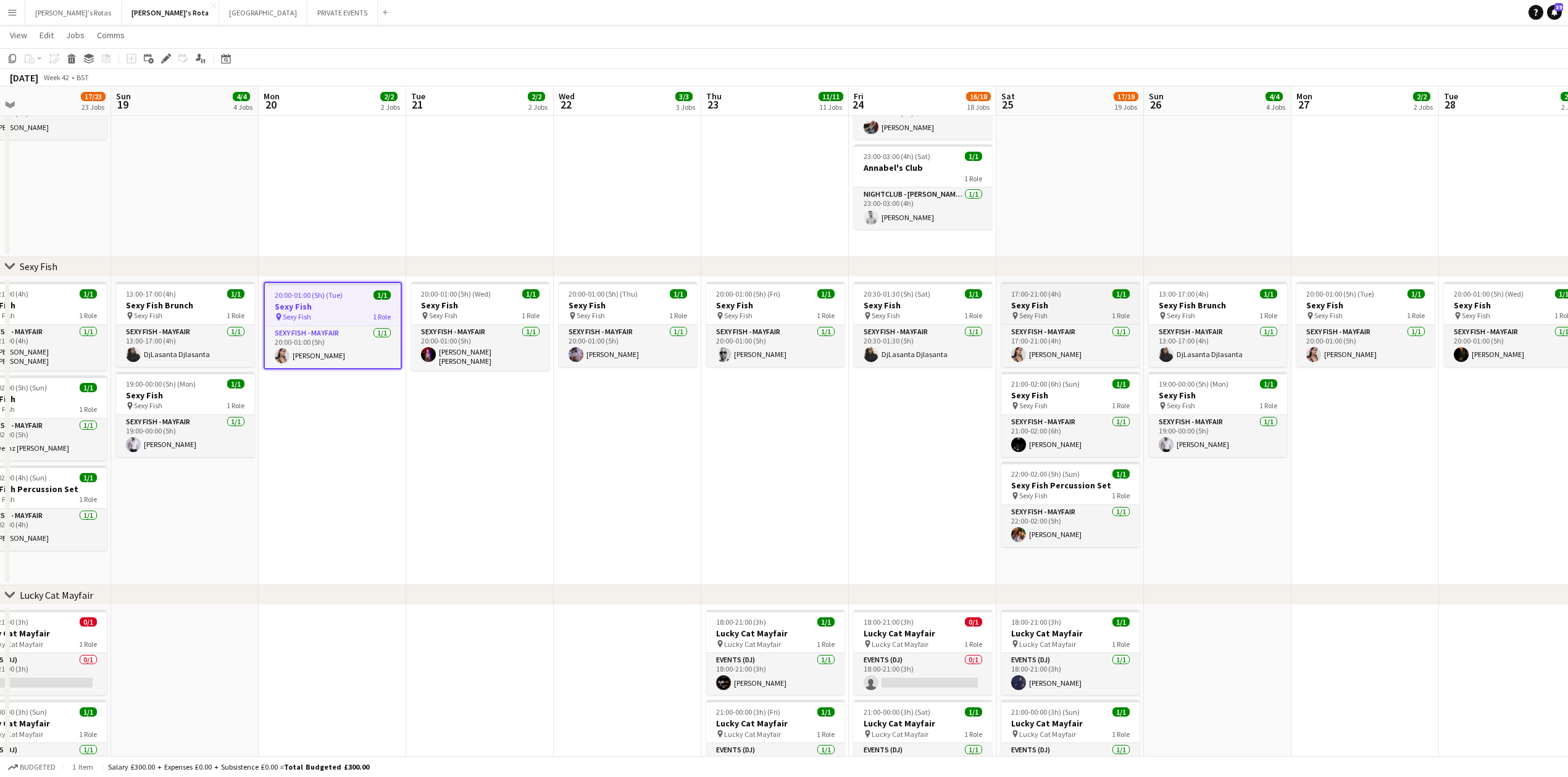
click at [1080, 317] on div "pin Sexy Fish 1 Role" at bounding box center [1070, 316] width 138 height 10
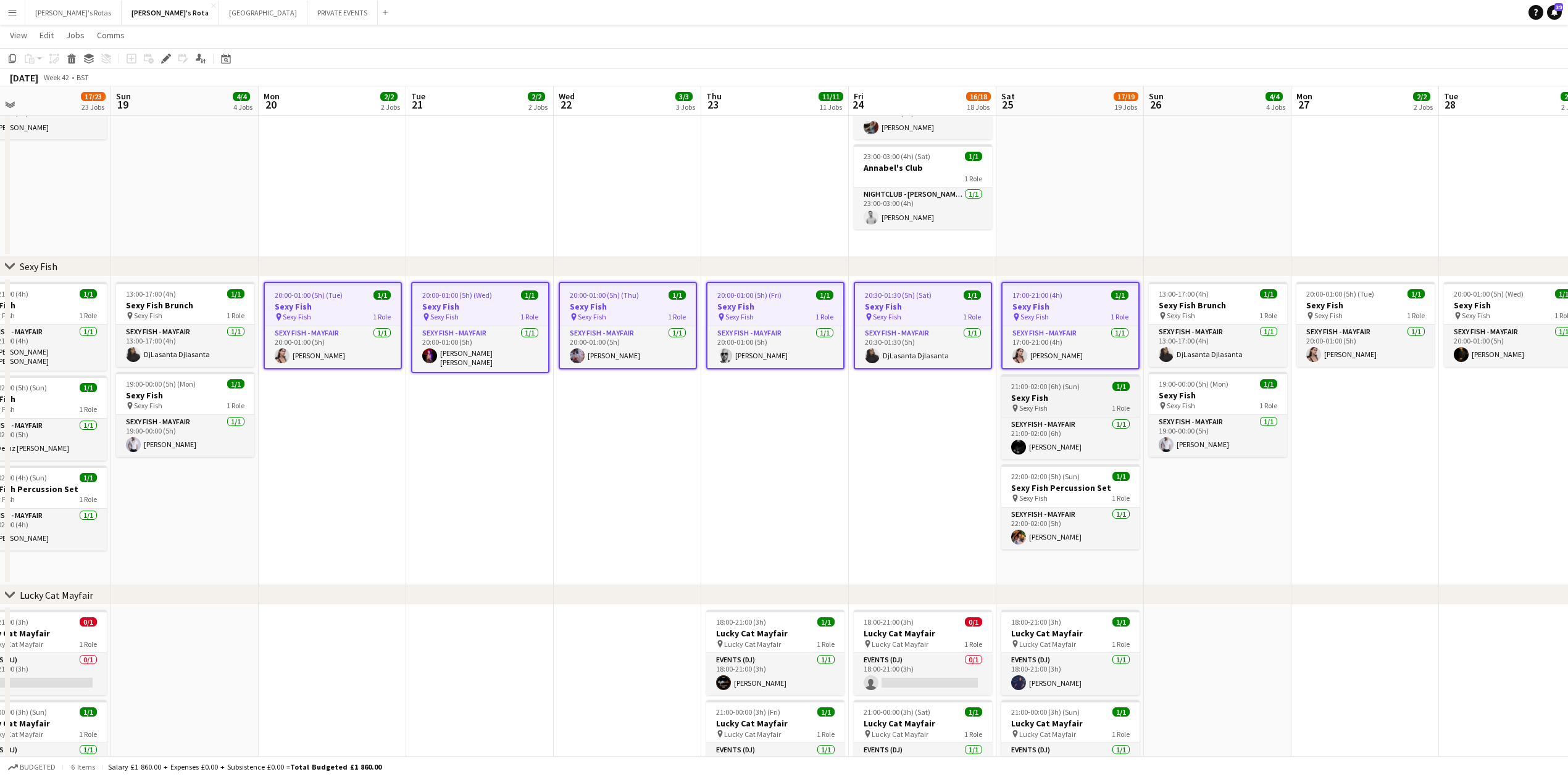
click at [1062, 400] on h3 "Sexy Fish" at bounding box center [1070, 397] width 138 height 11
click at [1179, 311] on span "Sexy Fish" at bounding box center [1181, 315] width 28 height 9
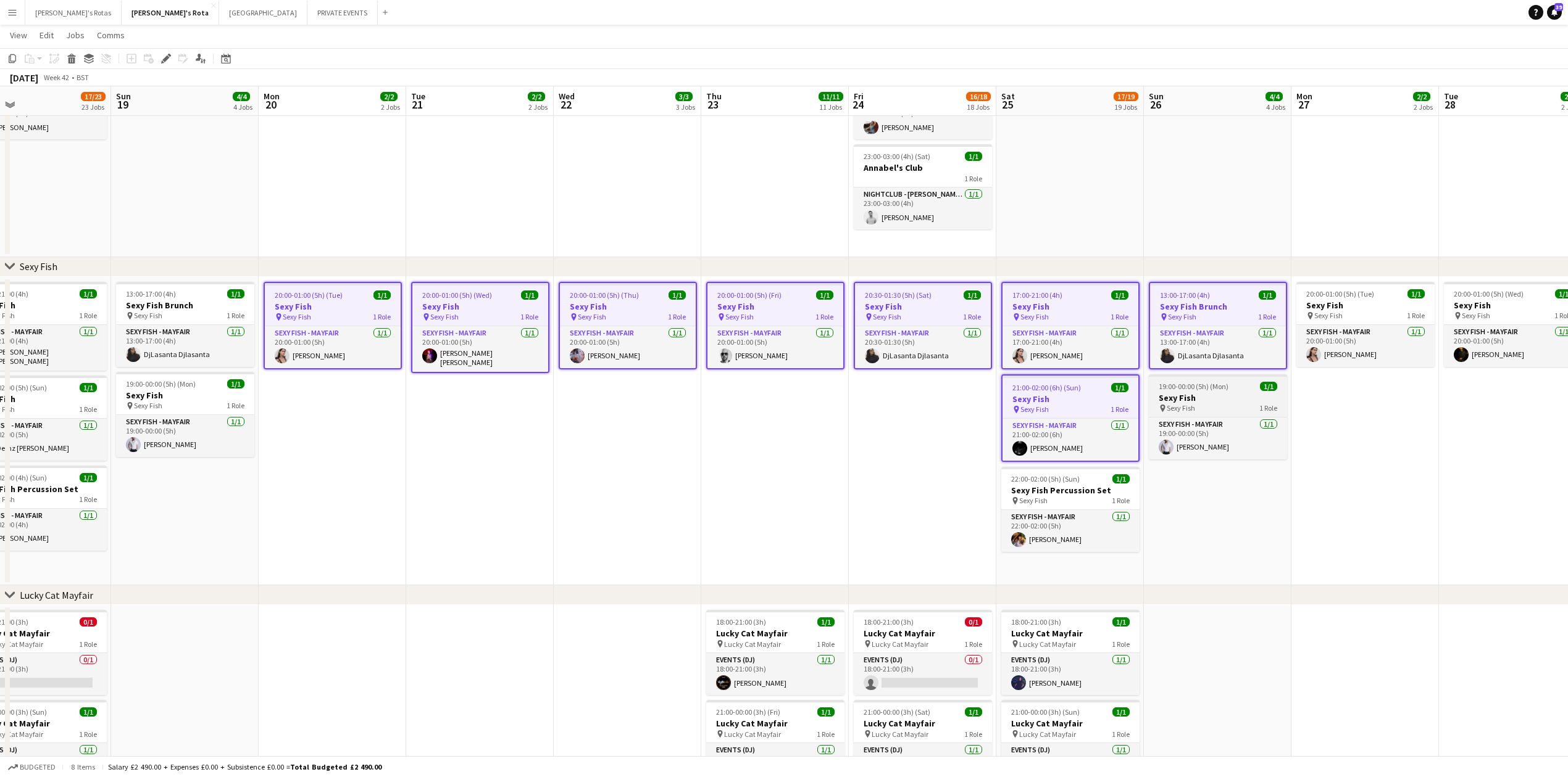
click at [1200, 404] on div "pin Sexy Fish 1 Role" at bounding box center [1218, 409] width 138 height 10
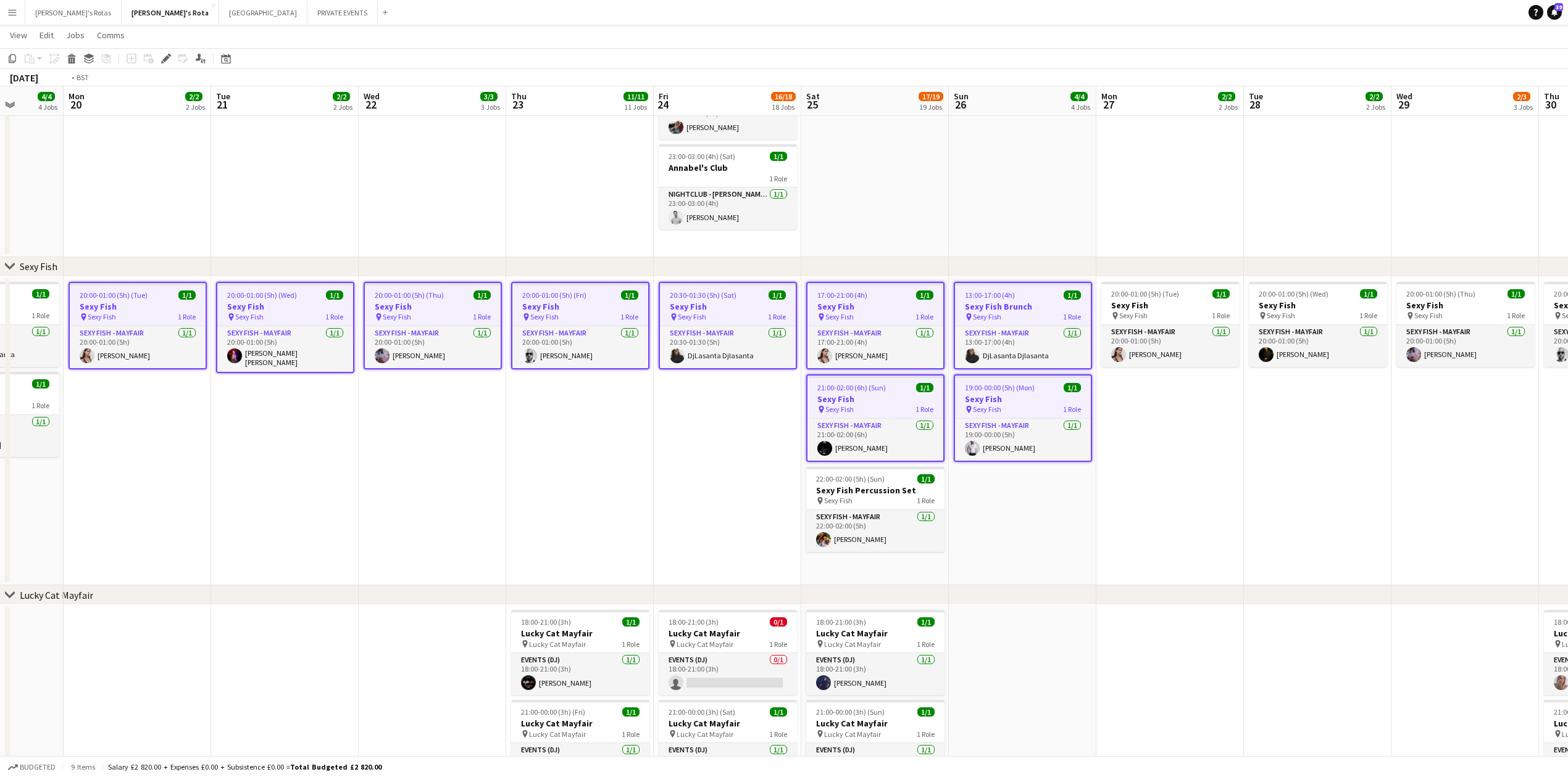
scroll to position [0, 492]
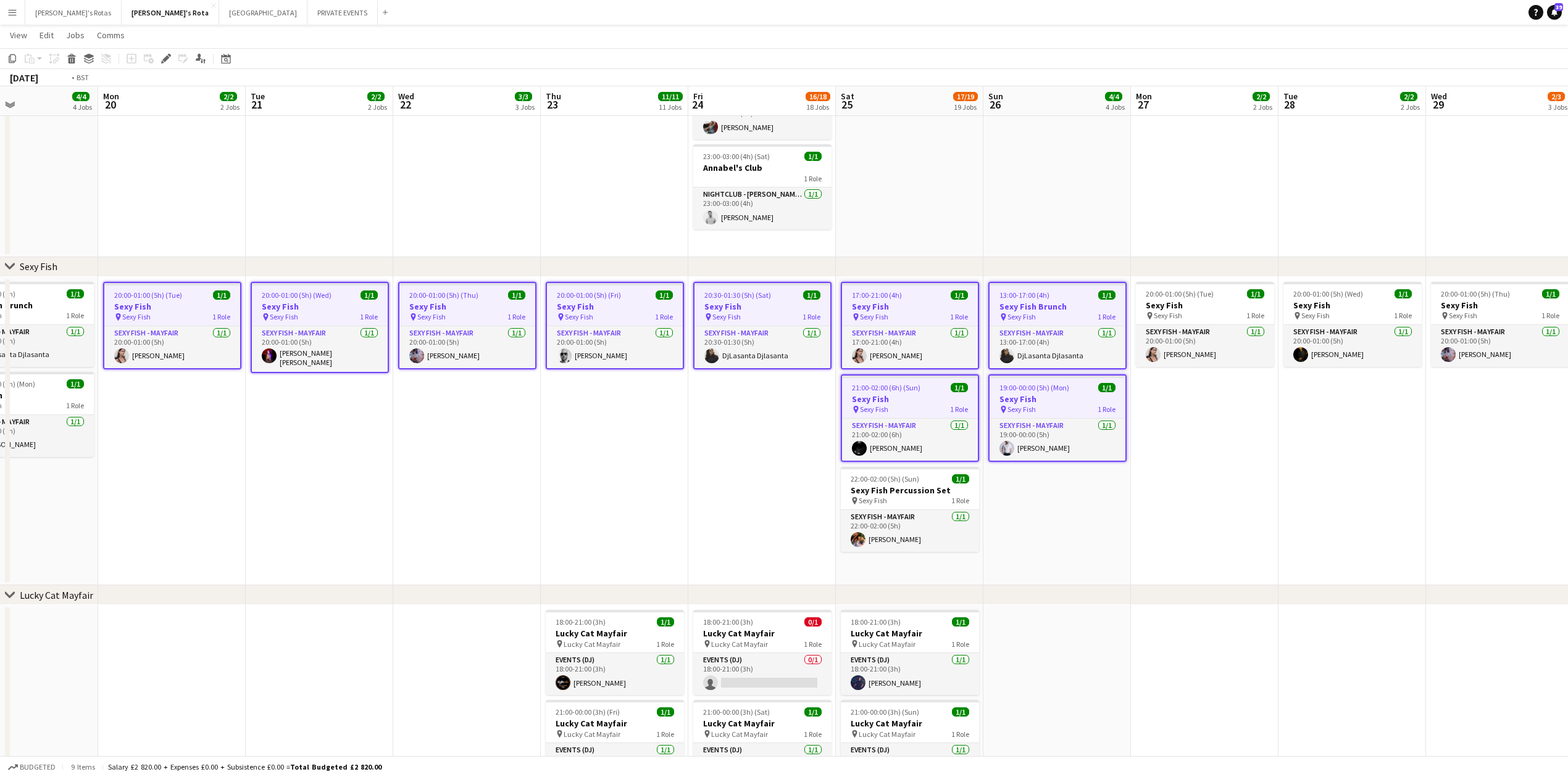
drag, startPoint x: 1282, startPoint y: 492, endPoint x: 116, endPoint y: 505, distance: 1166.1
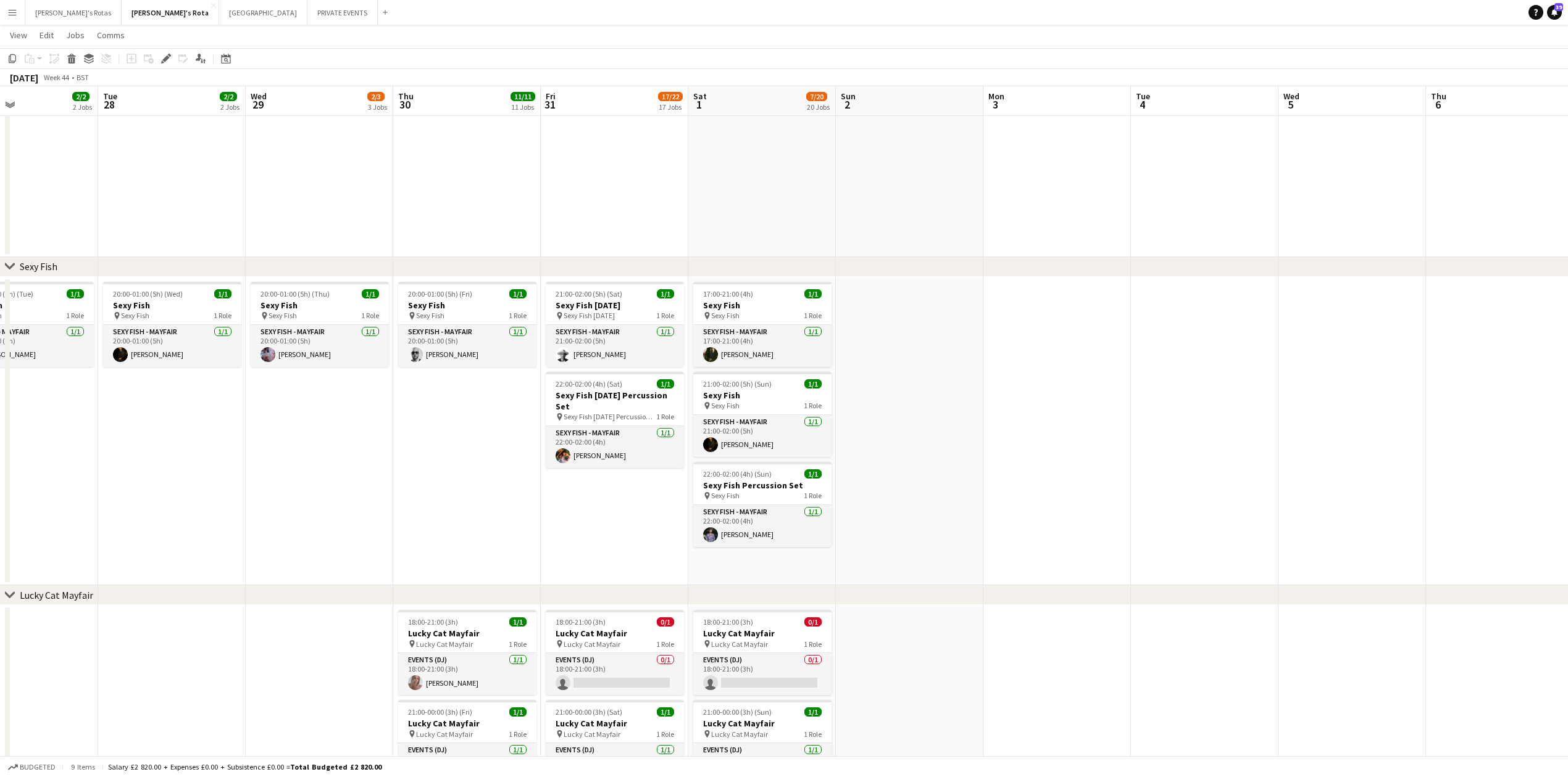
click at [927, 338] on app-date-cell at bounding box center [909, 431] width 148 height 309
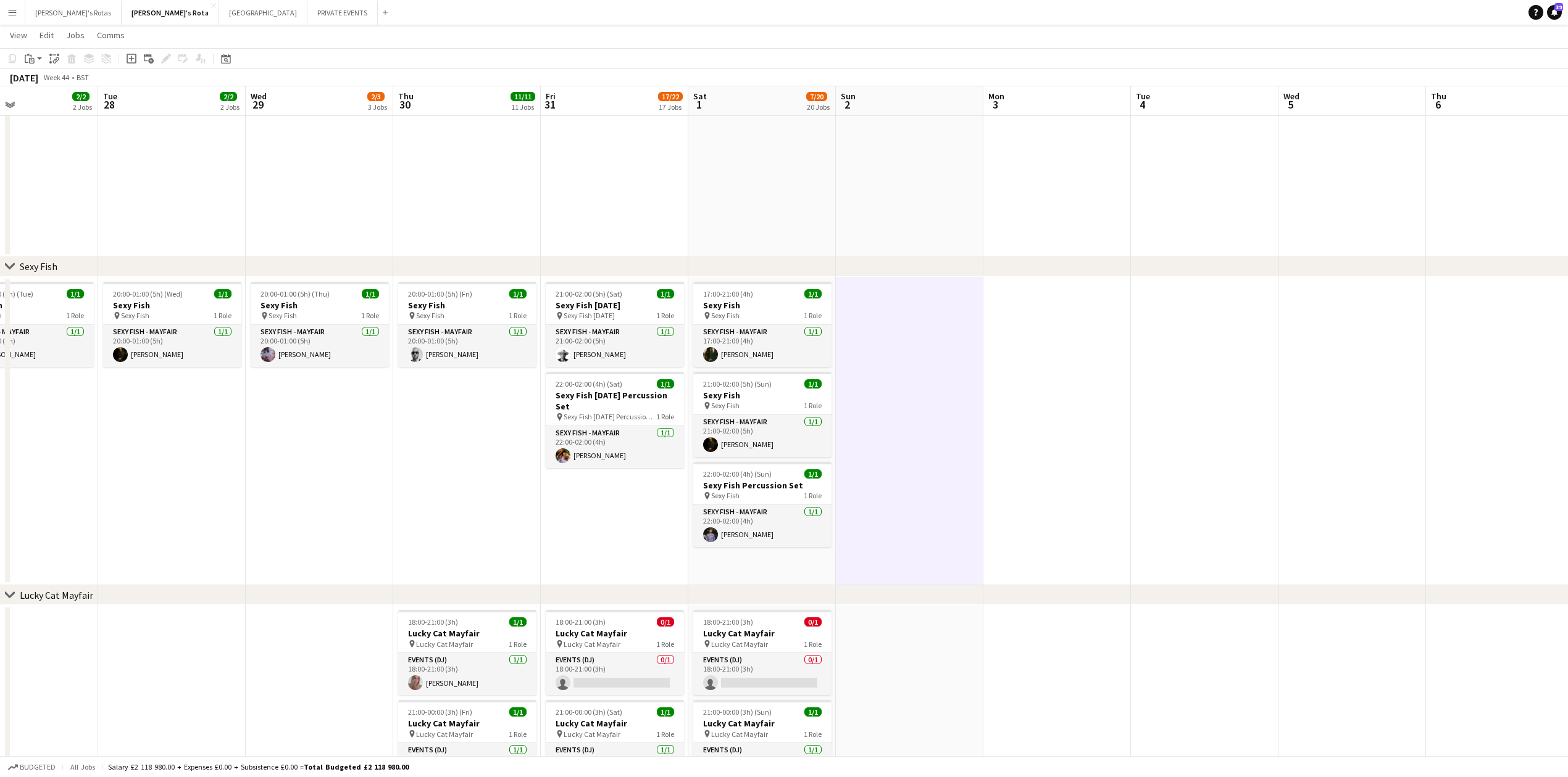
click at [1068, 317] on app-date-cell at bounding box center [1057, 431] width 148 height 309
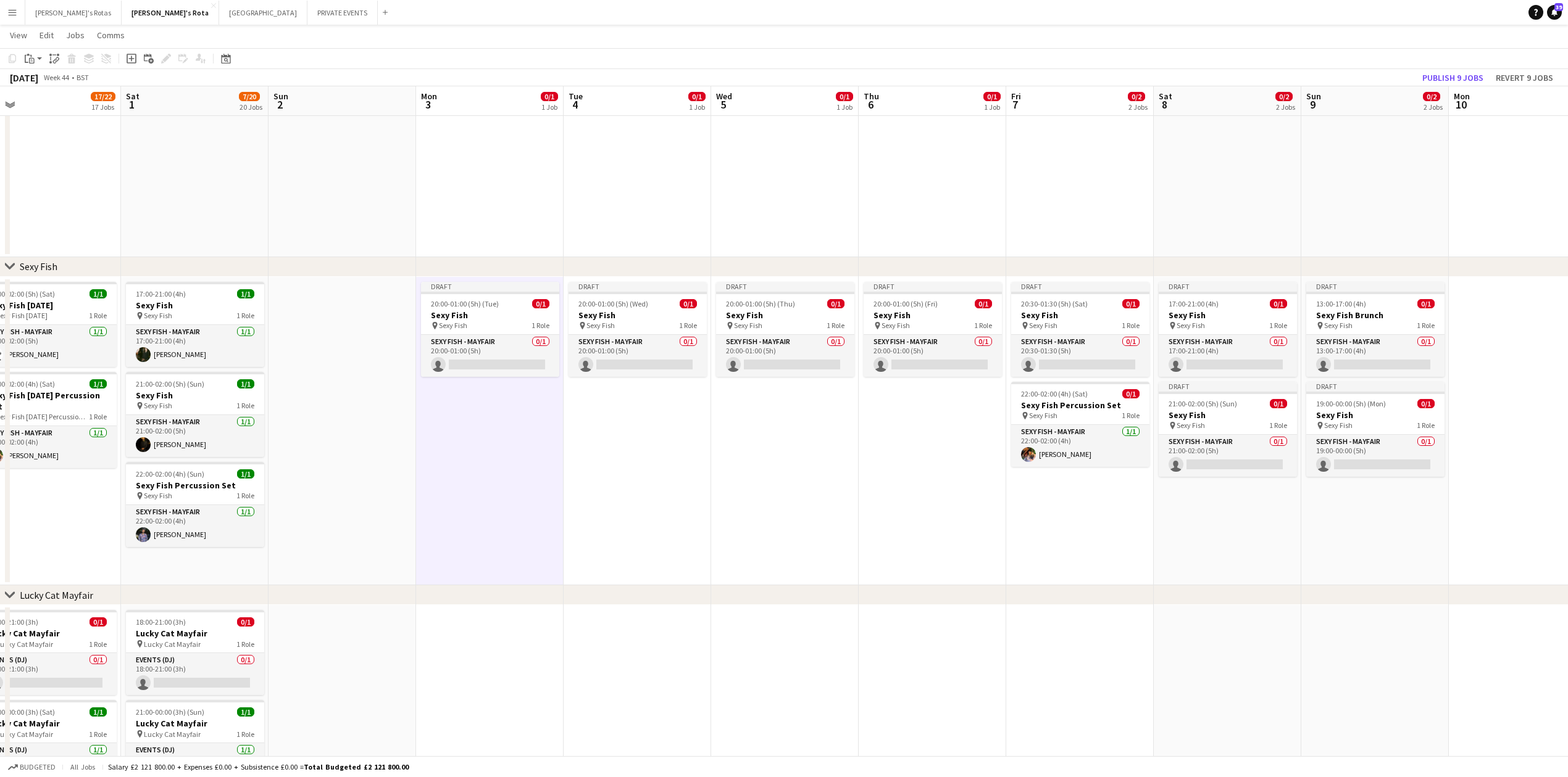
drag, startPoint x: 1197, startPoint y: 406, endPoint x: 873, endPoint y: 415, distance: 324.1
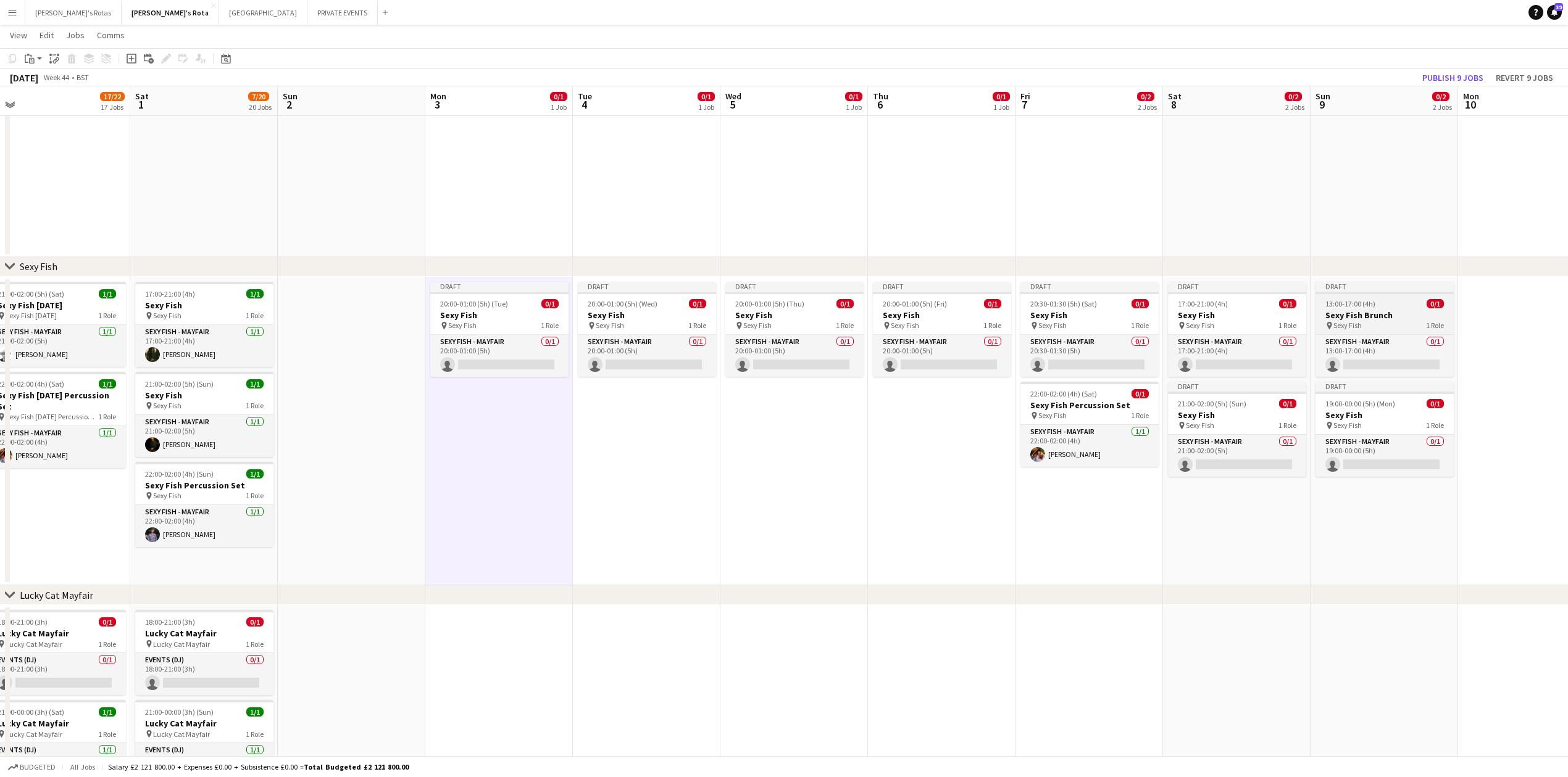
click at [1380, 311] on h3 "Sexy Fish Brunch" at bounding box center [1385, 315] width 138 height 11
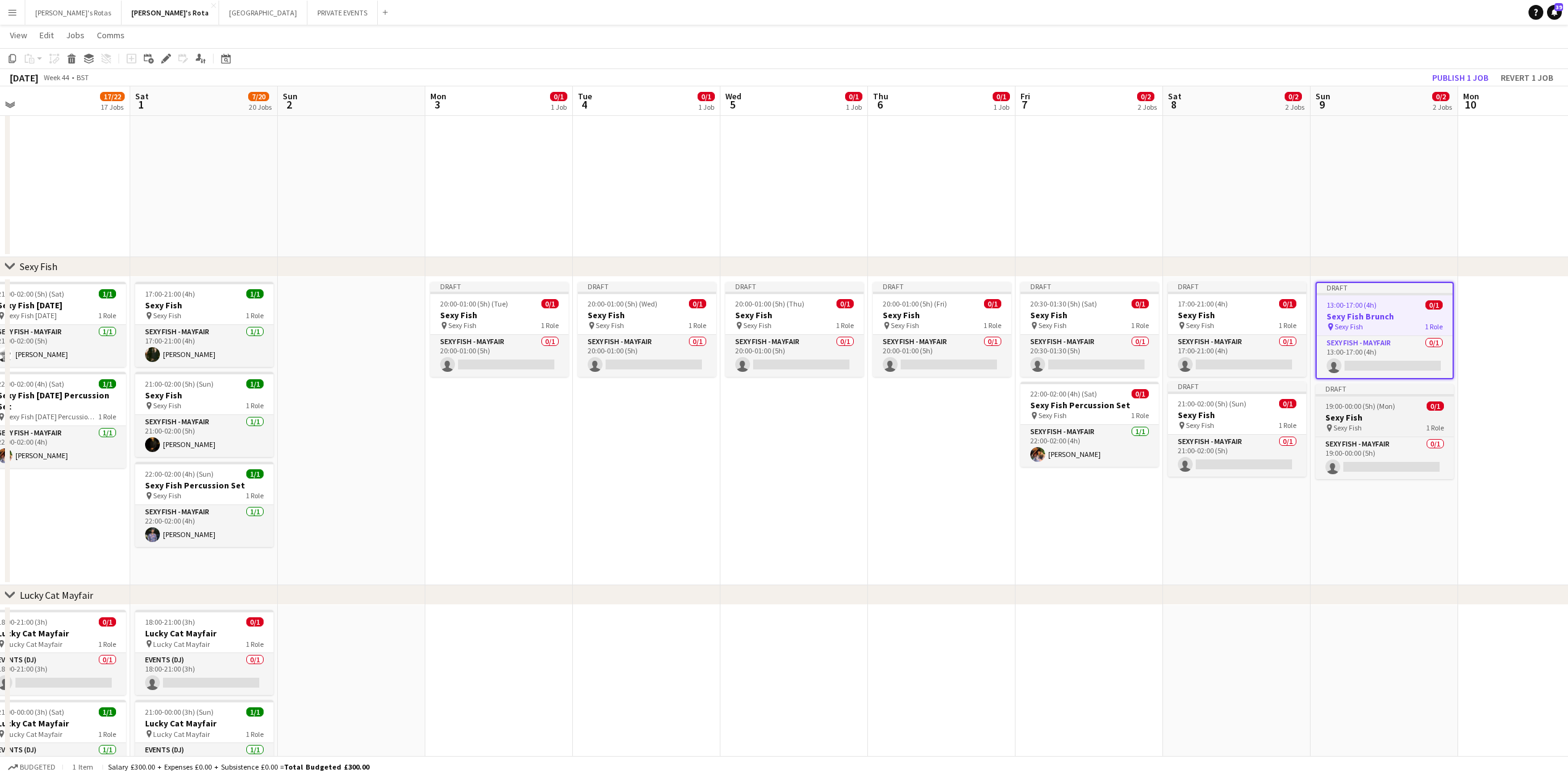
click at [1374, 422] on h3 "Sexy Fish" at bounding box center [1385, 417] width 138 height 11
click at [355, 306] on app-date-cell at bounding box center [352, 431] width 148 height 309
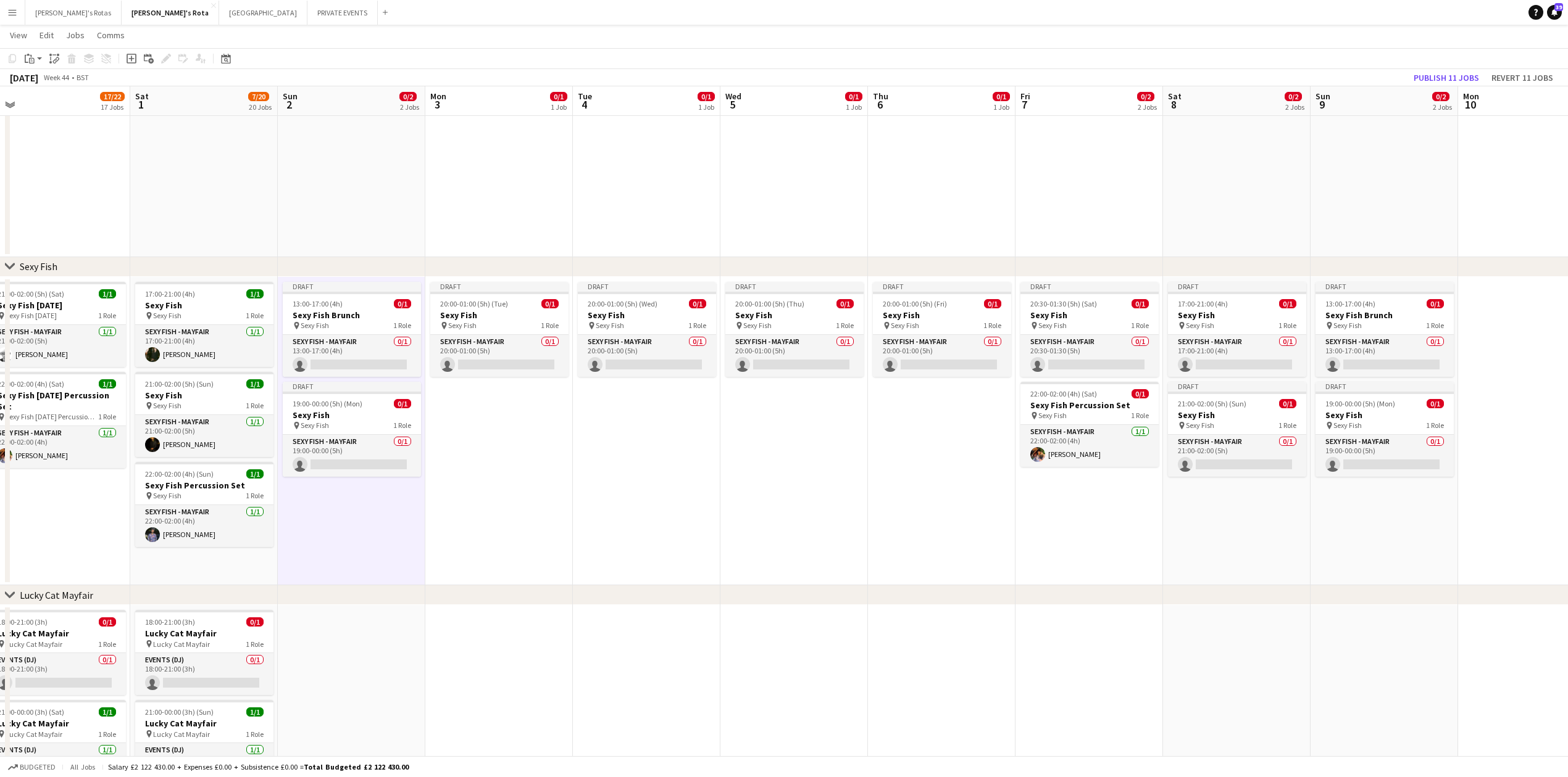
click at [601, 457] on app-date-cell "Draft 20:00-01:00 (5h) (Wed) 0/1 Sexy Fish pin Sexy Fish 1 Role SEXY FISH - MAY…" at bounding box center [646, 431] width 148 height 309
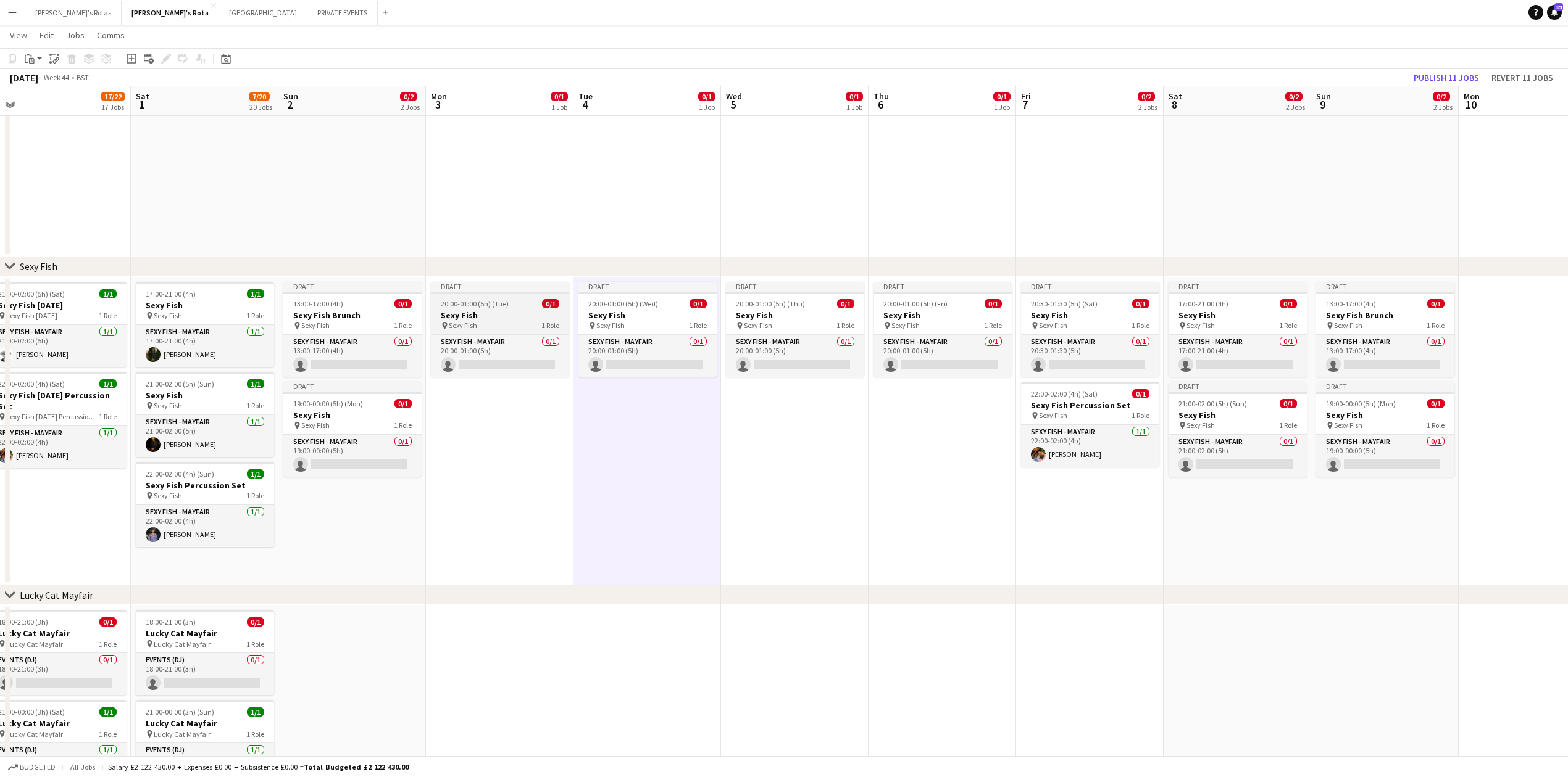
click at [485, 306] on span "20:00-01:00 (5h) (Tue)" at bounding box center [474, 303] width 68 height 9
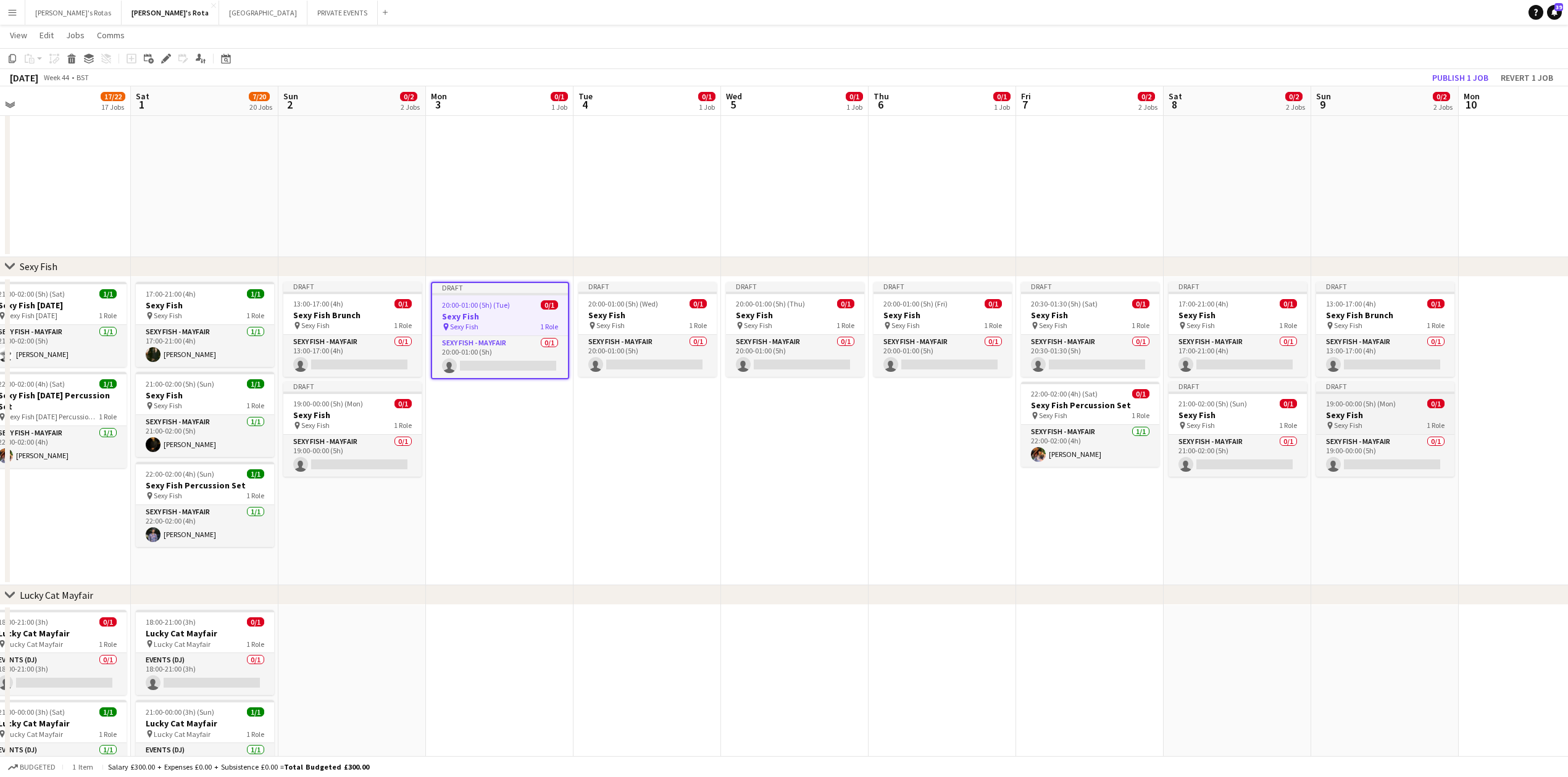
click at [1382, 423] on div "pin Sexy Fish 1 Role" at bounding box center [1385, 426] width 138 height 10
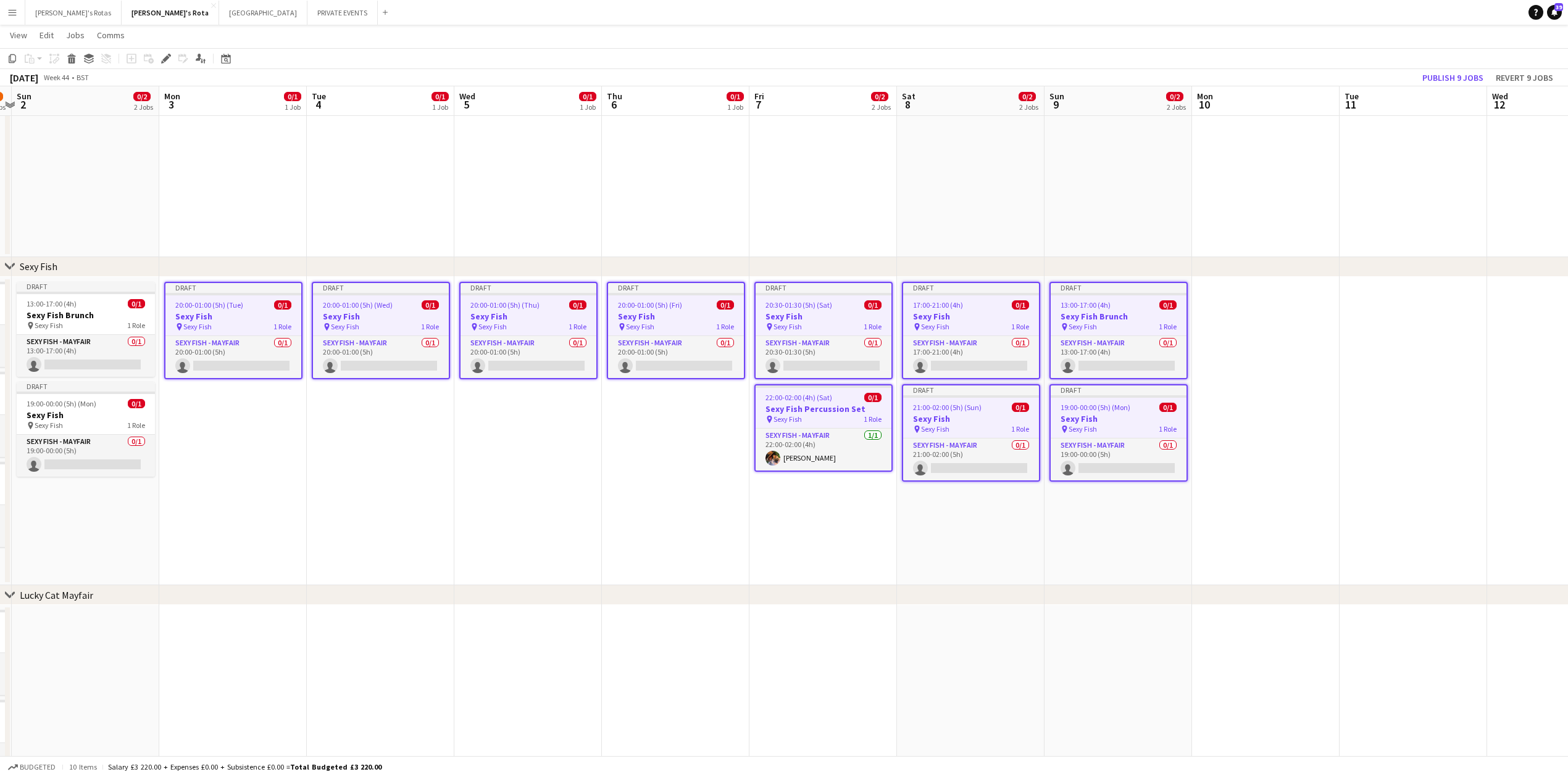
scroll to position [0, 437]
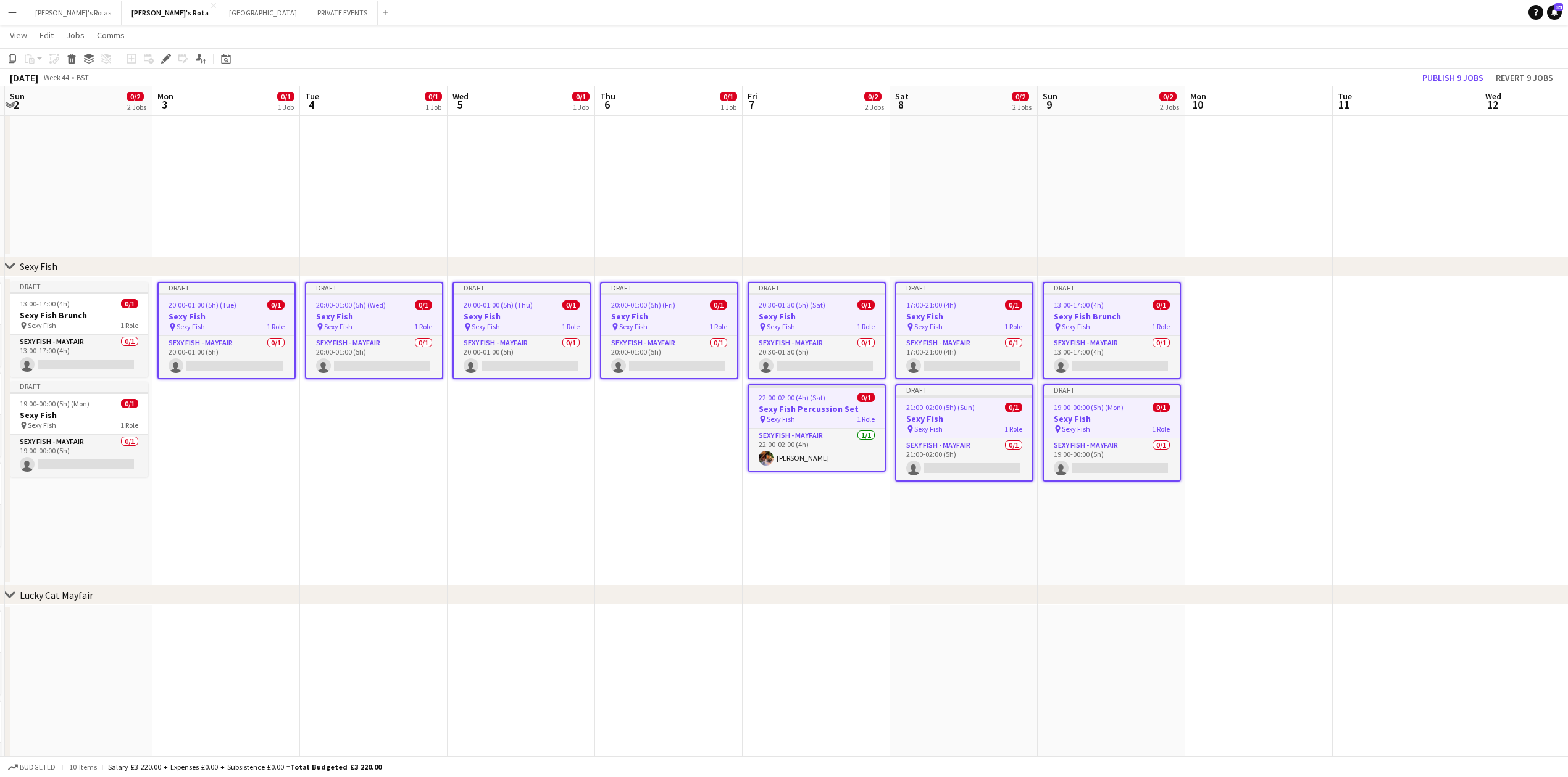
drag, startPoint x: 1337, startPoint y: 558, endPoint x: 1063, endPoint y: 563, distance: 274.0
click at [790, 404] on h3 "Sexy Fish Percussion Set" at bounding box center [817, 409] width 136 height 11
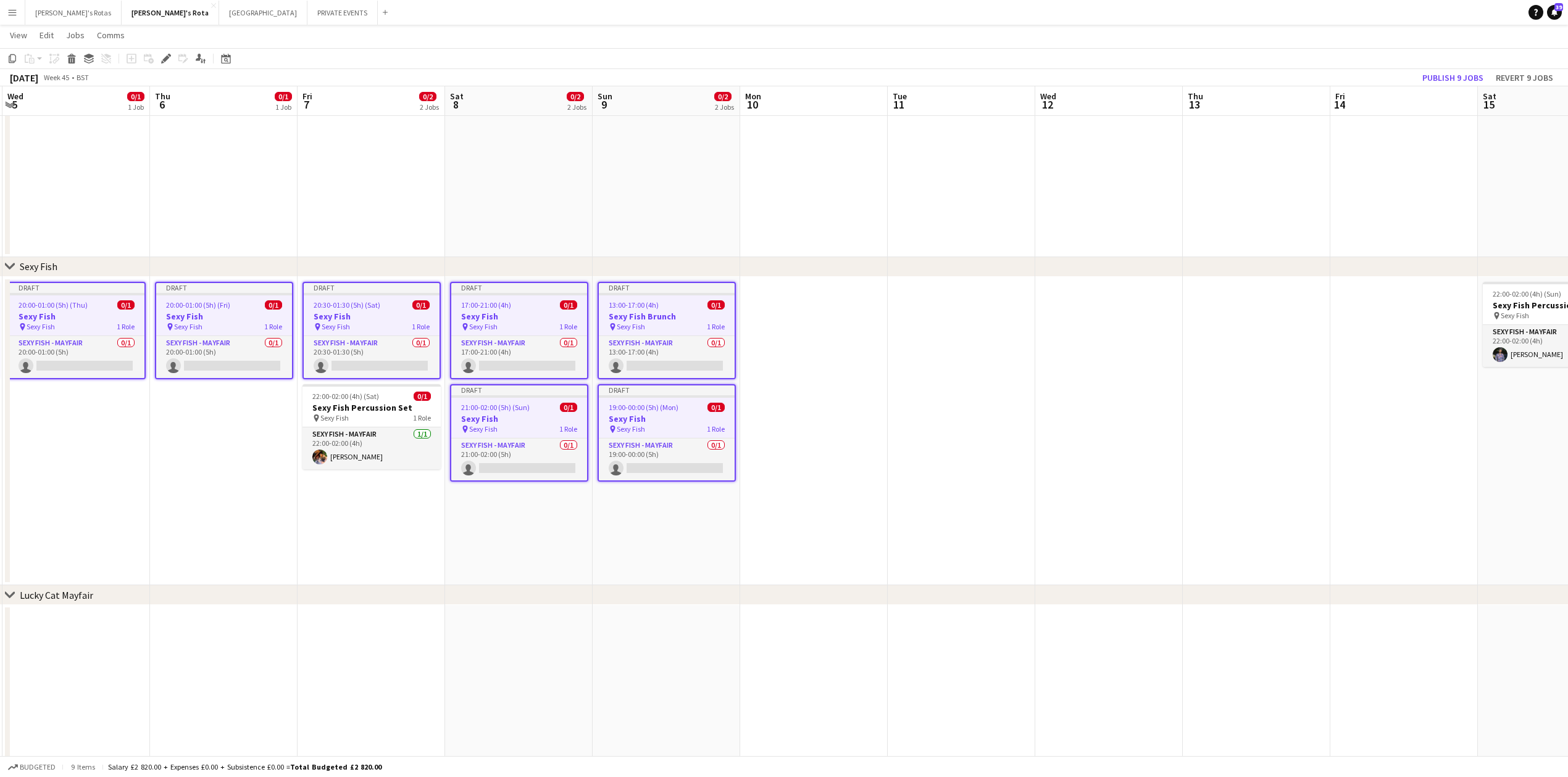
drag, startPoint x: 1288, startPoint y: 406, endPoint x: 863, endPoint y: 437, distance: 426.1
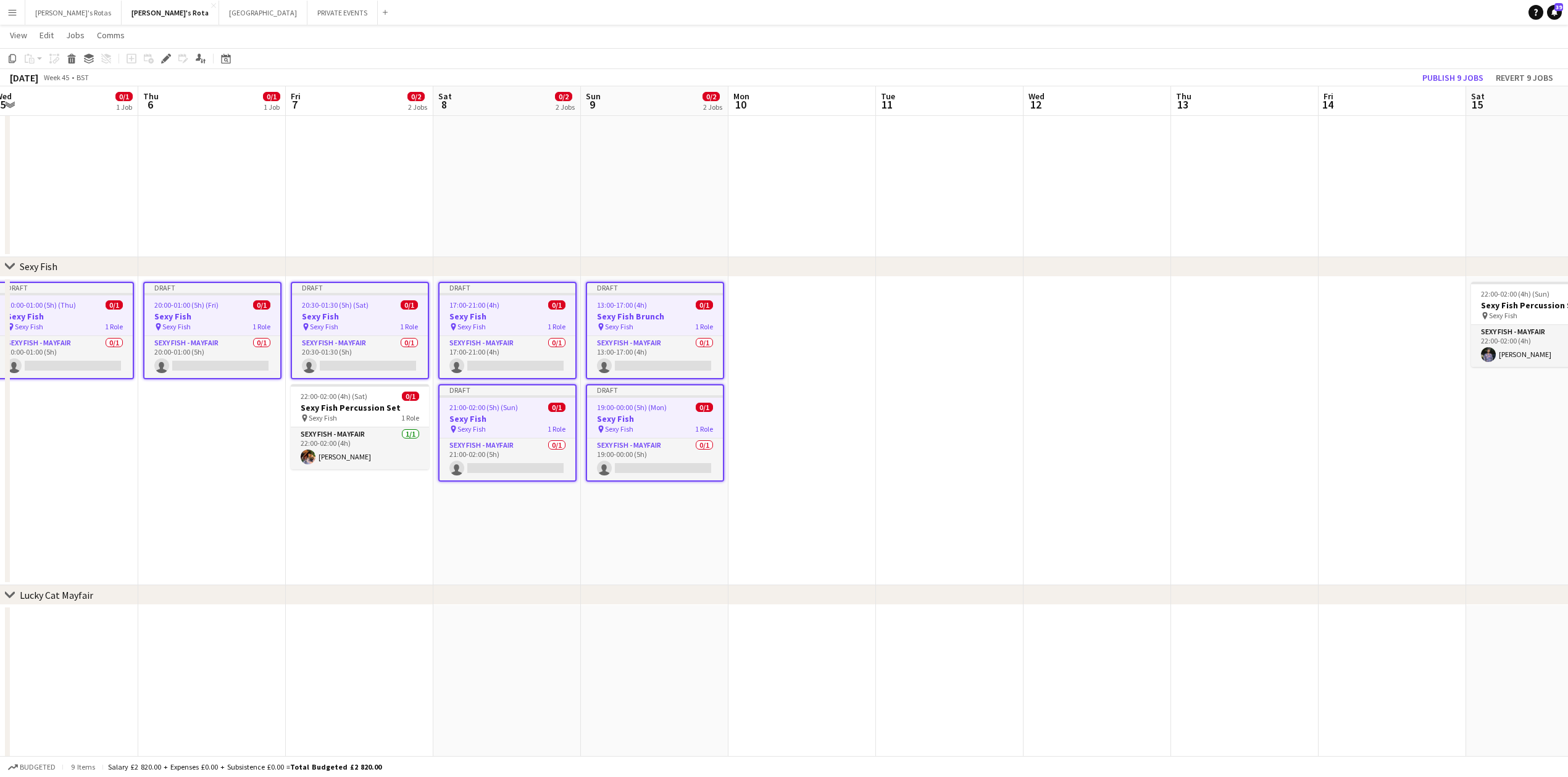
click at [803, 282] on app-date-cell at bounding box center [802, 431] width 148 height 309
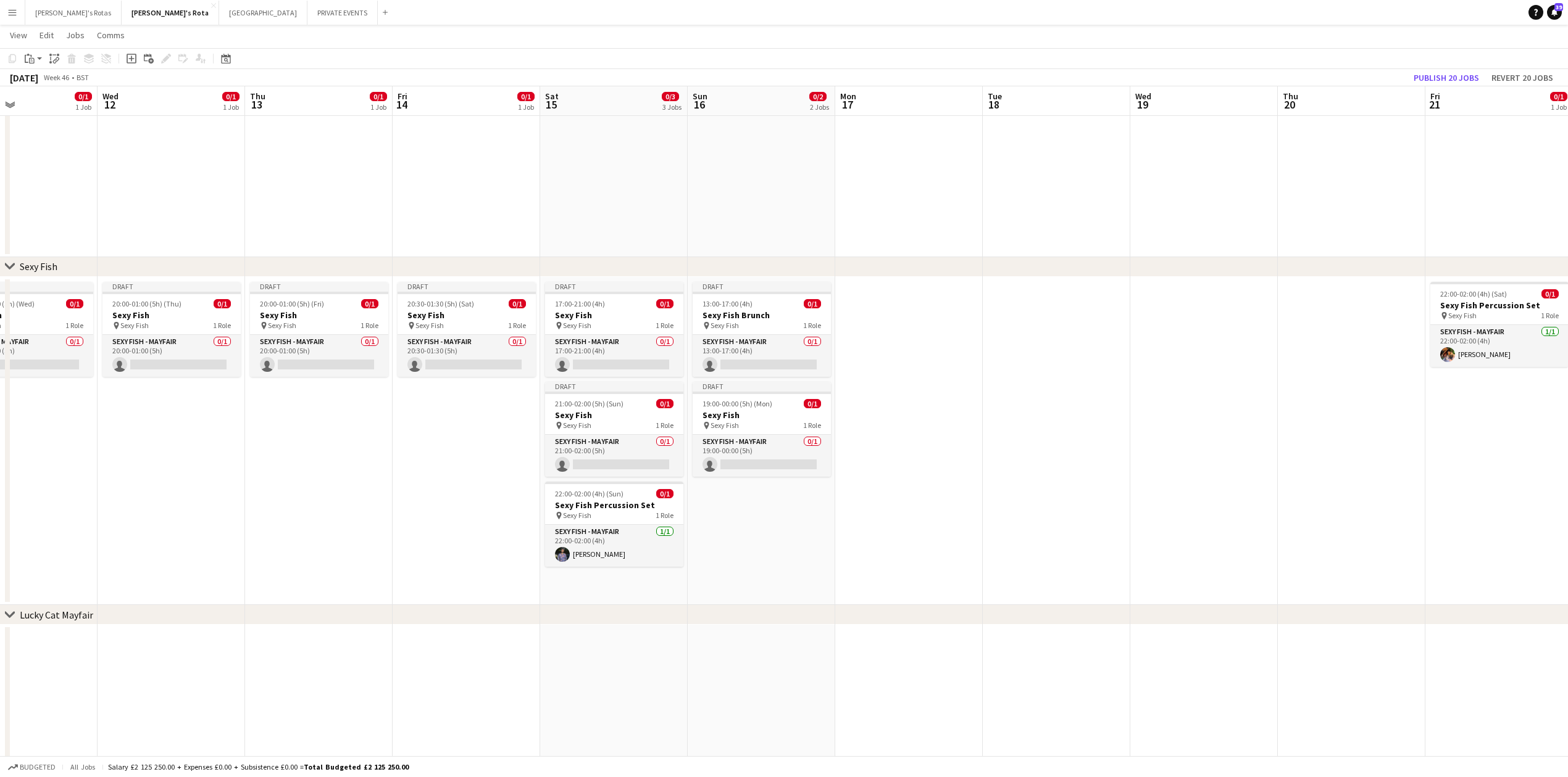
drag, startPoint x: 1222, startPoint y: 473, endPoint x: 292, endPoint y: 473, distance: 930.0
click at [916, 319] on app-date-cell at bounding box center [904, 442] width 148 height 329
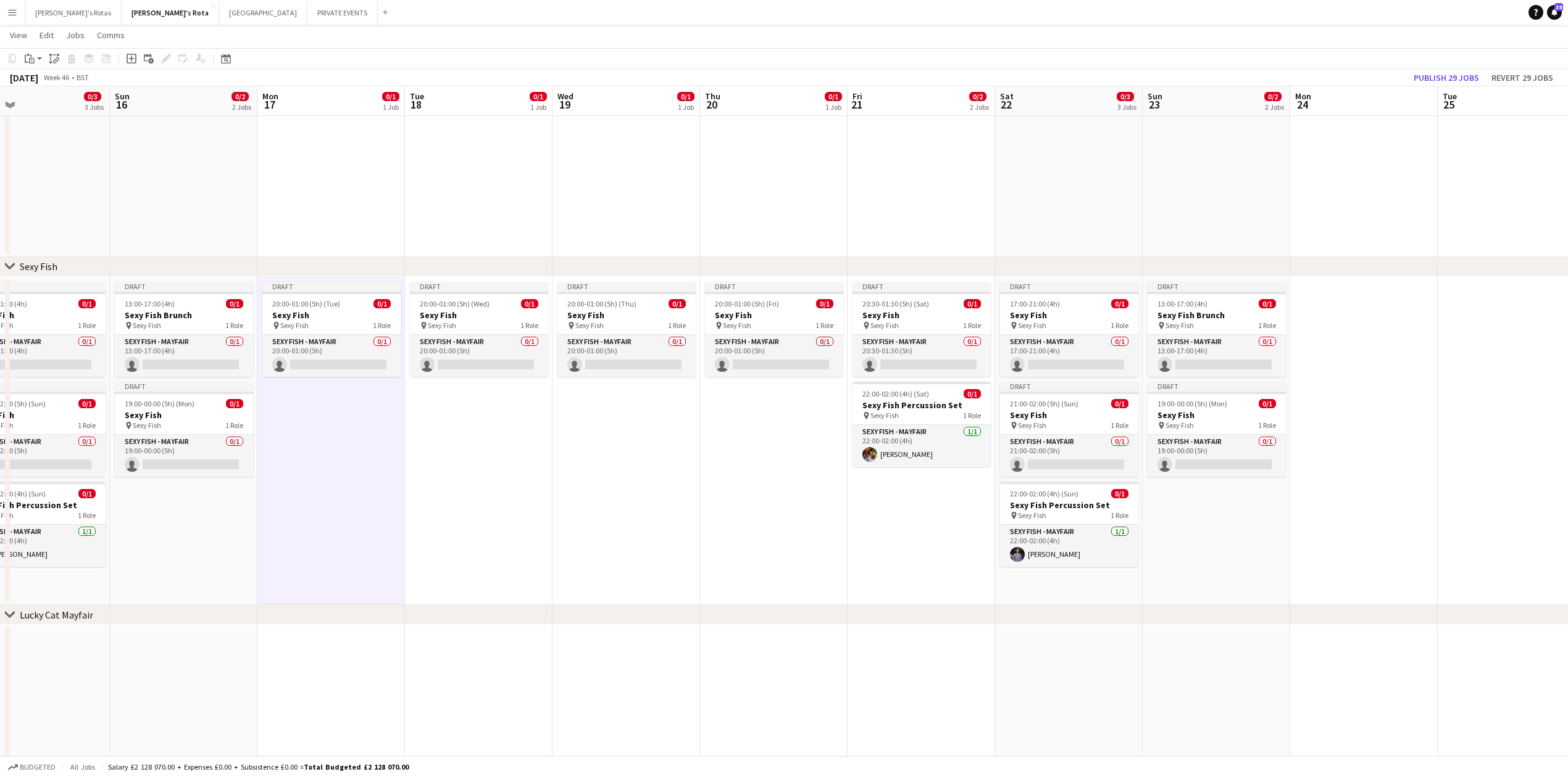
scroll to position [0, 465]
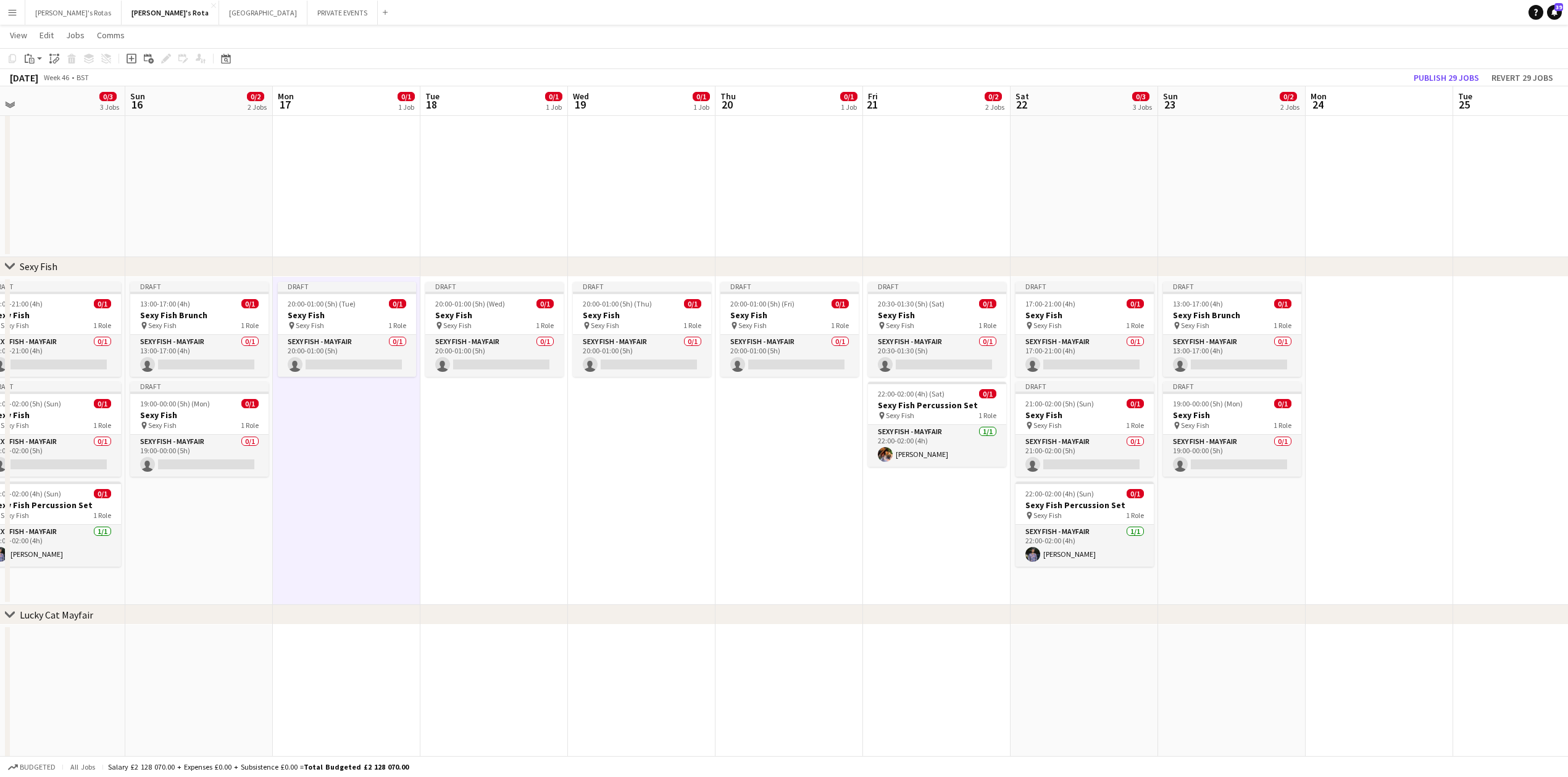
drag, startPoint x: 1274, startPoint y: 460, endPoint x: 568, endPoint y: 495, distance: 706.9
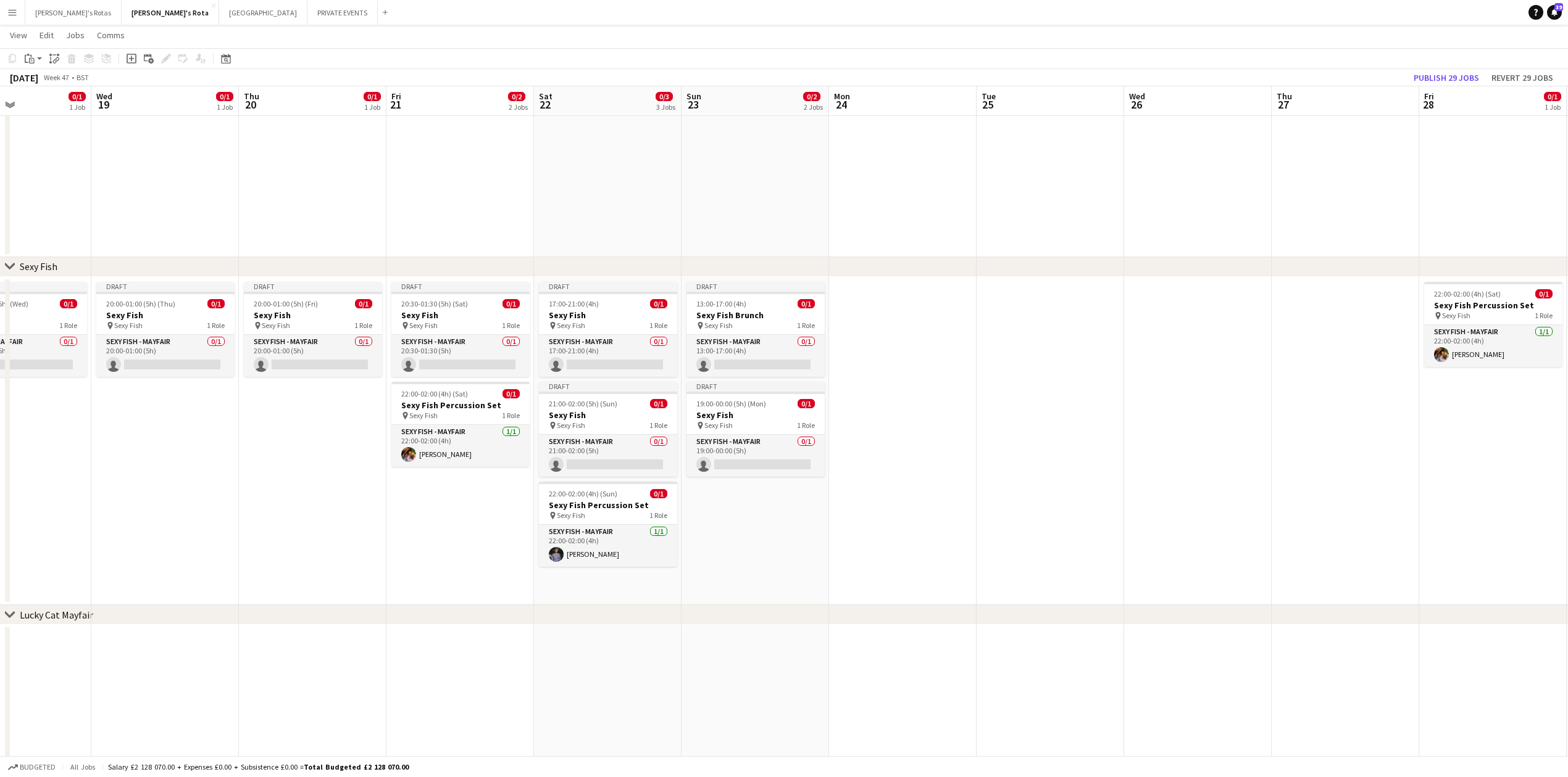
drag, startPoint x: 1279, startPoint y: 521, endPoint x: 669, endPoint y: 496, distance: 610.5
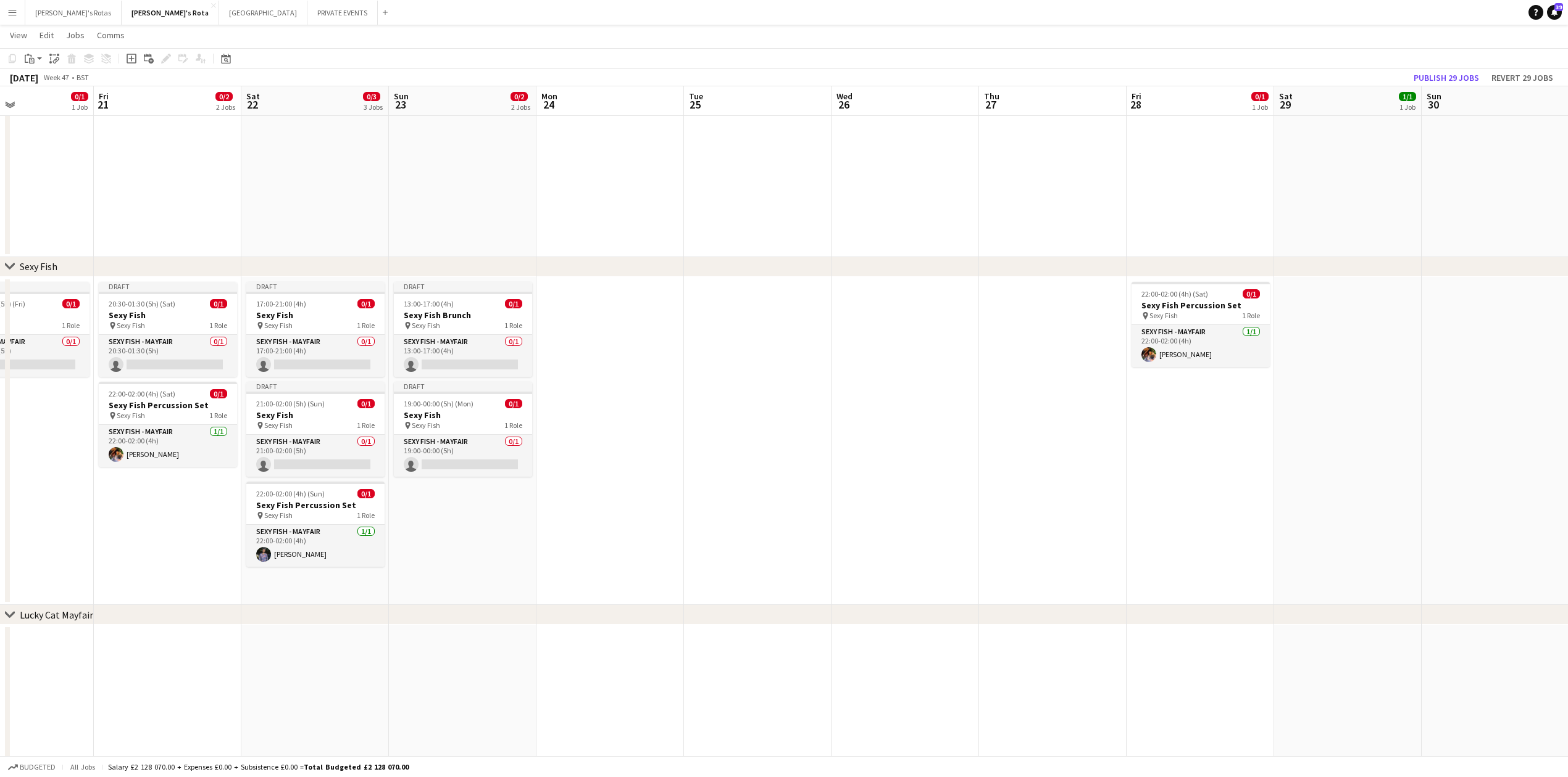
click at [606, 294] on app-date-cell at bounding box center [610, 442] width 148 height 329
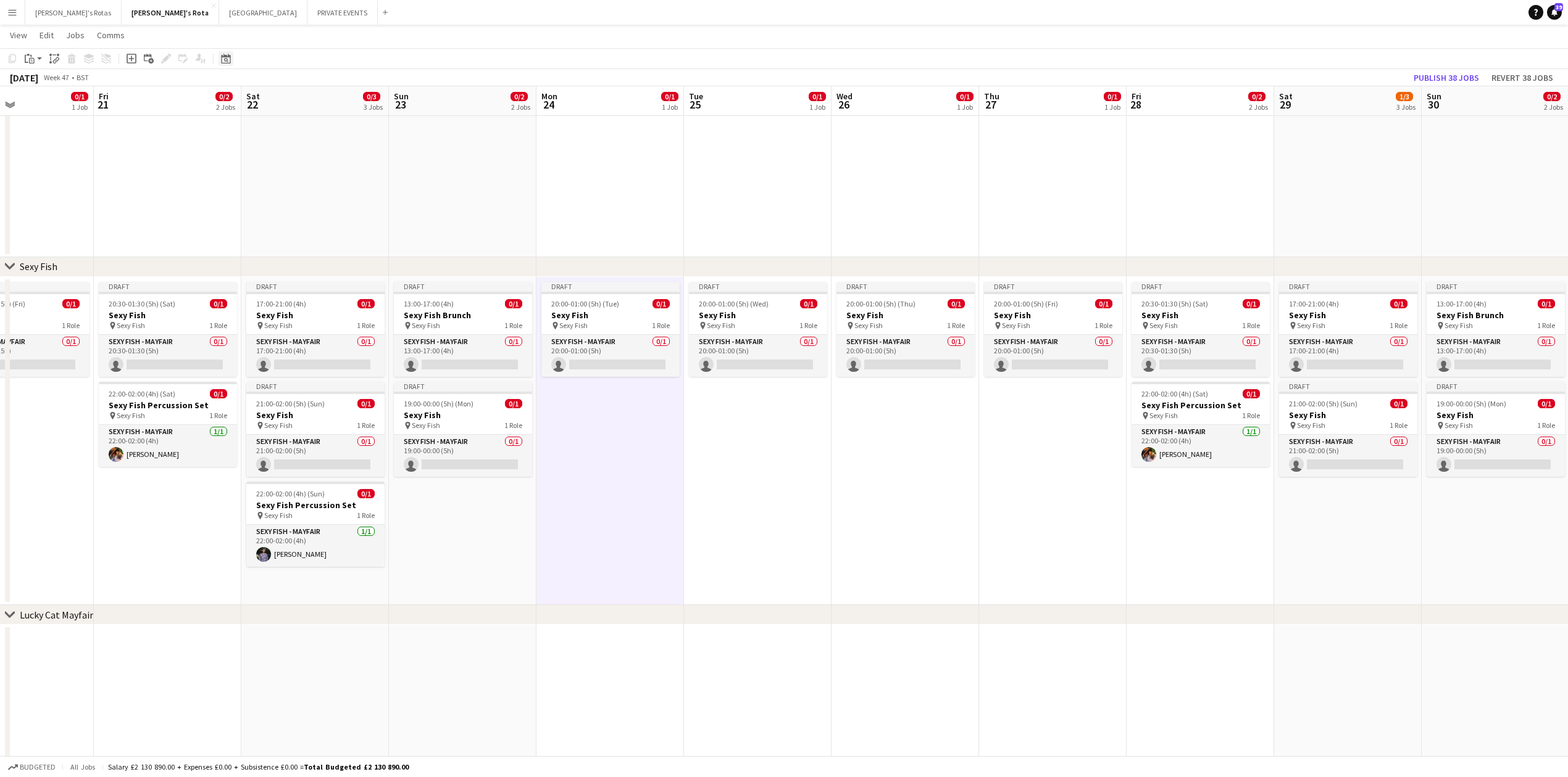
click at [221, 57] on icon at bounding box center [226, 59] width 9 height 10
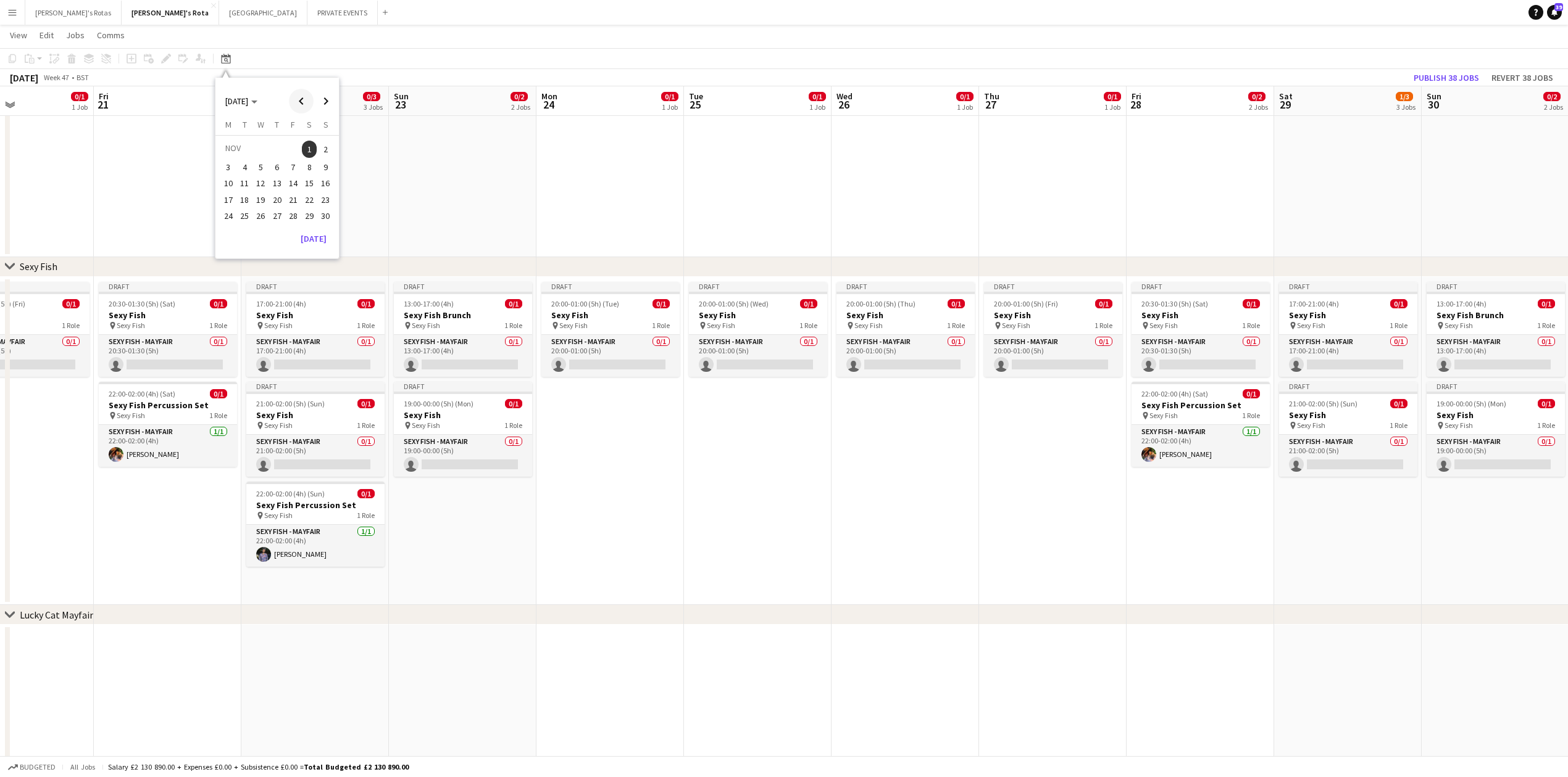
click at [298, 102] on span "Previous month" at bounding box center [301, 101] width 25 height 25
click at [302, 223] on table "[DATE] M [DATE] T [DATE] W [DATE] T [DATE] F [DATE] S [DATE] S [DATE] 2 3 4 5 6…" at bounding box center [277, 178] width 114 height 119
click at [287, 230] on span "31" at bounding box center [293, 228] width 15 height 15
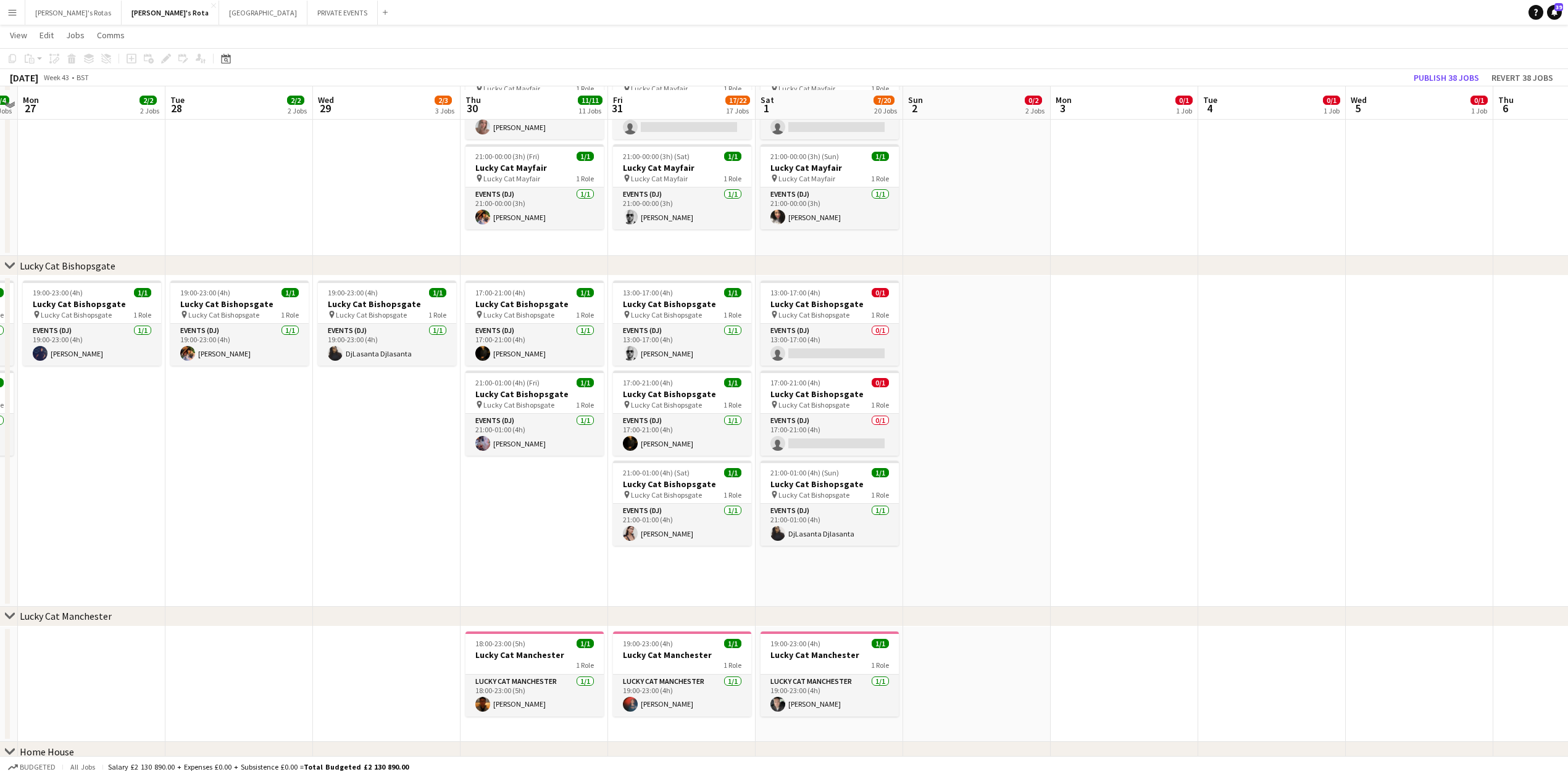
scroll to position [1069, 0]
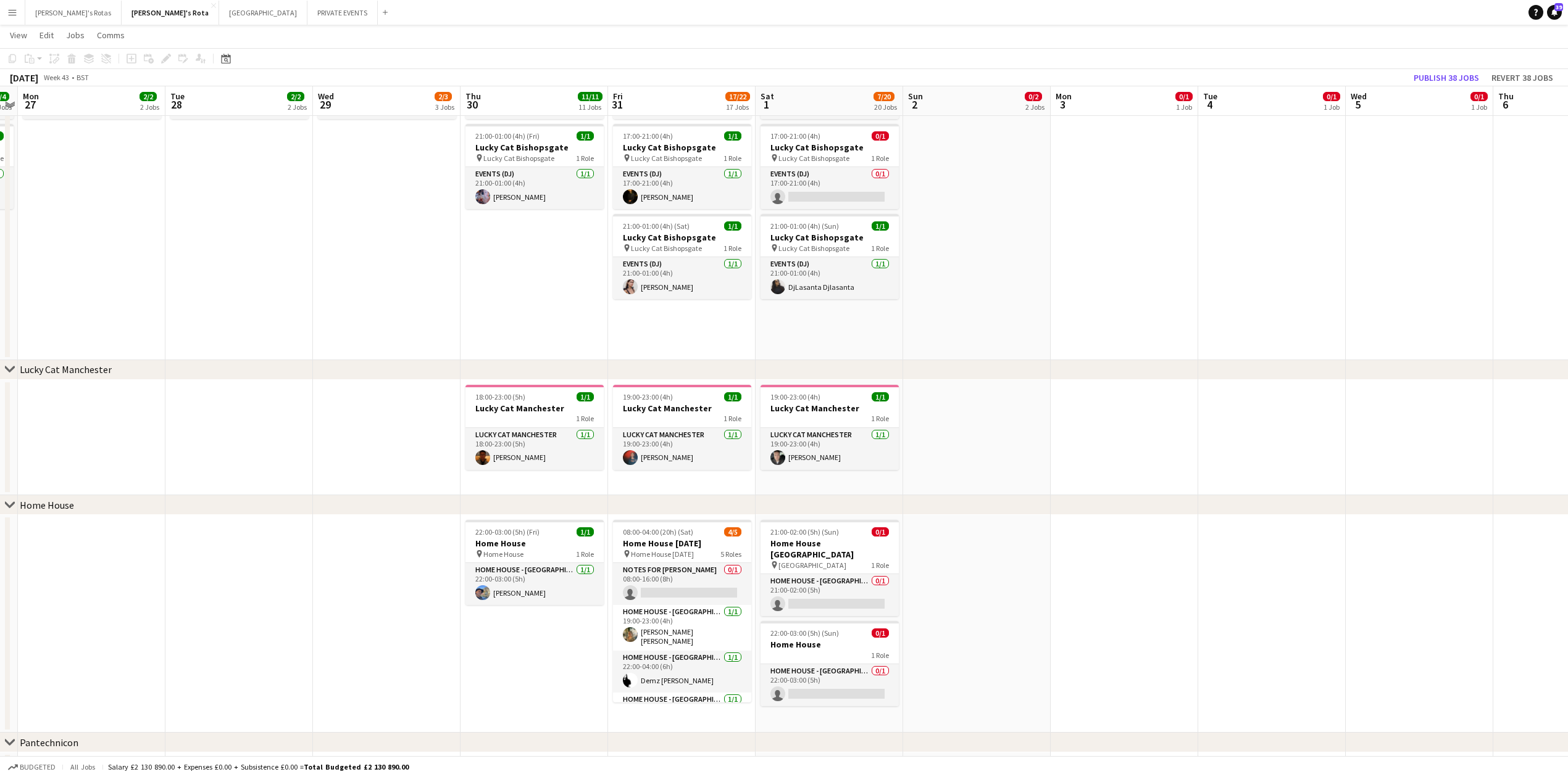
click at [690, 541] on h3 "Home House [DATE]" at bounding box center [682, 543] width 138 height 11
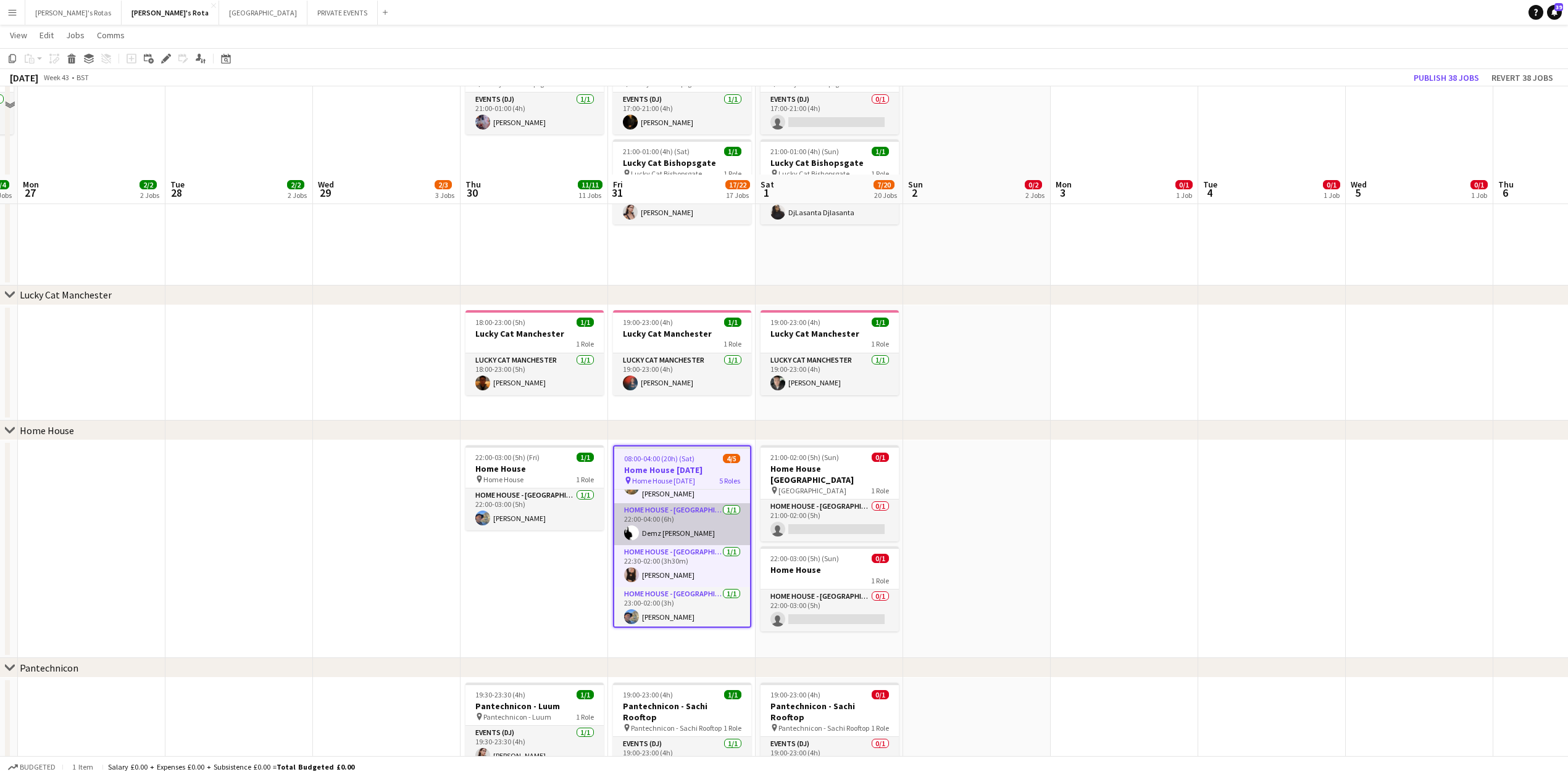
scroll to position [1234, 0]
